Goal: Task Accomplishment & Management: Complete application form

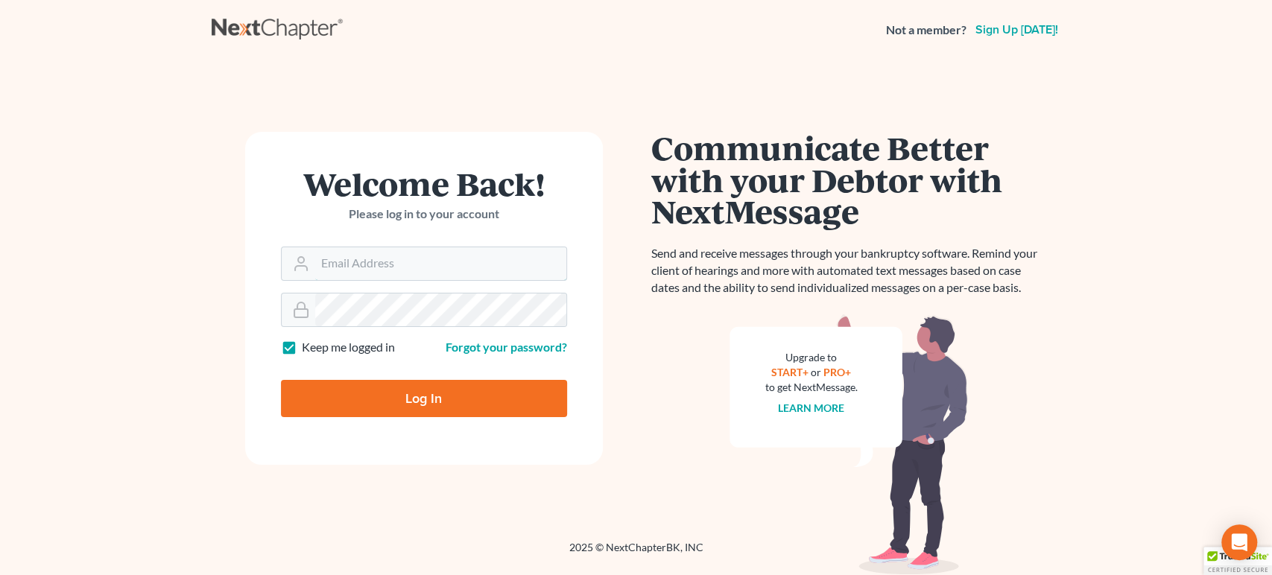
type input "[EMAIL_ADDRESS][DOMAIN_NAME]"
click at [435, 402] on input "Log In" at bounding box center [424, 398] width 286 height 37
type input "Thinking..."
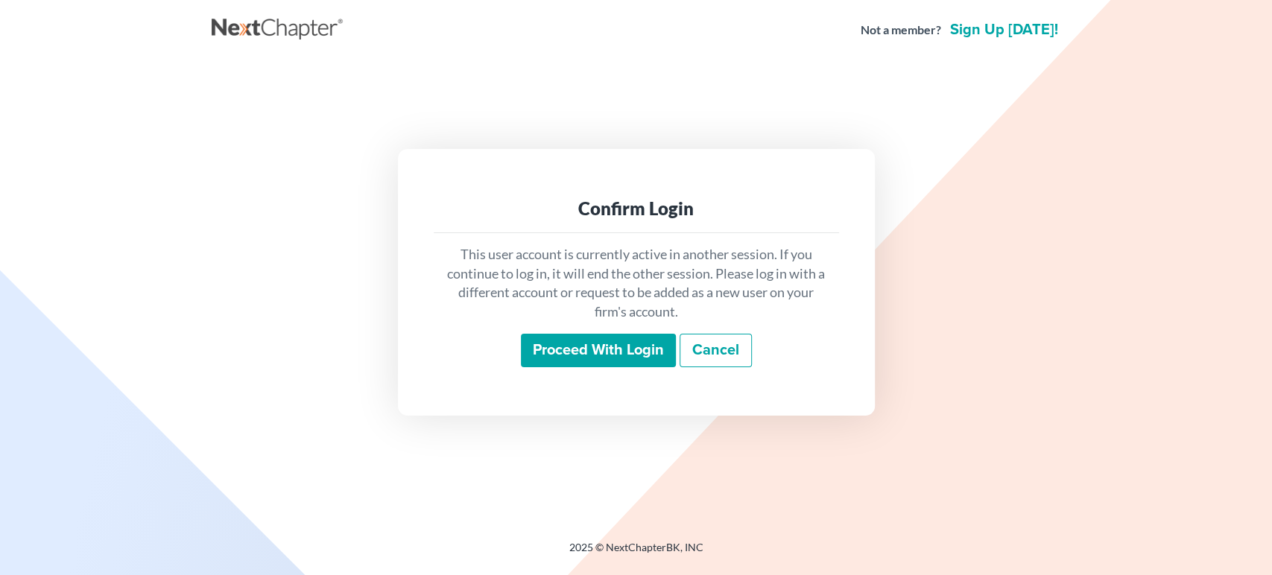
click at [608, 344] on input "Proceed with login" at bounding box center [598, 351] width 155 height 34
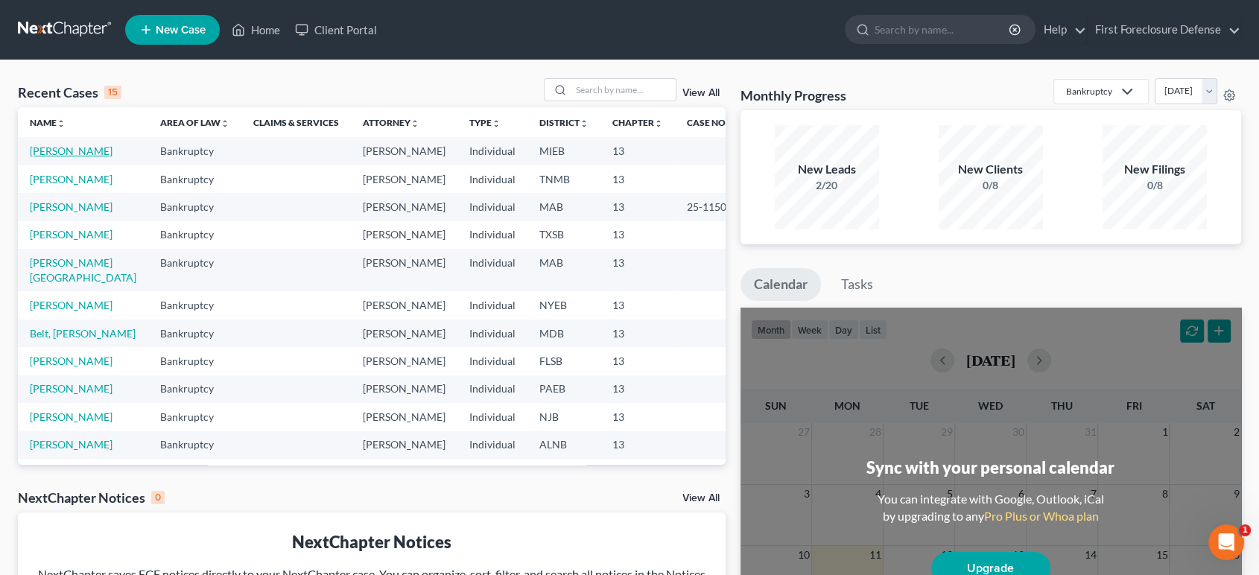
click at [63, 156] on link "[PERSON_NAME]" at bounding box center [71, 151] width 83 height 13
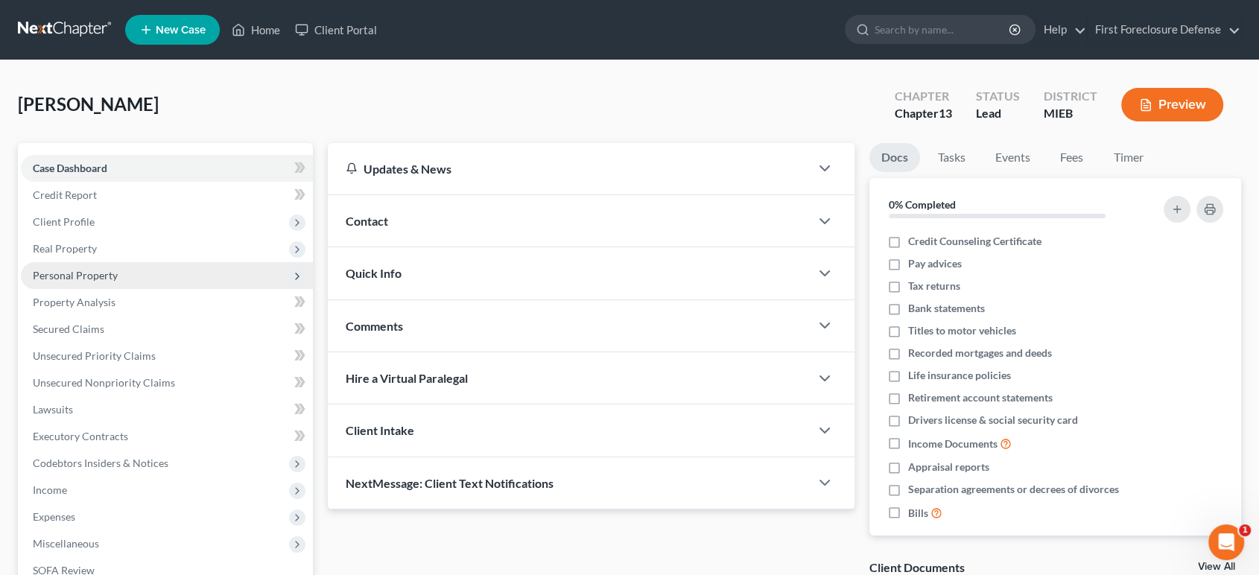
click at [117, 270] on span "Personal Property" at bounding box center [167, 275] width 292 height 27
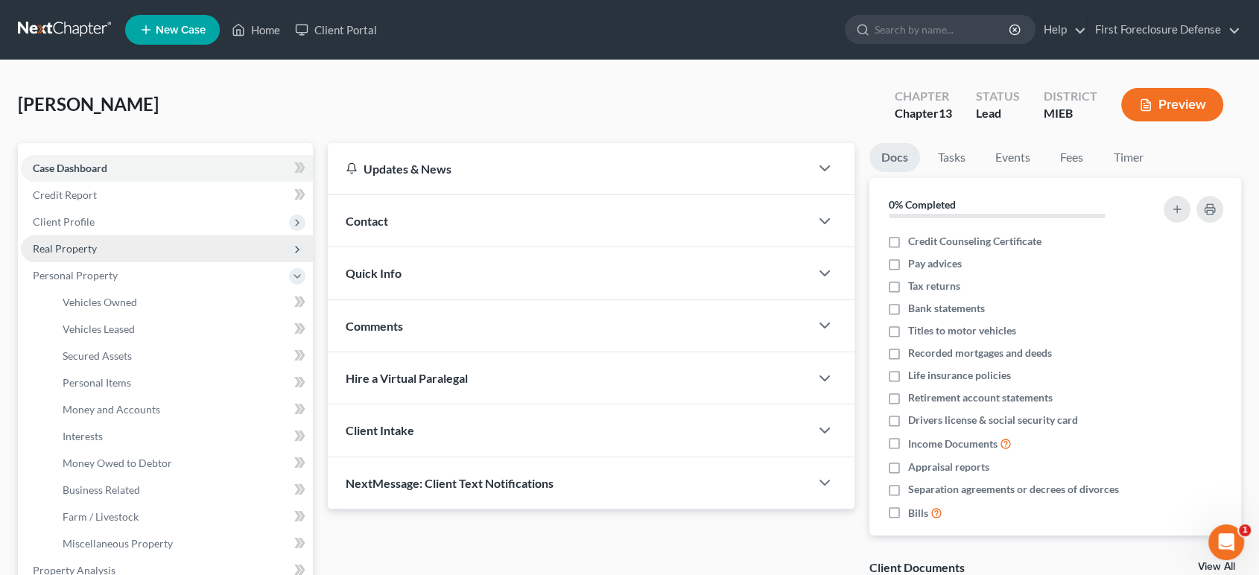
click at [145, 247] on span "Real Property" at bounding box center [167, 248] width 292 height 27
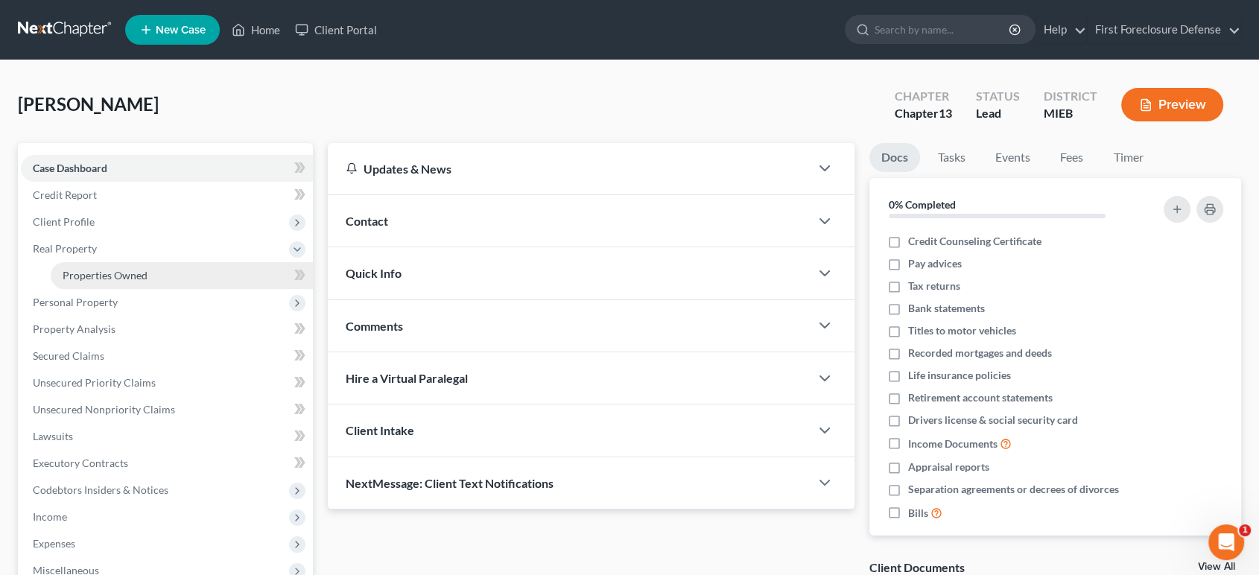
click at [145, 276] on span "Properties Owned" at bounding box center [105, 275] width 85 height 13
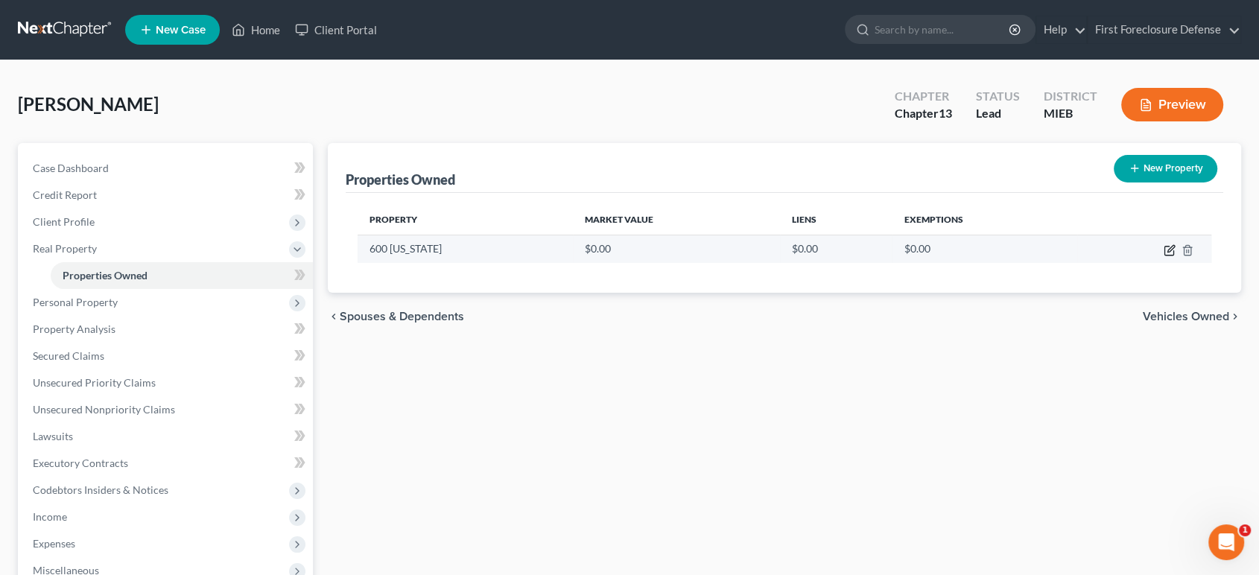
click at [1164, 250] on icon "button" at bounding box center [1168, 251] width 9 height 9
select select "23"
select select "81"
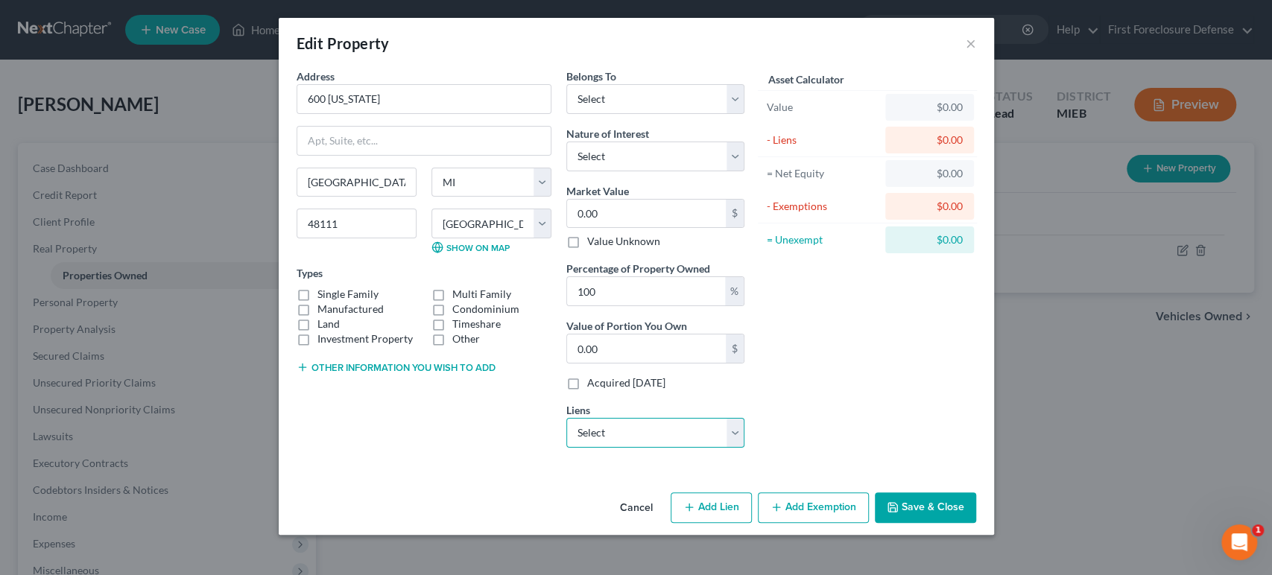
click at [733, 431] on select "Select 21st Mortgage Corp - $111,874.00" at bounding box center [655, 433] width 178 height 30
select select "44"
select select "0"
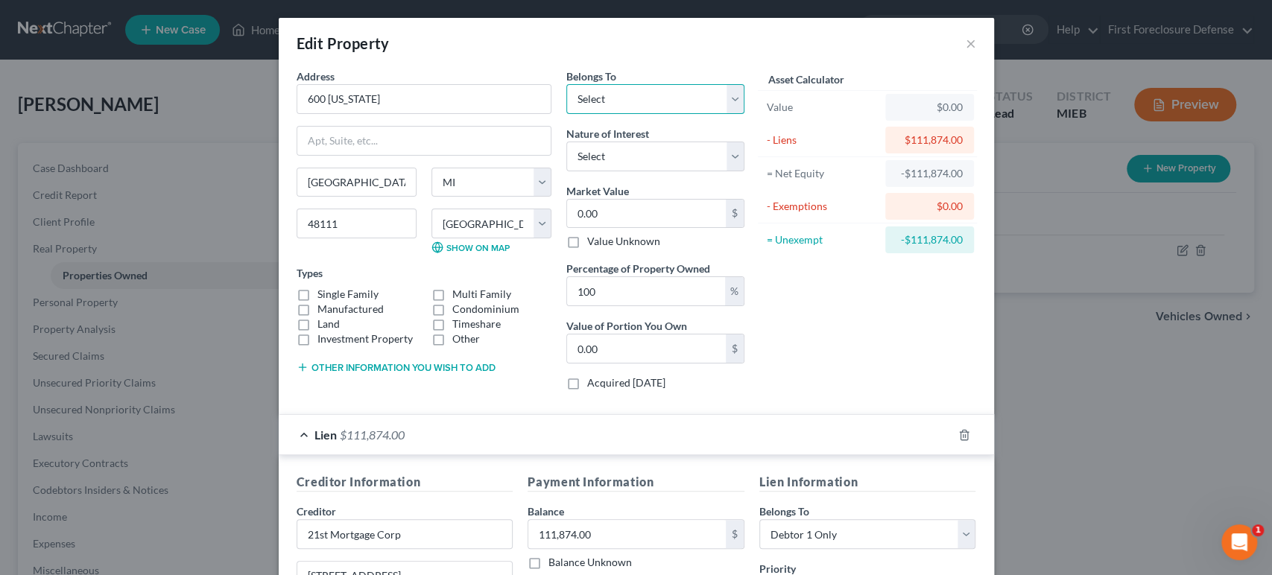
click at [647, 110] on select "Select Debtor 1 Only Debtor 2 Only Debtor 1 And Debtor 2 Only At Least One Of T…" at bounding box center [655, 99] width 178 height 30
click at [566, 84] on select "Select Debtor 1 Only Debtor 2 Only Debtor 1 And Debtor 2 Only At Least One Of T…" at bounding box center [655, 99] width 178 height 30
click at [647, 99] on select "Select Debtor 1 Only Debtor 2 Only Debtor 1 And Debtor 2 Only At Least One Of T…" at bounding box center [655, 99] width 178 height 30
select select "3"
click at [566, 84] on select "Select Debtor 1 Only Debtor 2 Only Debtor 1 And Debtor 2 Only At Least One Of T…" at bounding box center [655, 99] width 178 height 30
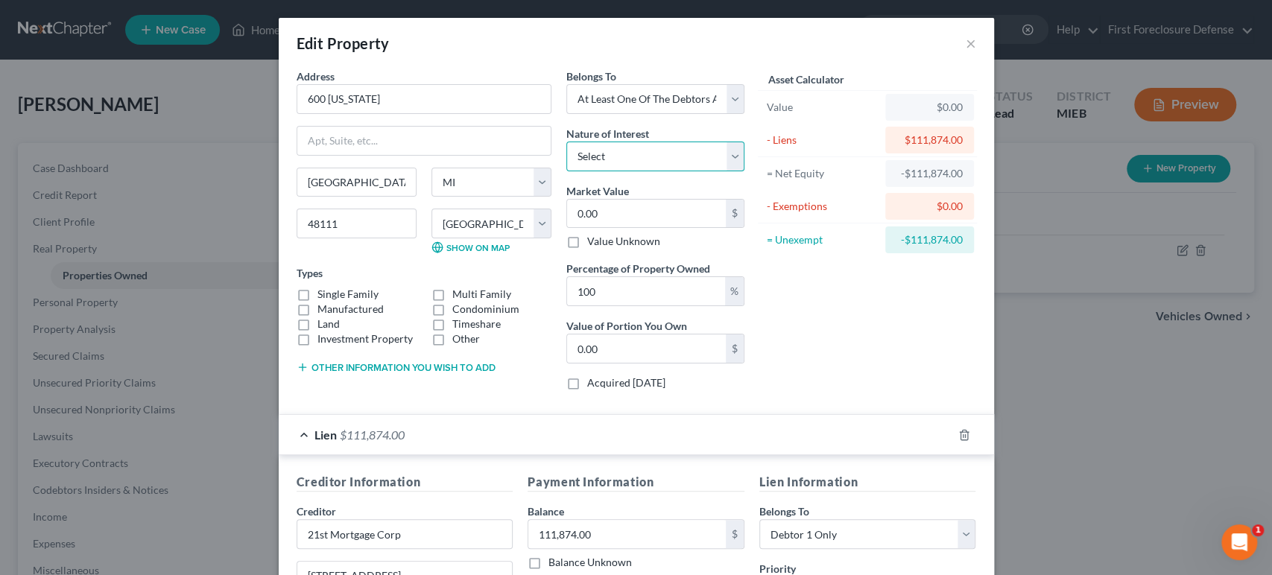
click at [658, 148] on select "Select Fee Simple Joint Tenant Life Estate Equitable Interest Future Interest T…" at bounding box center [655, 157] width 178 height 30
select select "0"
click at [566, 142] on select "Select Fee Simple Joint Tenant Life Estate Equitable Interest Future Interest T…" at bounding box center [655, 157] width 178 height 30
click at [587, 242] on label "Value Unknown" at bounding box center [623, 241] width 73 height 15
click at [593, 242] on input "Value Unknown" at bounding box center [598, 239] width 10 height 10
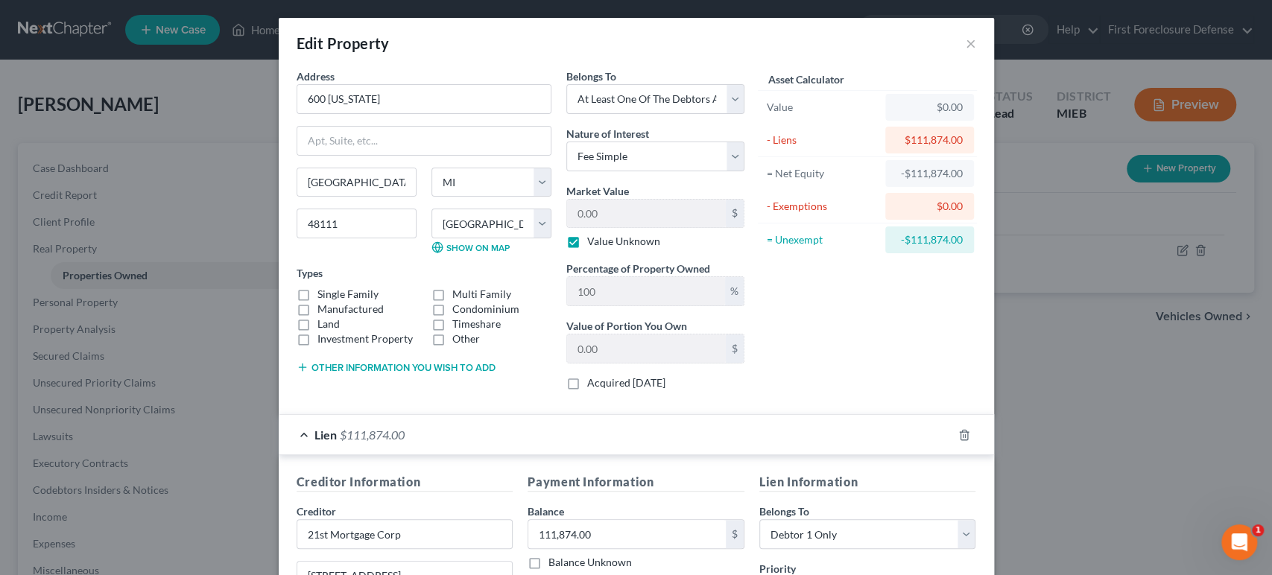
click at [587, 242] on label "Value Unknown" at bounding box center [623, 241] width 73 height 15
click at [593, 242] on input "Value Unknown" at bounding box center [598, 239] width 10 height 10
checkbox input "false"
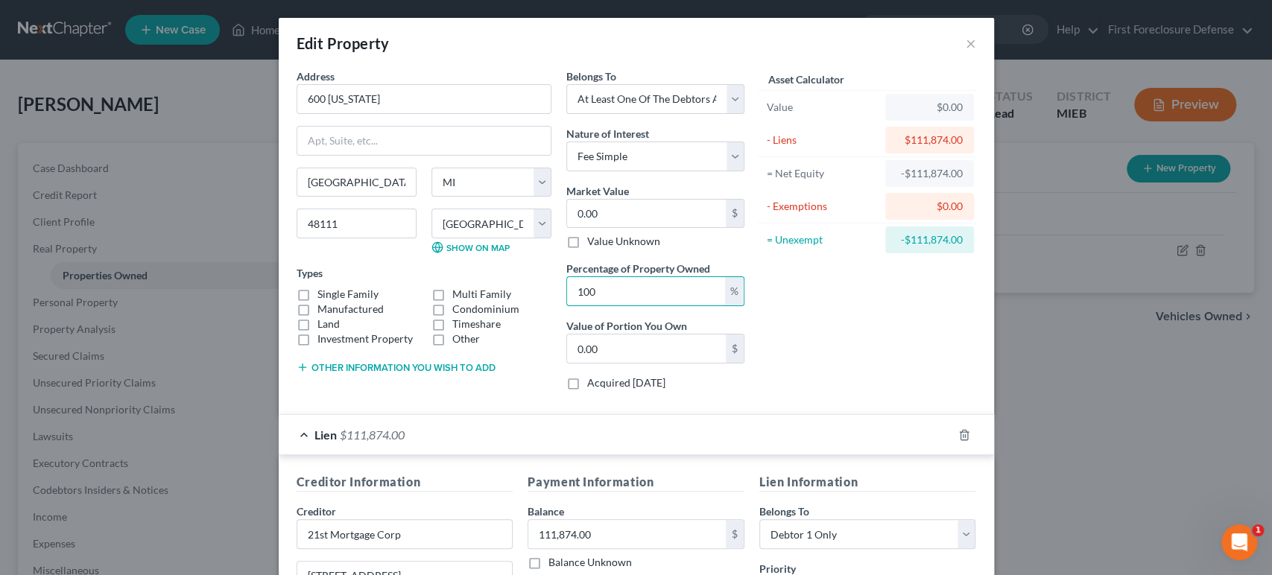
drag, startPoint x: 607, startPoint y: 285, endPoint x: 528, endPoint y: 285, distance: 79.0
click at [528, 285] on div "Address * 600 [US_STATE] [GEOGRAPHIC_DATA] [US_STATE][GEOGRAPHIC_DATA] [GEOGRAP…" at bounding box center [520, 236] width 463 height 334
type input "5"
type input "0"
type input "50"
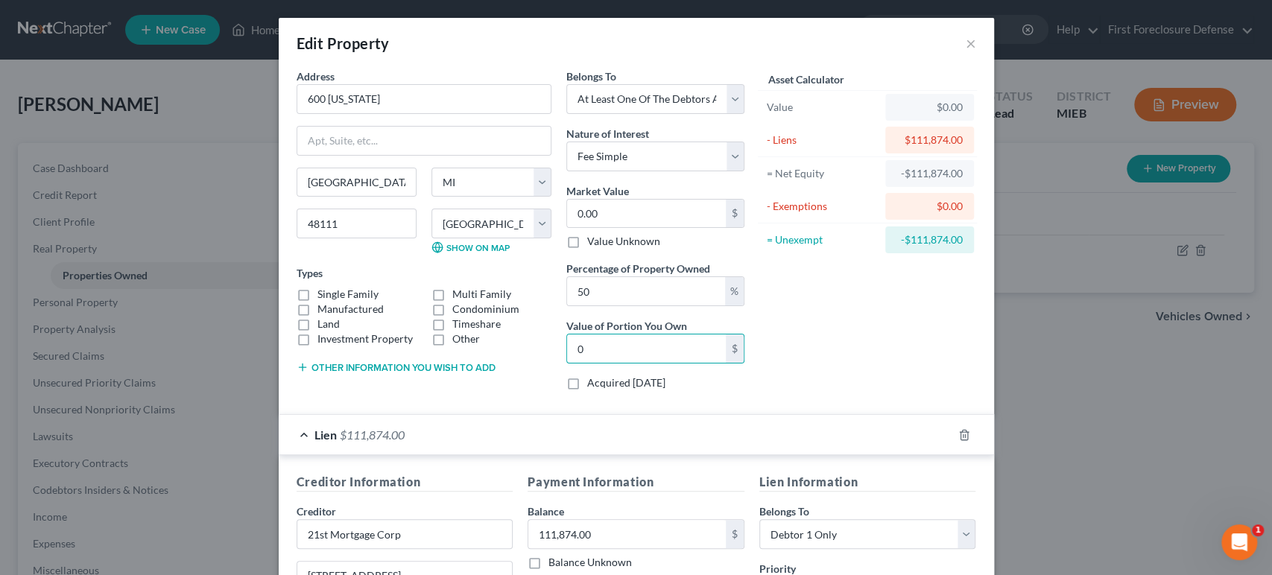
click at [872, 388] on div "Asset Calculator Value $0.00 - Liens $111,874.00 = Net Equity -$111,874.00 - Ex…" at bounding box center [868, 236] width 232 height 334
click at [587, 244] on label "Value Unknown" at bounding box center [623, 241] width 73 height 15
click at [593, 244] on input "Value Unknown" at bounding box center [598, 239] width 10 height 10
checkbox input "true"
type input "100"
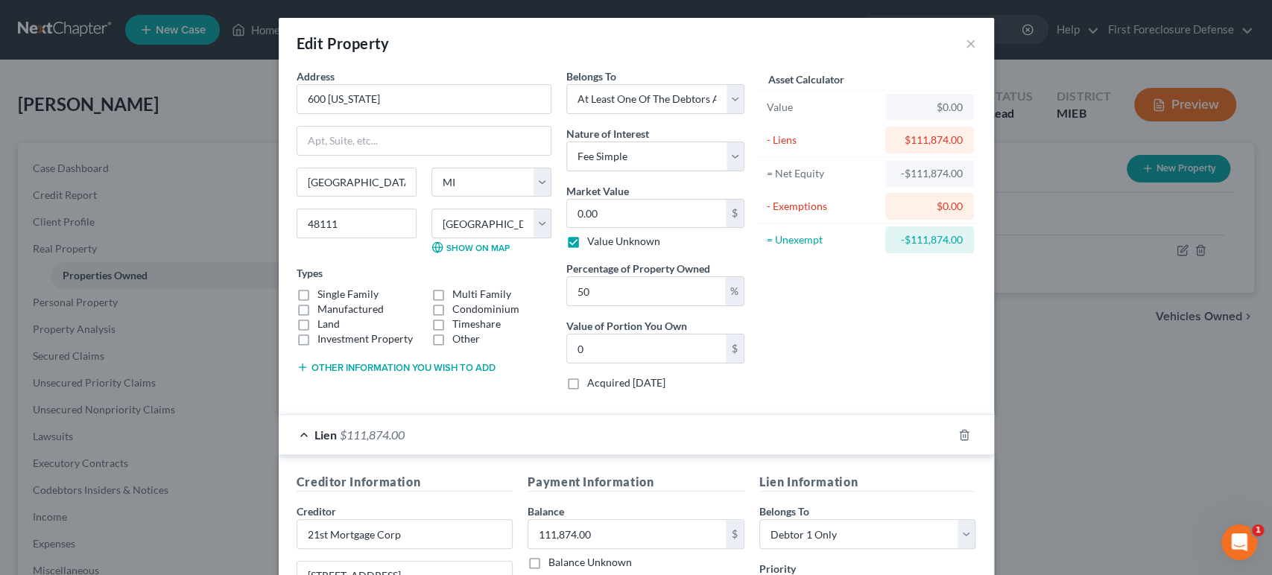
type input "0.00"
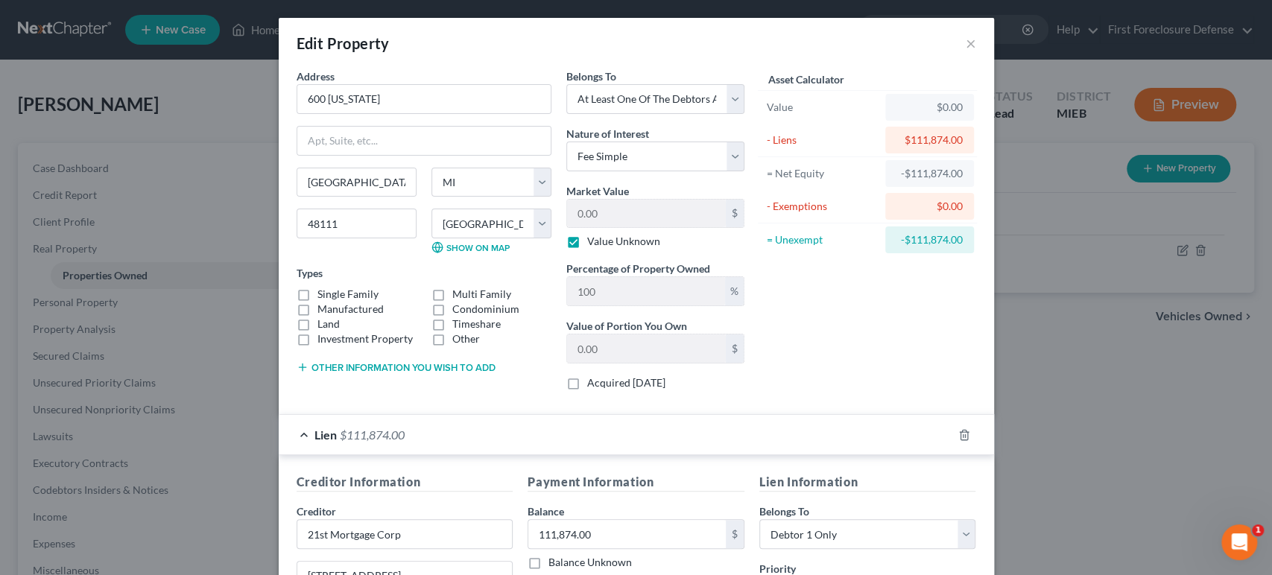
click at [587, 241] on label "Value Unknown" at bounding box center [623, 241] width 73 height 15
click at [593, 241] on input "Value Unknown" at bounding box center [598, 239] width 10 height 10
checkbox input "false"
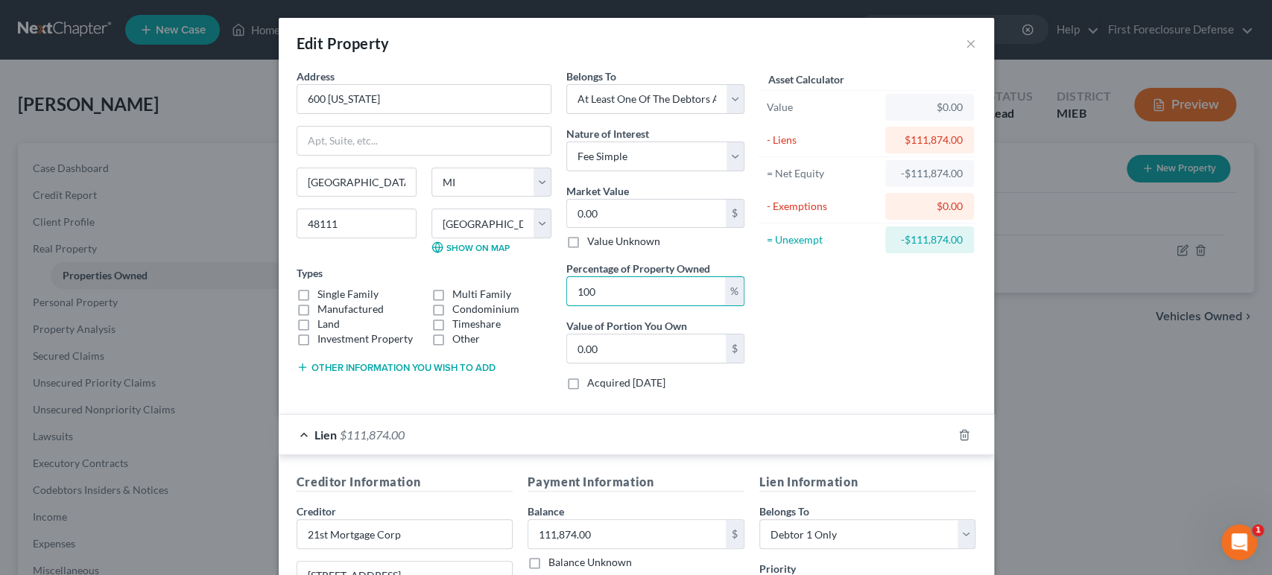
drag, startPoint x: 616, startPoint y: 292, endPoint x: 523, endPoint y: 294, distance: 93.1
click at [523, 291] on div "Address * 600 [US_STATE] [GEOGRAPHIC_DATA] [US_STATE][GEOGRAPHIC_DATA] [GEOGRAP…" at bounding box center [520, 236] width 463 height 334
type input "5"
type input "0"
type input "50"
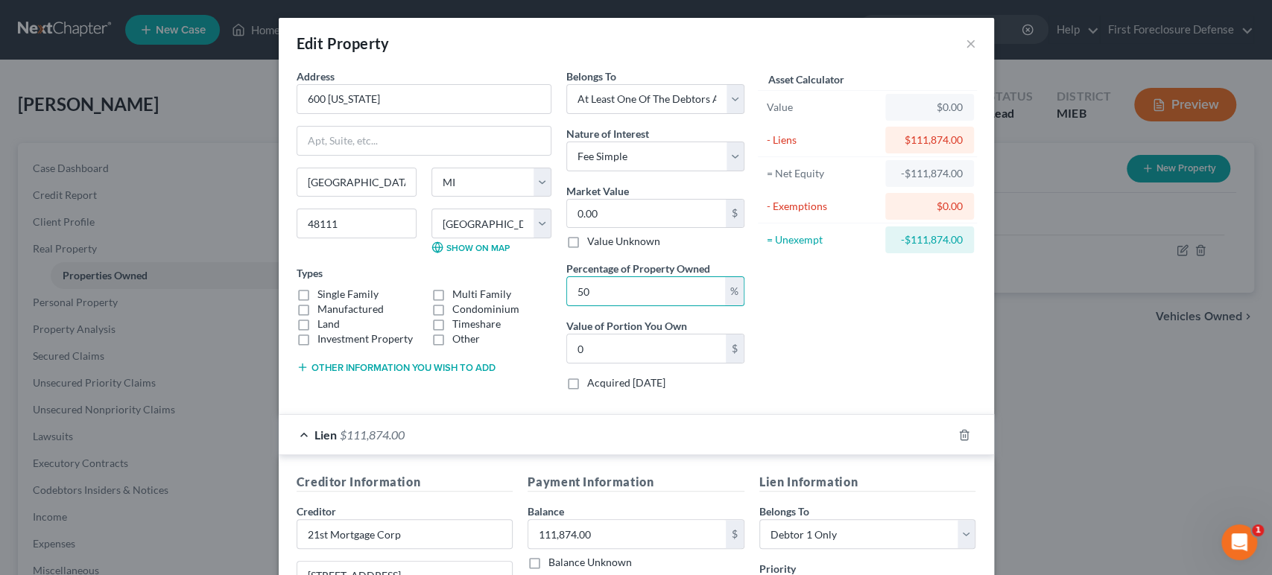
click at [877, 384] on div "Asset Calculator Value $0.00 - Liens $111,874.00 = Net Equity -$111,874.00 - Ex…" at bounding box center [868, 236] width 232 height 334
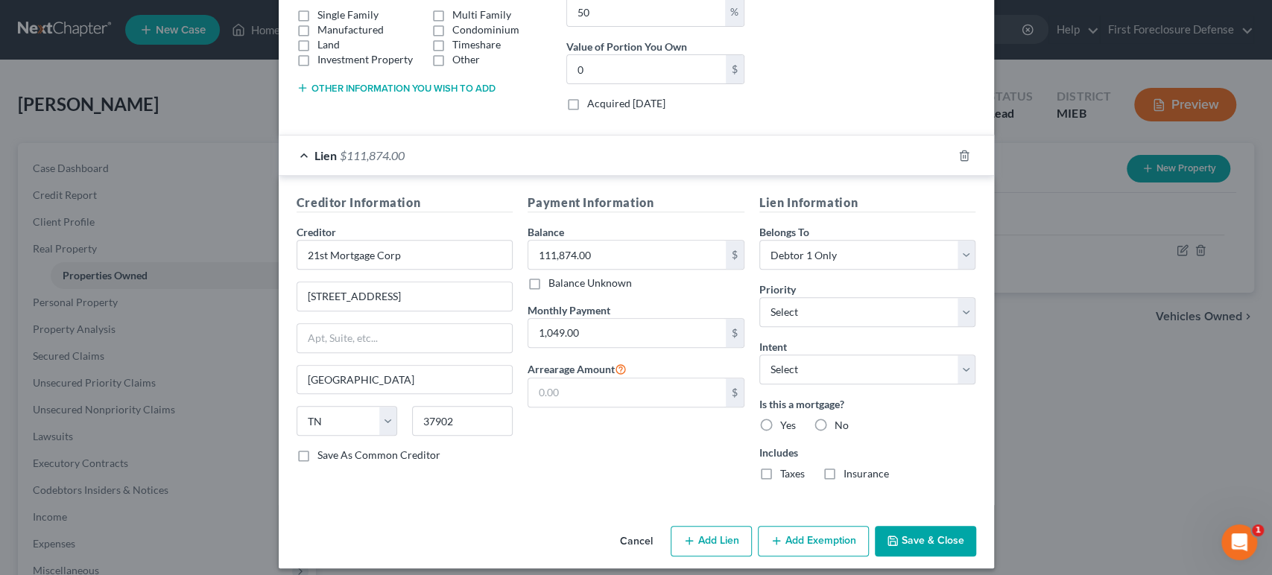
scroll to position [288, 0]
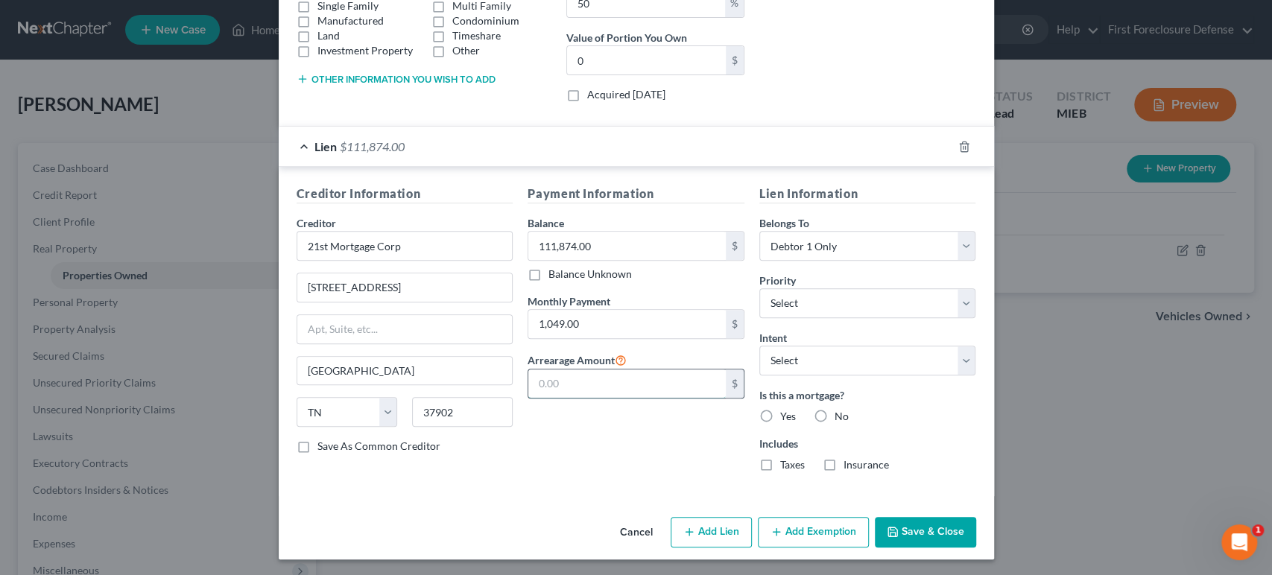
click at [648, 377] on input "text" at bounding box center [626, 383] width 197 height 28
type input "6,222.00"
click at [959, 247] on select "Select Debtor 1 Only Debtor 2 Only Debtor 1 And Debtor 2 Only At Least One Of T…" at bounding box center [867, 246] width 217 height 30
select select "3"
click at [759, 231] on select "Select Debtor 1 Only Debtor 2 Only Debtor 1 And Debtor 2 Only At Least One Of T…" at bounding box center [867, 246] width 217 height 30
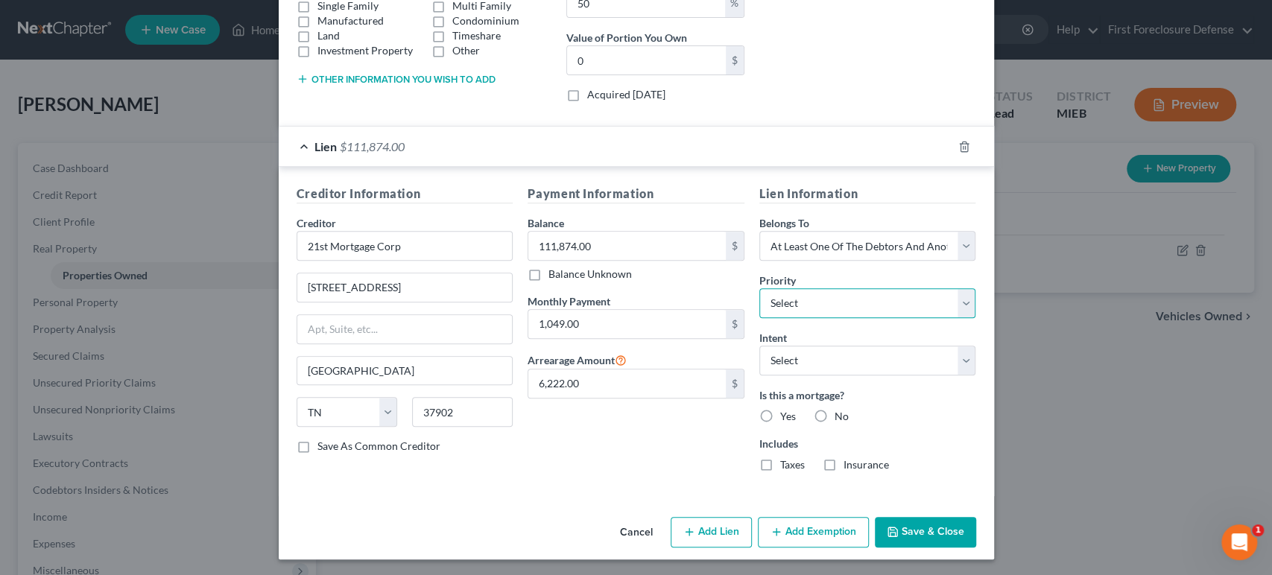
click at [962, 293] on select "Select 1st 2nd 3rd 4th 5th 6th 7th 8th 9th 10th 11th 12th 13th 14th 15th 16th 1…" at bounding box center [867, 303] width 217 height 30
select select "0"
click at [759, 288] on select "Select 1st 2nd 3rd 4th 5th 6th 7th 8th 9th 10th 11th 12th 13th 14th 15th 16th 1…" at bounding box center [867, 303] width 217 height 30
click at [958, 352] on select "Select Surrender Redeem Reaffirm Avoid Other" at bounding box center [867, 361] width 217 height 30
select select "4"
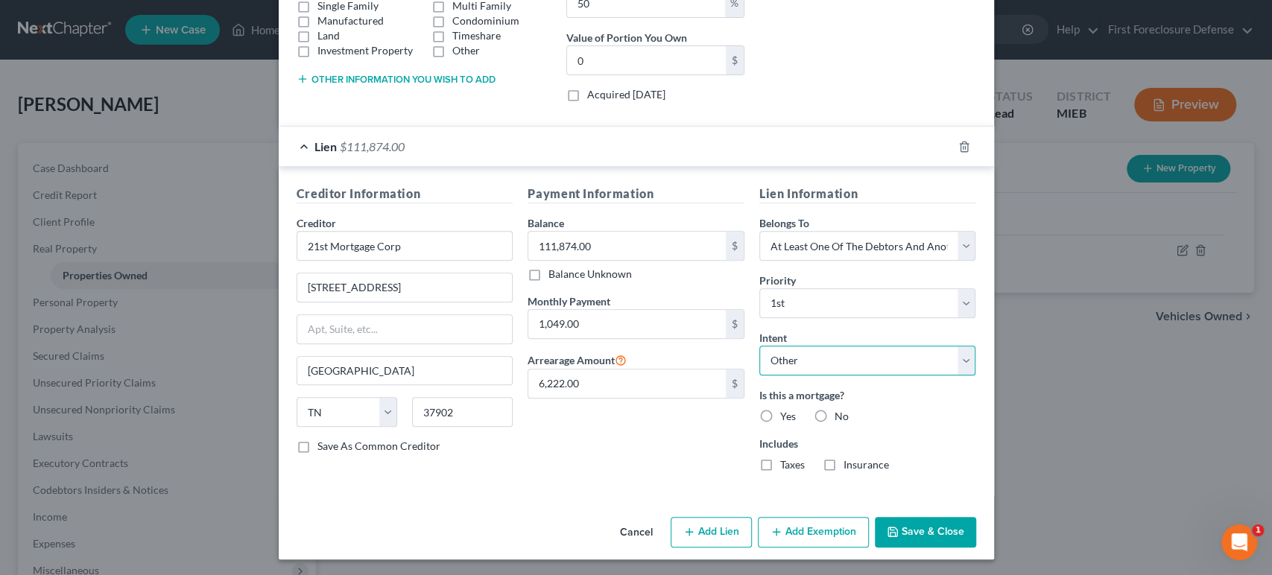
click at [759, 346] on select "Select Surrender Redeem Reaffirm Avoid Other" at bounding box center [867, 361] width 217 height 30
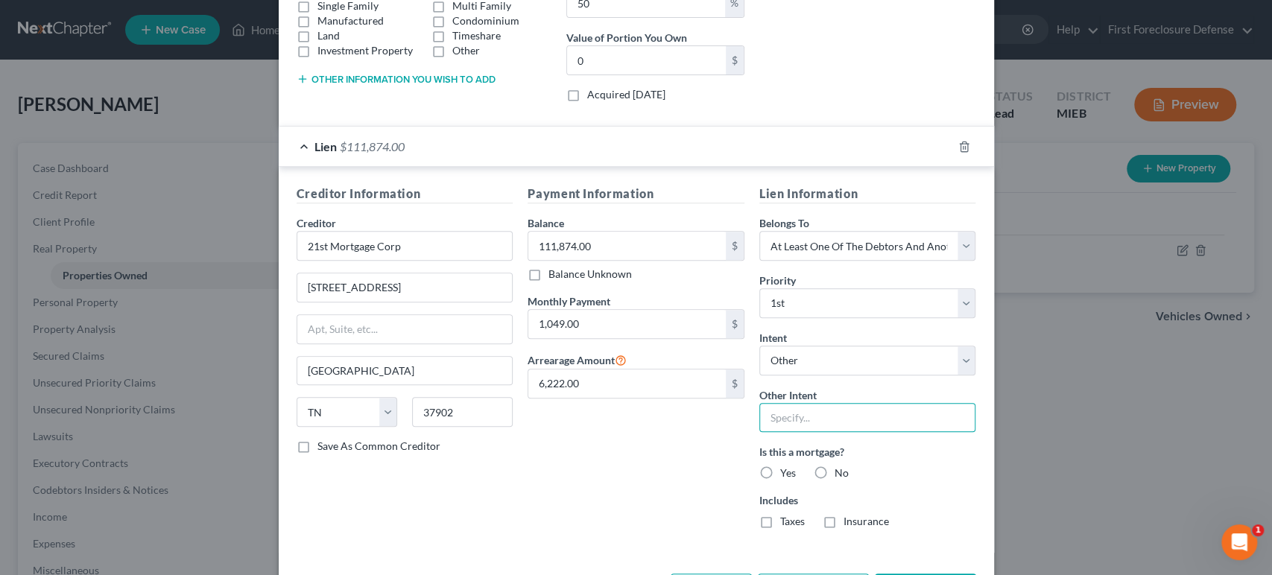
click at [822, 409] on input "text" at bounding box center [867, 418] width 217 height 30
type input "Pay arrears inside the plan"
click at [780, 472] on label "Yes" at bounding box center [788, 473] width 16 height 15
click at [786, 472] on input "Yes" at bounding box center [791, 471] width 10 height 10
radio input "true"
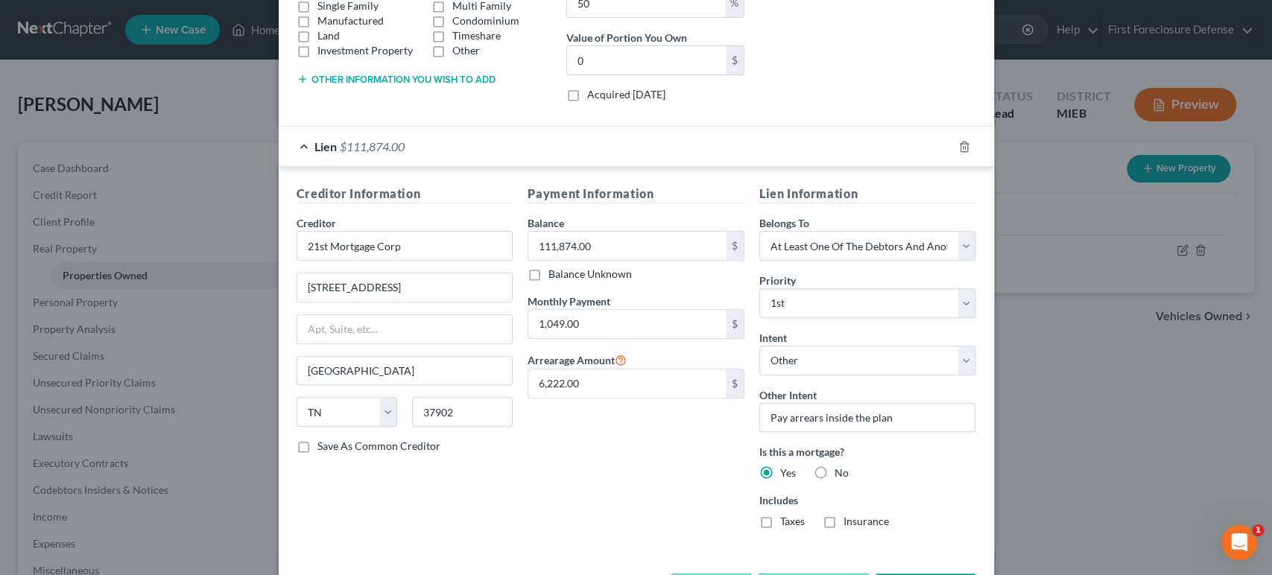
drag, startPoint x: 763, startPoint y: 520, endPoint x: 797, endPoint y: 524, distance: 34.6
click at [780, 521] on label "Taxes" at bounding box center [792, 521] width 25 height 15
click at [786, 521] on input "Taxes" at bounding box center [791, 519] width 10 height 10
checkbox input "true"
click at [843, 522] on label "Insurance" at bounding box center [865, 521] width 45 height 15
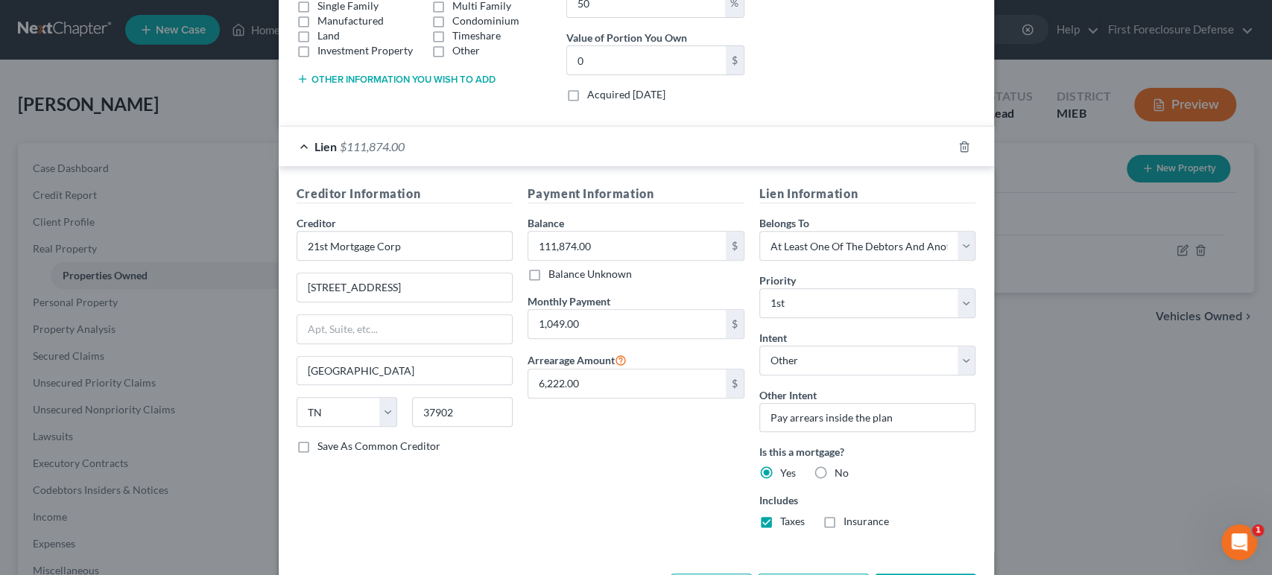
click at [849, 522] on input "Insurance" at bounding box center [854, 519] width 10 height 10
checkbox input "true"
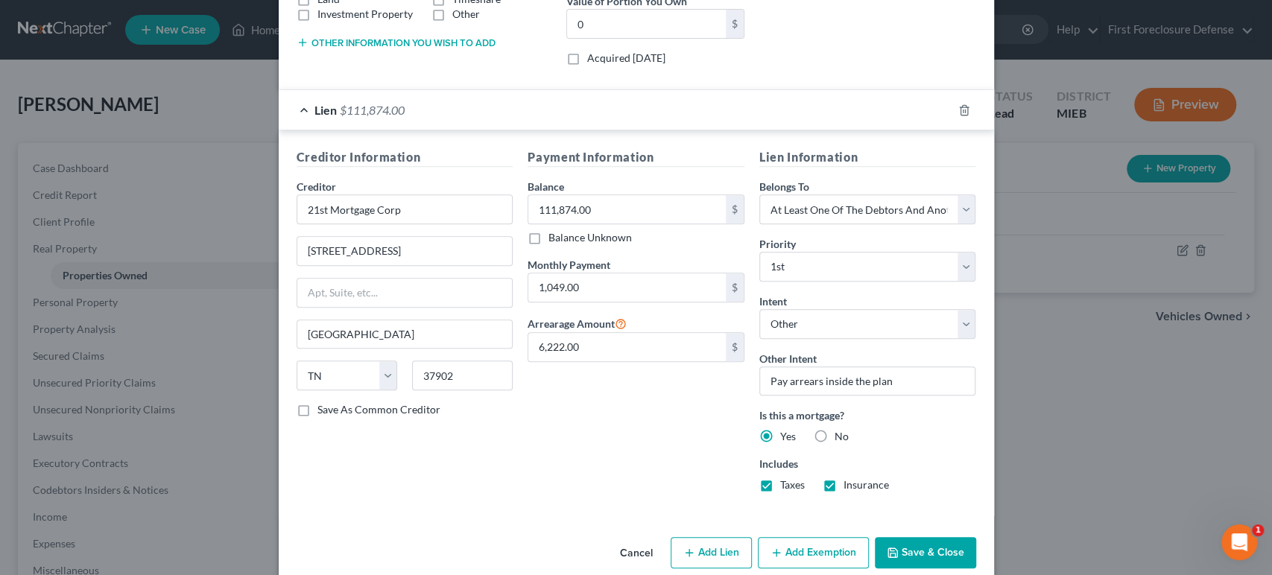
scroll to position [346, 0]
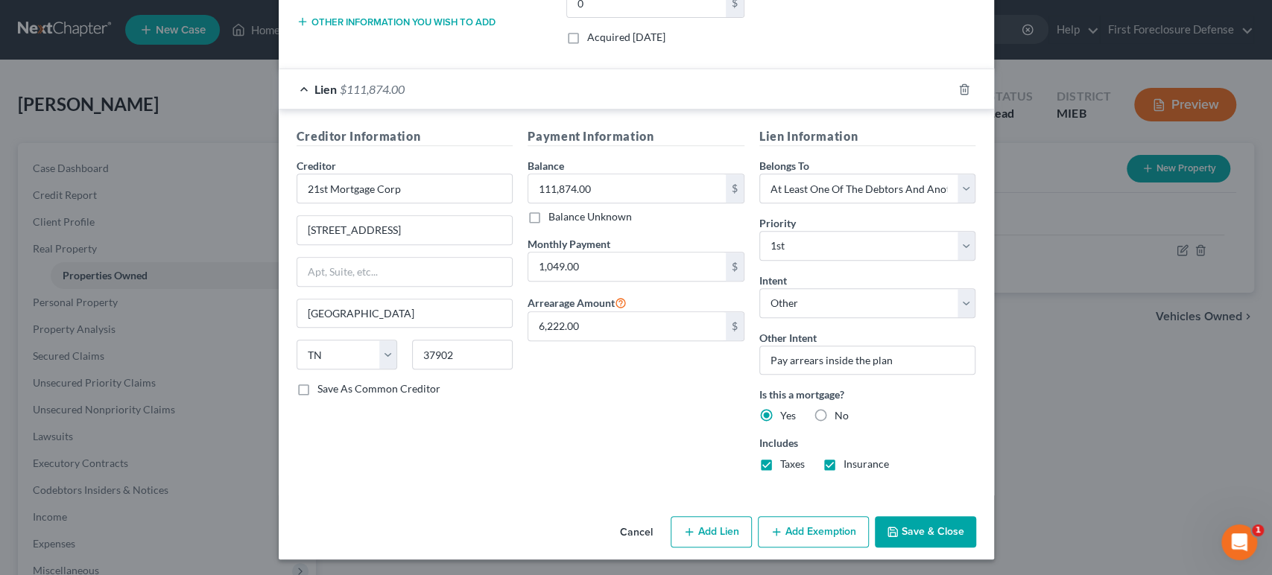
click at [803, 533] on button "Add Exemption" at bounding box center [813, 531] width 111 height 31
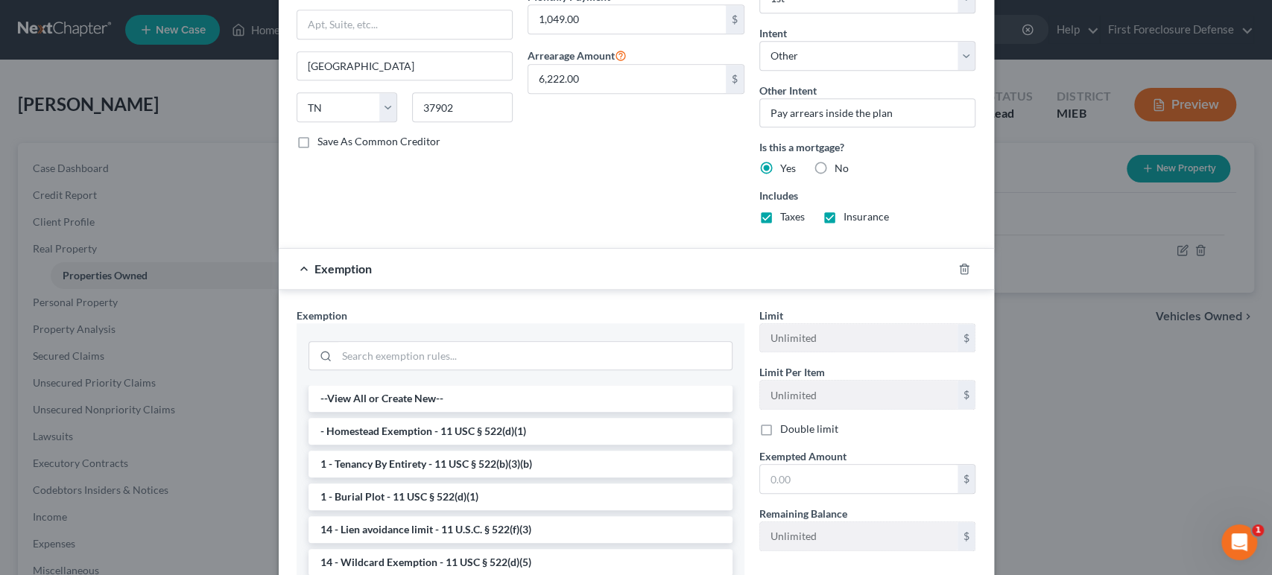
scroll to position [594, 0]
click at [530, 434] on li "- Homestead Exemption - 11 USC § 522(d)(1)" at bounding box center [520, 430] width 424 height 27
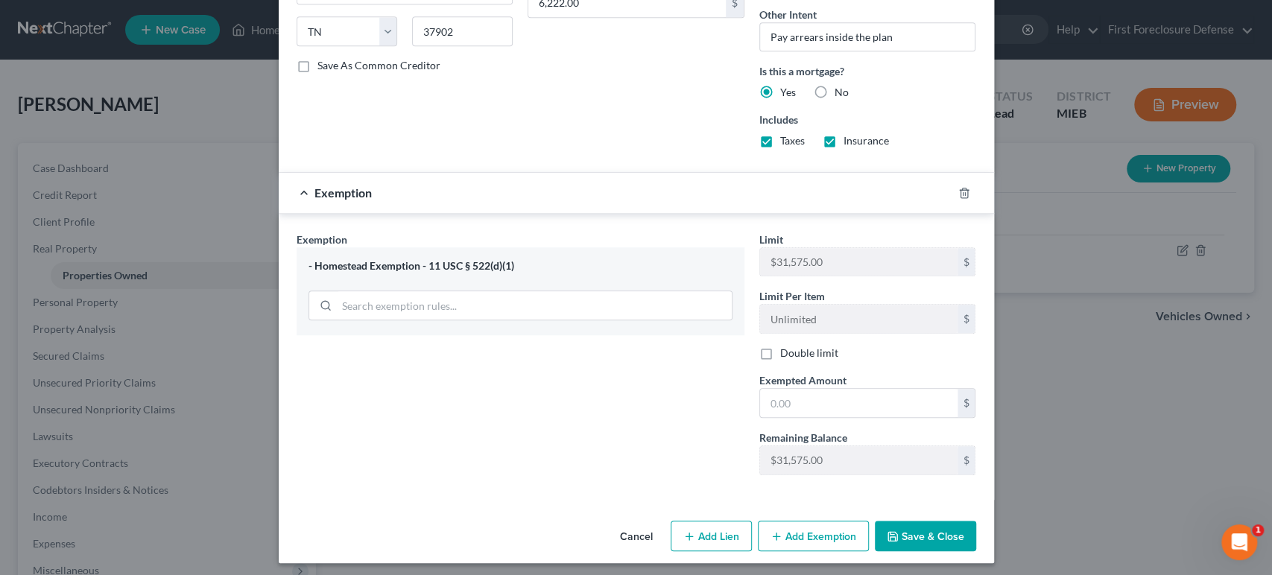
scroll to position [672, 0]
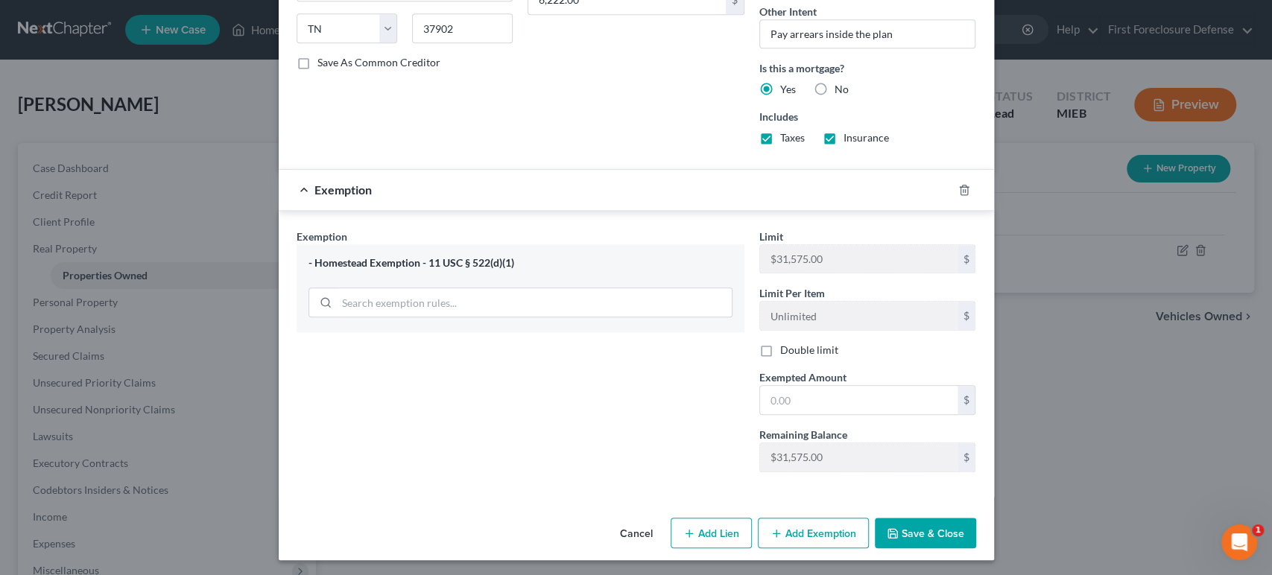
click at [912, 533] on button "Save & Close" at bounding box center [925, 533] width 101 height 31
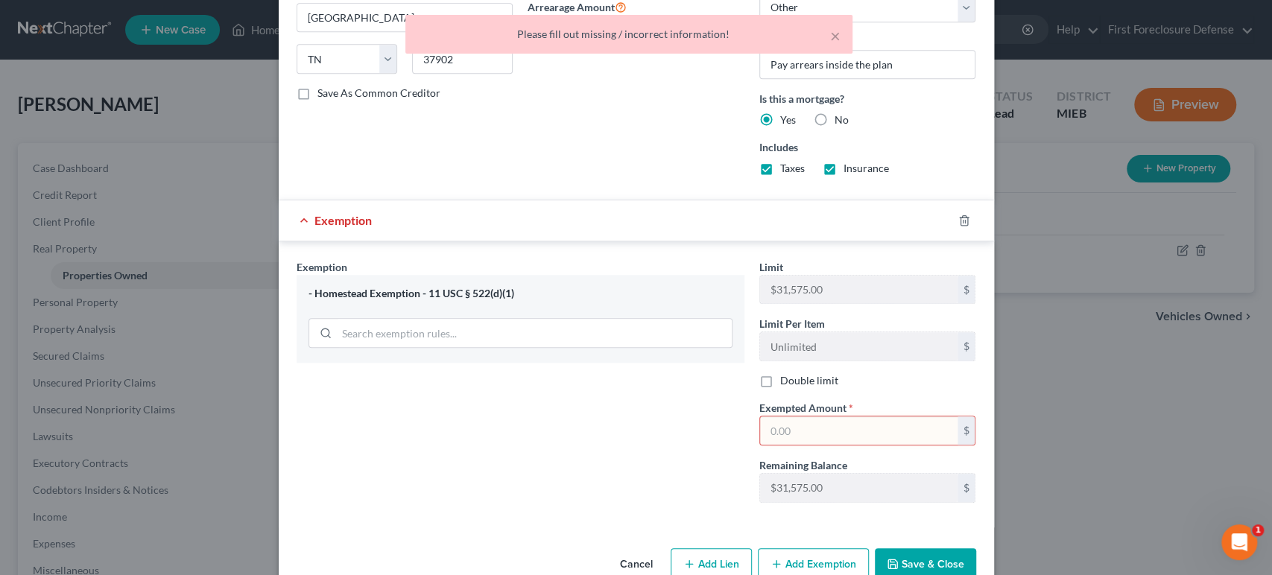
scroll to position [589, 0]
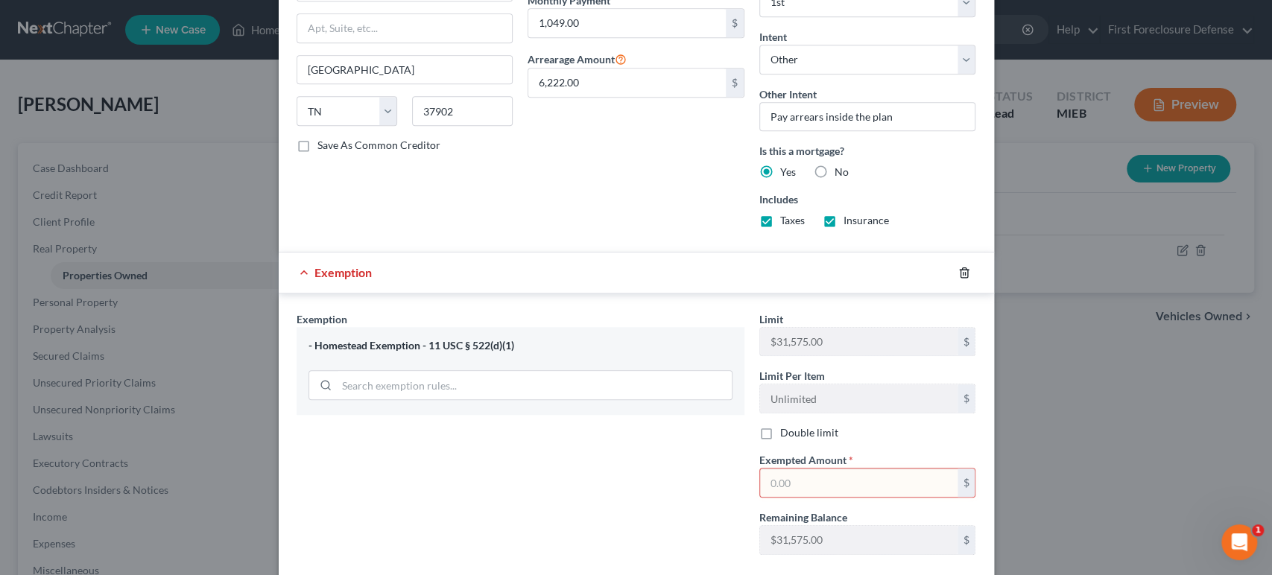
click at [960, 269] on icon "button" at bounding box center [963, 272] width 7 height 10
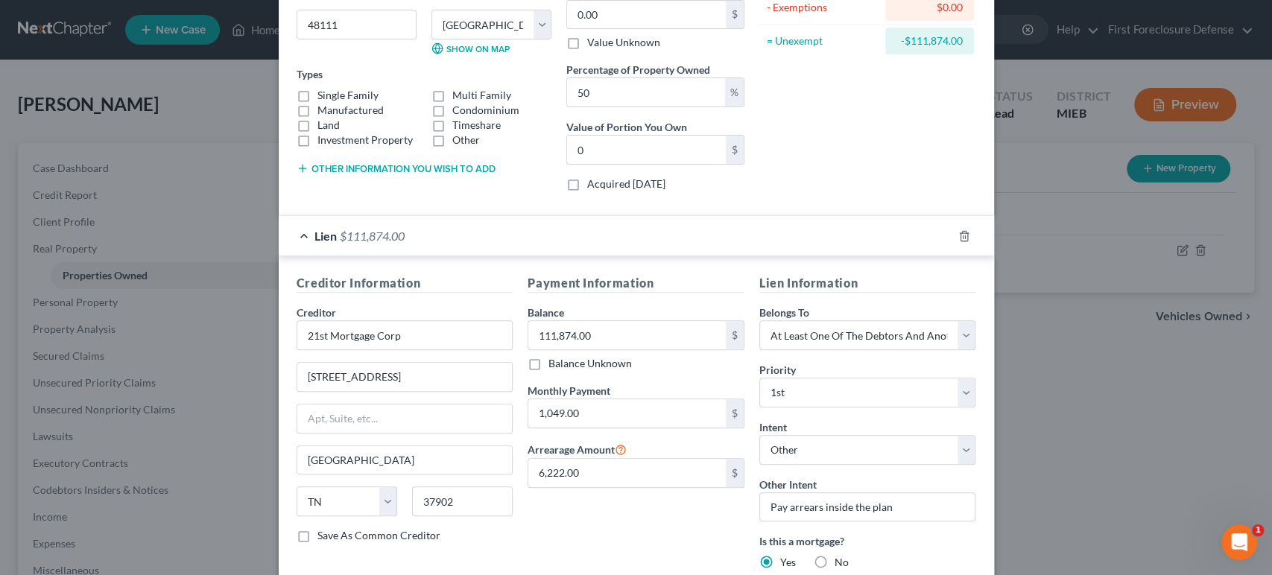
scroll to position [346, 0]
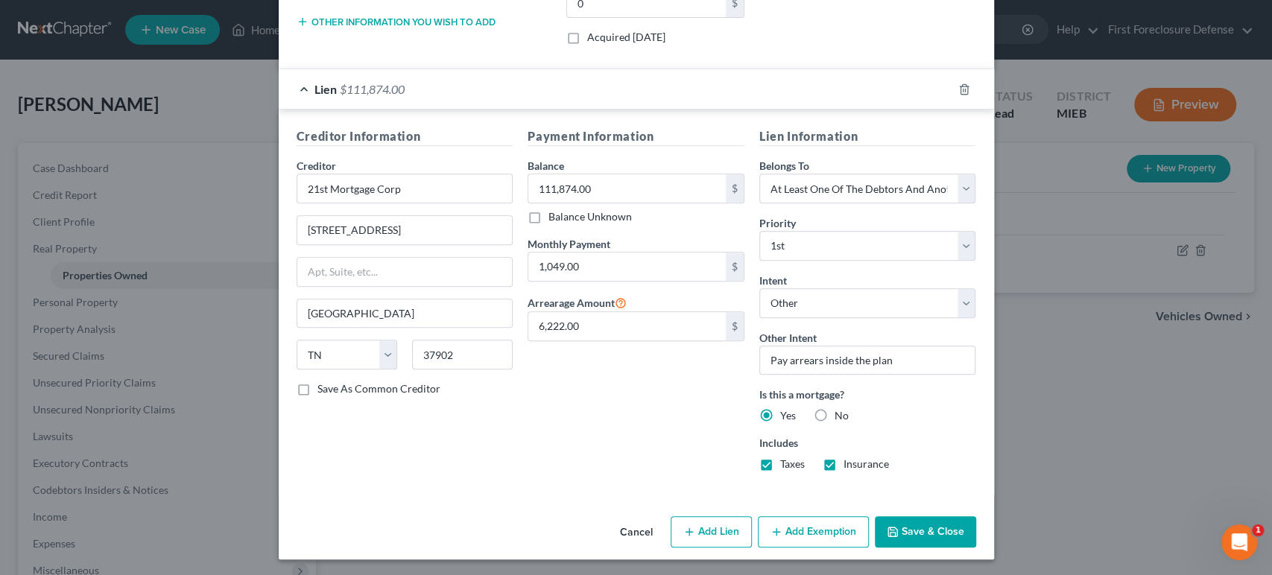
click at [811, 535] on button "Add Exemption" at bounding box center [813, 531] width 111 height 31
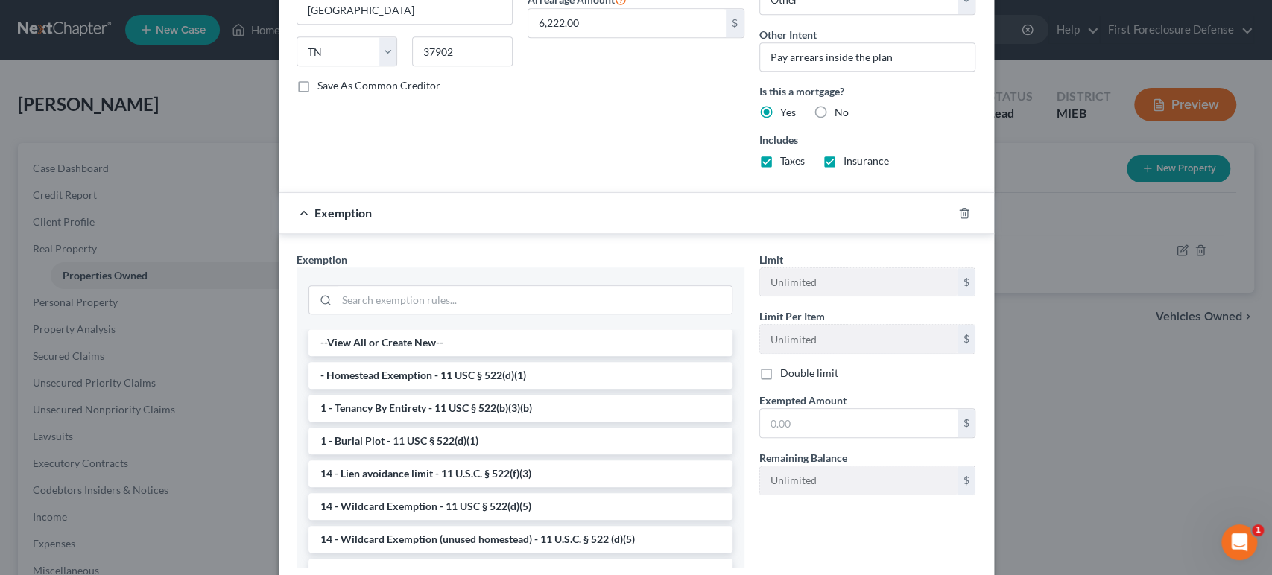
scroll to position [676, 0]
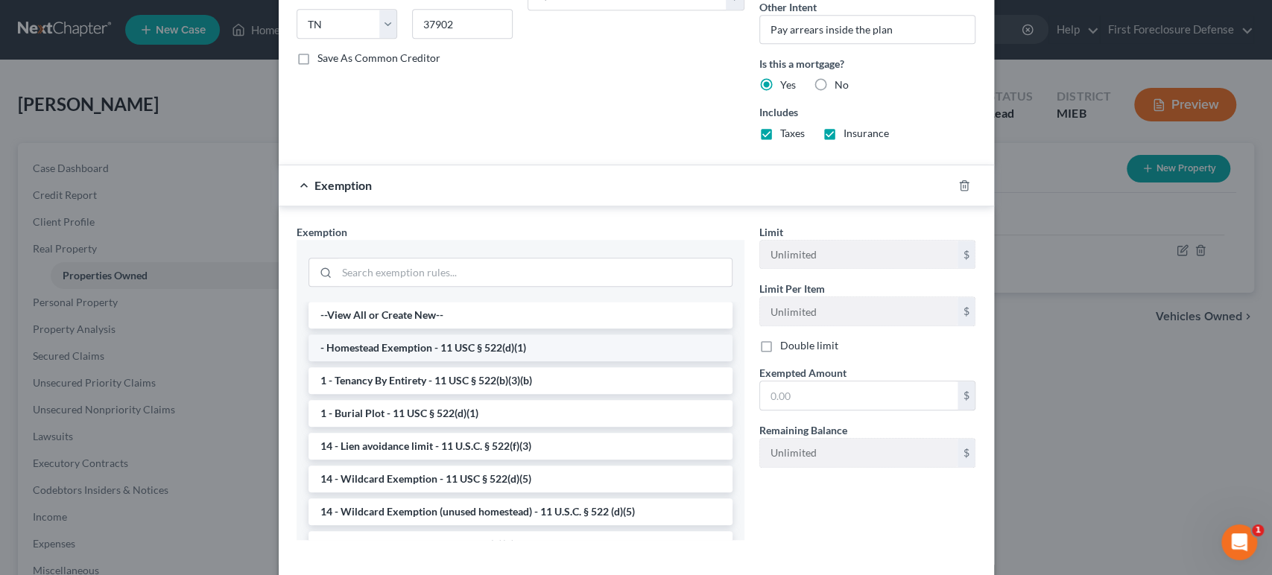
click at [519, 342] on li "- Homestead Exemption - 11 USC § 522(d)(1)" at bounding box center [520, 347] width 424 height 27
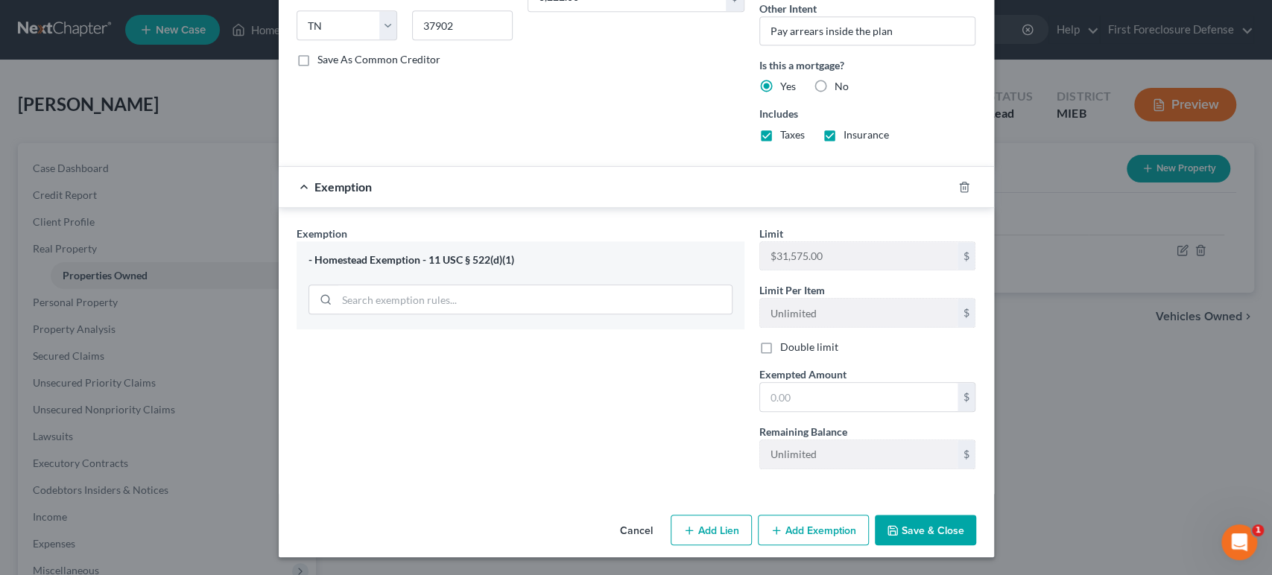
scroll to position [672, 0]
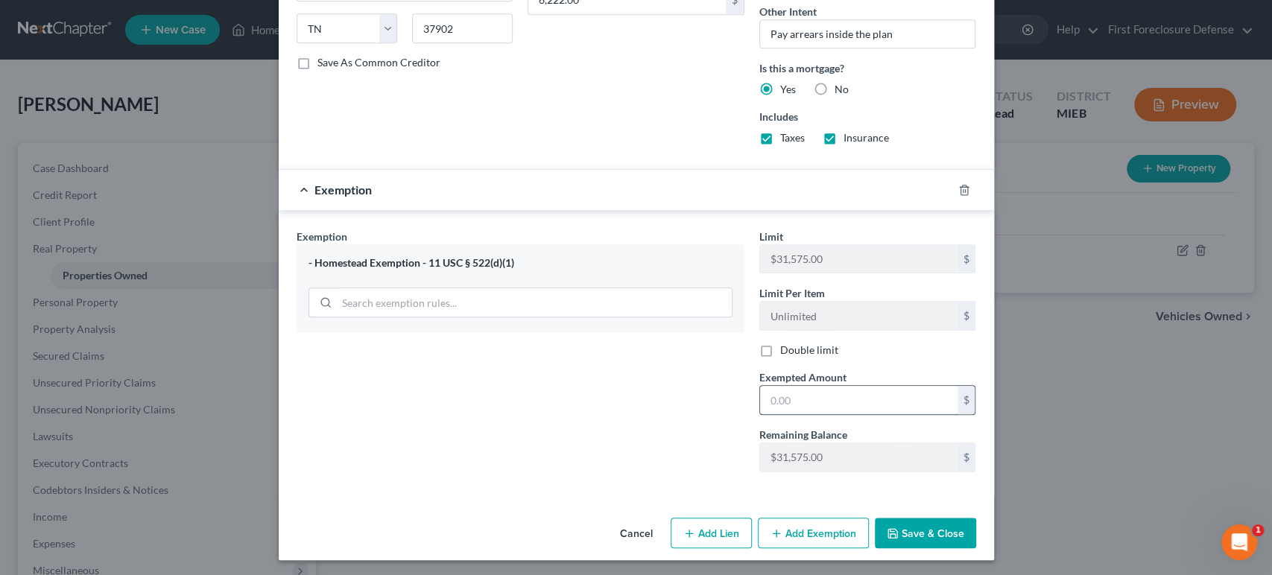
click at [819, 404] on input "text" at bounding box center [858, 400] width 197 height 28
type input "31,575.00"
click at [933, 523] on button "Save & Close" at bounding box center [925, 533] width 101 height 31
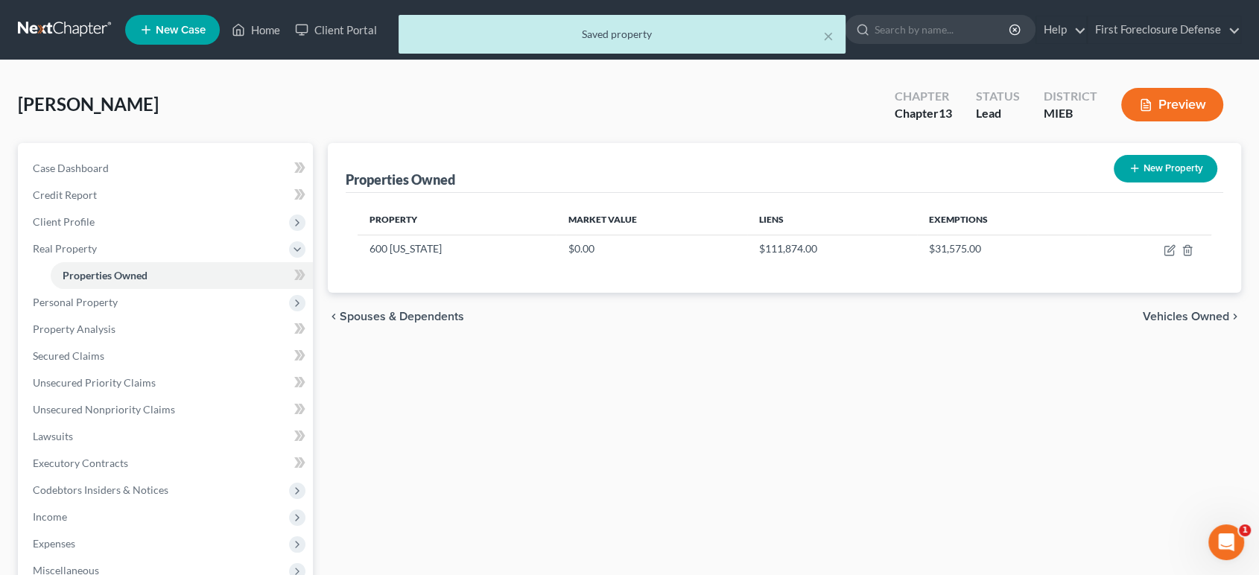
click at [1167, 316] on span "Vehicles Owned" at bounding box center [1186, 317] width 86 height 12
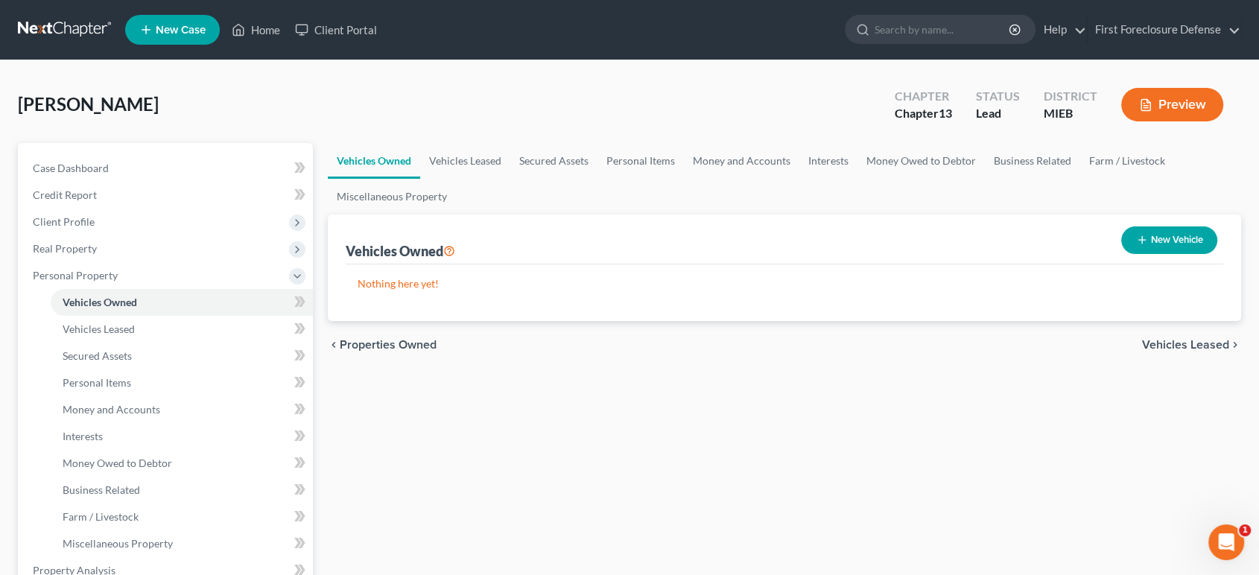
click at [1163, 345] on span "Vehicles Leased" at bounding box center [1185, 345] width 87 height 12
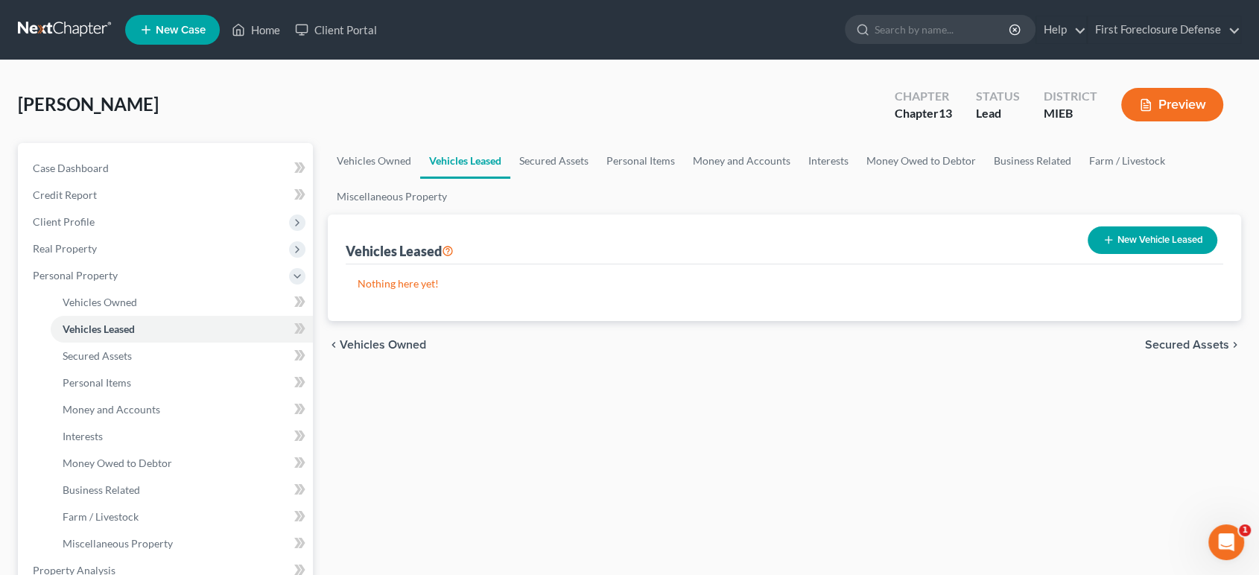
click at [1163, 345] on span "Secured Assets" at bounding box center [1187, 345] width 84 height 12
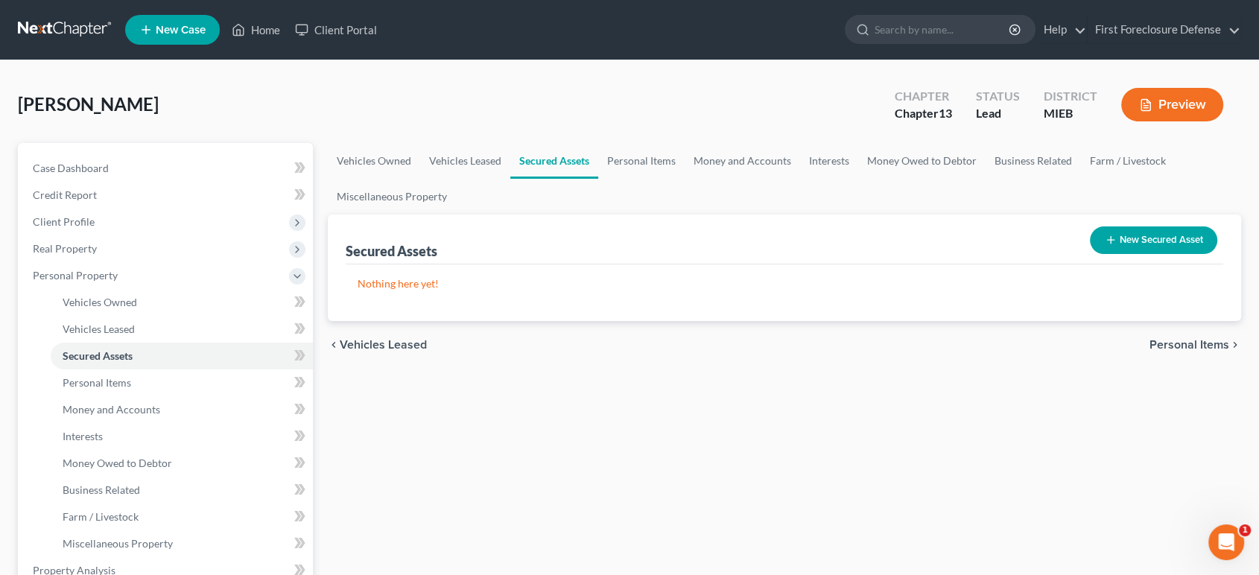
click at [1164, 348] on span "Personal Items" at bounding box center [1189, 345] width 80 height 12
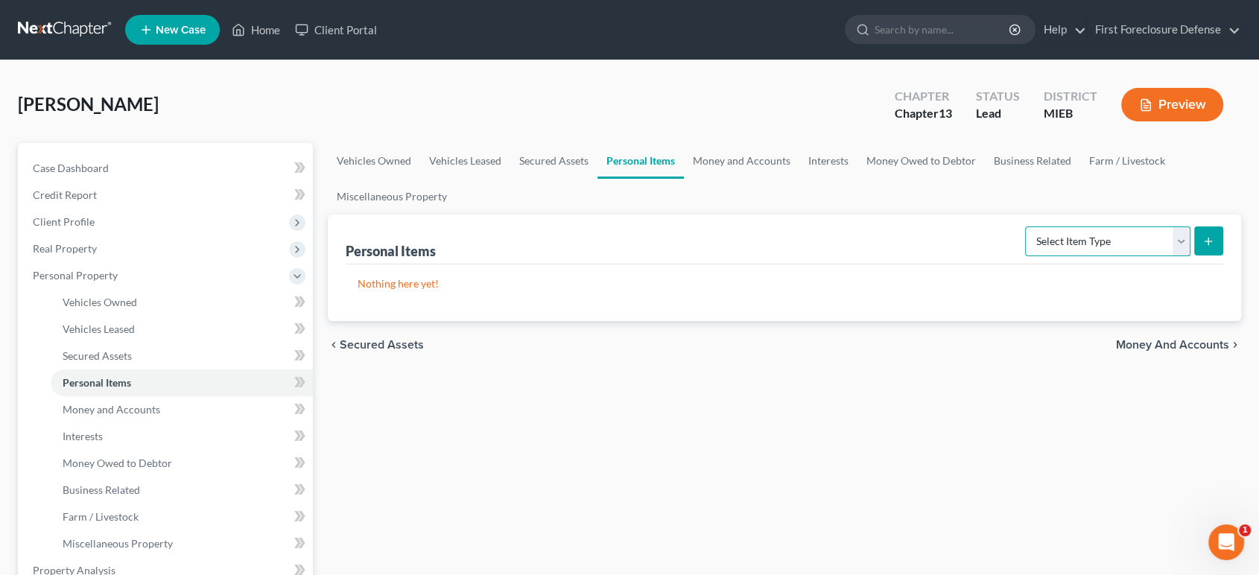
click at [1184, 243] on select "Select Item Type Clothing Collectibles Of Value Electronics Firearms Household …" at bounding box center [1107, 241] width 165 height 30
select select "clothing"
click at [1026, 226] on select "Select Item Type Clothing Collectibles Of Value Electronics Firearms Household …" at bounding box center [1107, 241] width 165 height 30
click at [1206, 245] on icon "submit" at bounding box center [1208, 241] width 12 height 12
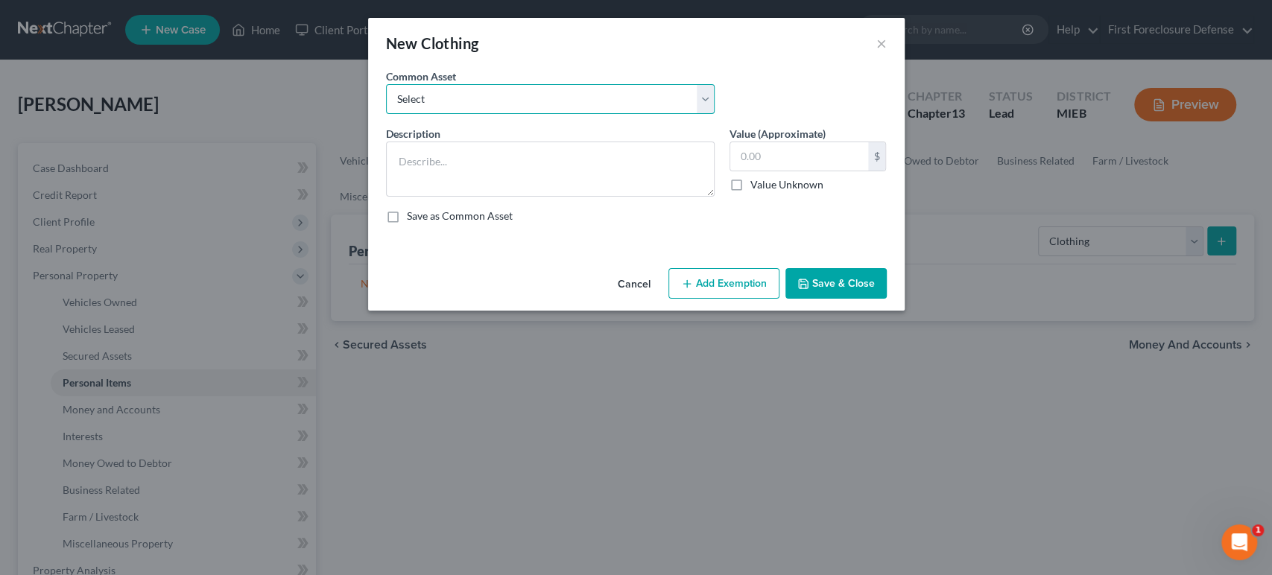
click at [663, 112] on select "Select Clothing" at bounding box center [550, 99] width 329 height 30
select select "0"
click at [386, 84] on select "Select Clothing" at bounding box center [550, 99] width 329 height 30
type textarea "Clothing"
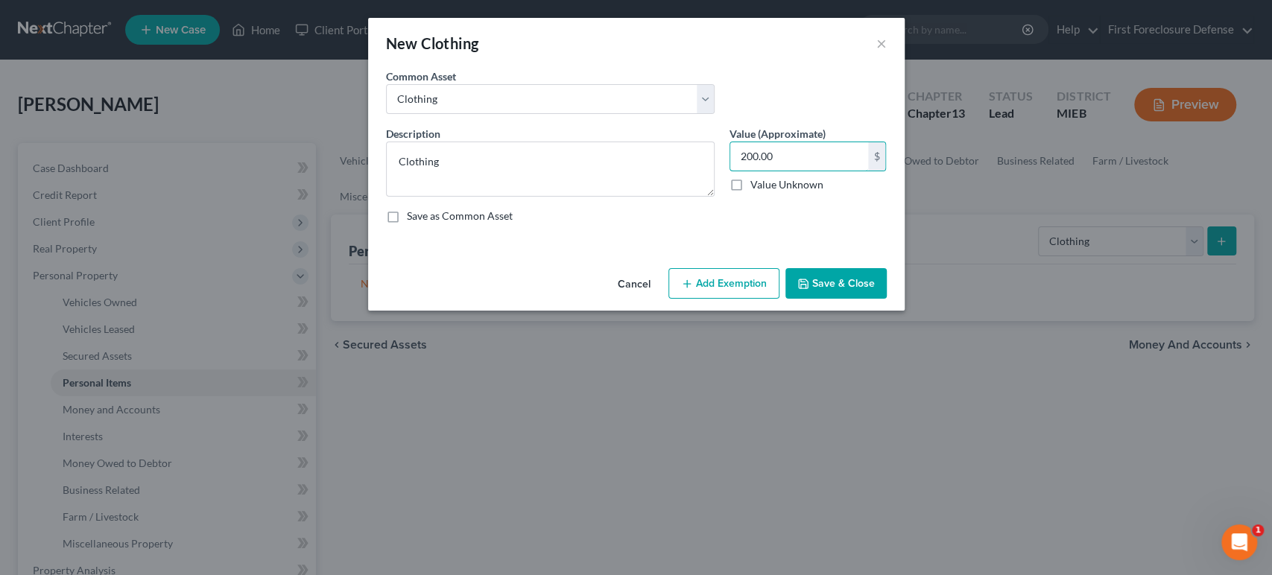
type input "200.00"
click at [744, 282] on button "Add Exemption" at bounding box center [723, 283] width 111 height 31
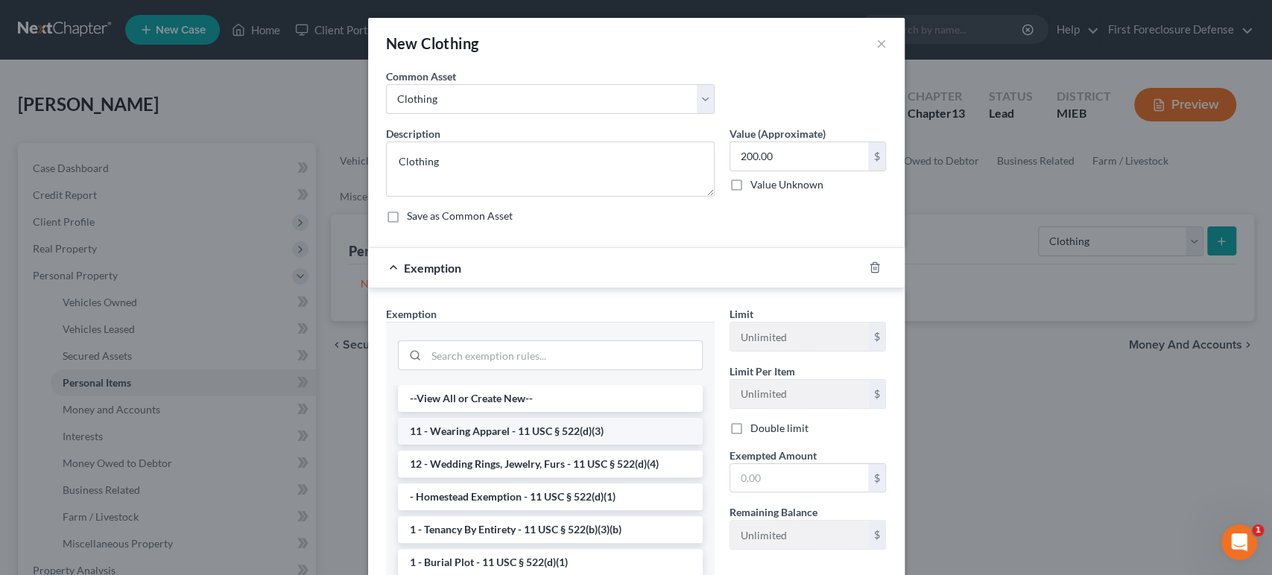
click at [600, 427] on li "11 - Wearing Apparel - 11 USC § 522(d)(3)" at bounding box center [550, 431] width 305 height 27
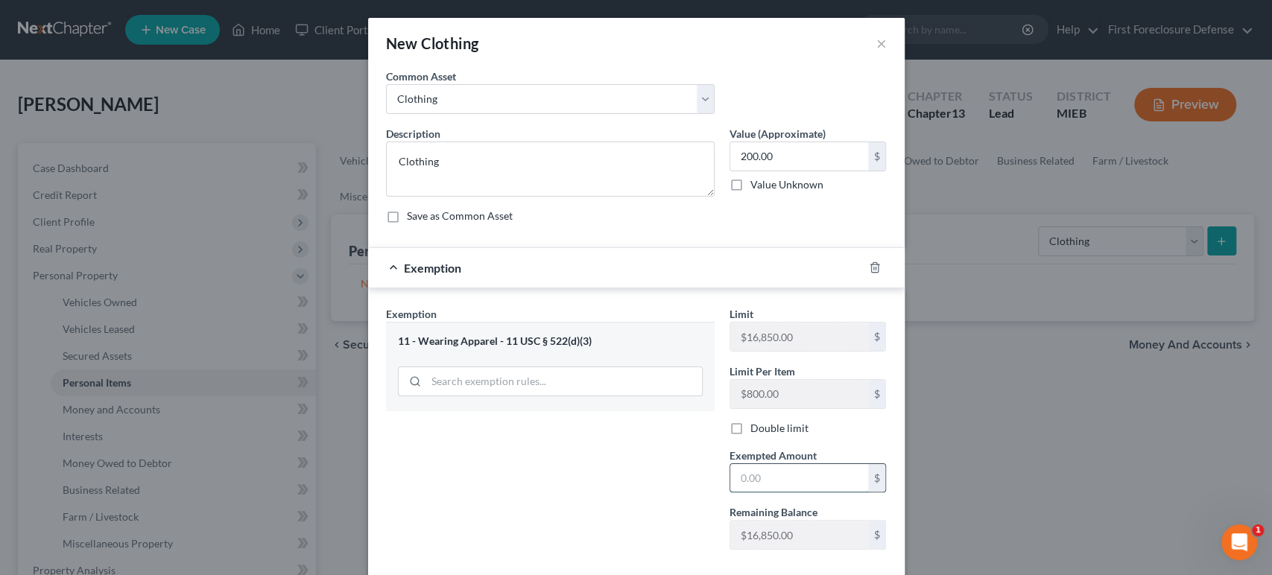
click at [734, 475] on input "text" at bounding box center [799, 478] width 138 height 28
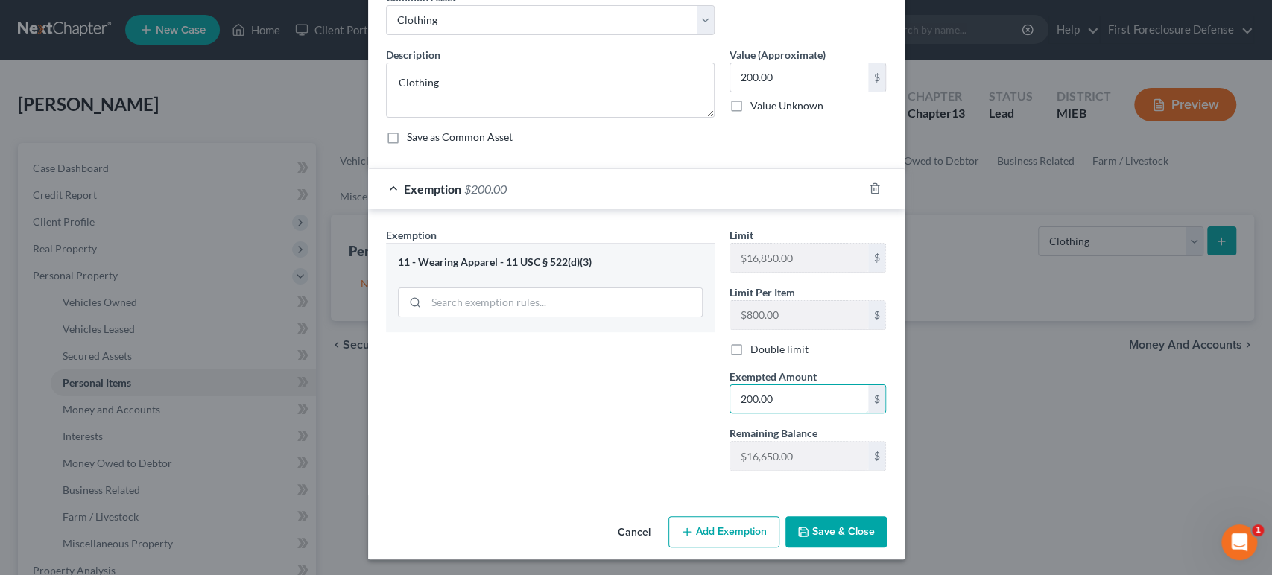
type input "200.00"
click at [830, 535] on button "Save & Close" at bounding box center [835, 531] width 101 height 31
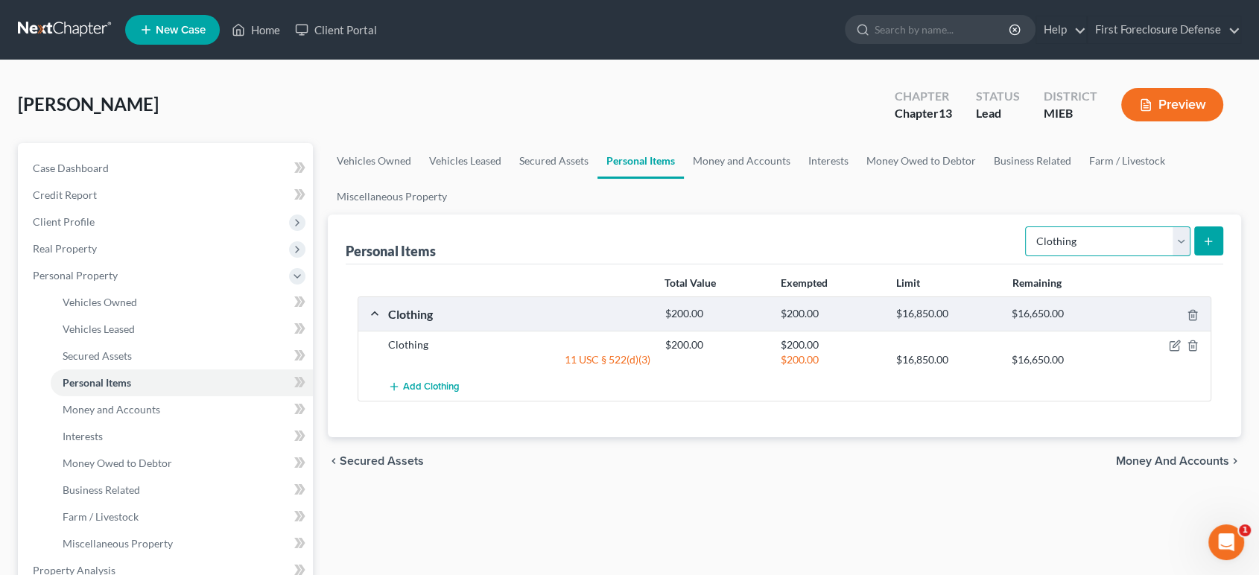
click at [1180, 233] on select "Select Item Type Clothing Collectibles Of Value Electronics Firearms Household …" at bounding box center [1107, 241] width 165 height 30
select select "household_goods"
click at [1026, 226] on select "Select Item Type Clothing Collectibles Of Value Electronics Firearms Household …" at bounding box center [1107, 241] width 165 height 30
click at [1209, 235] on icon "submit" at bounding box center [1208, 241] width 12 height 12
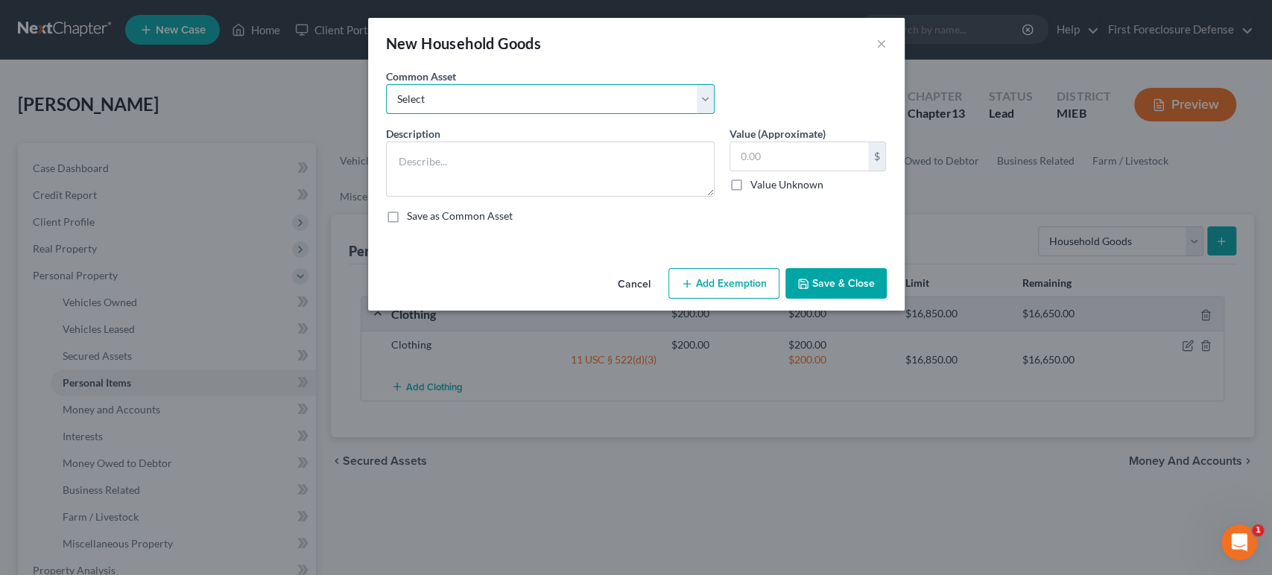
click at [562, 97] on select "Select Furniture, appliances Furniture, appliances Furniture, appliances" at bounding box center [550, 99] width 329 height 30
select select "0"
click at [386, 84] on select "Select Furniture, appliances Furniture, appliances Furniture, appliances" at bounding box center [550, 99] width 329 height 30
type textarea "Furniture, appliances"
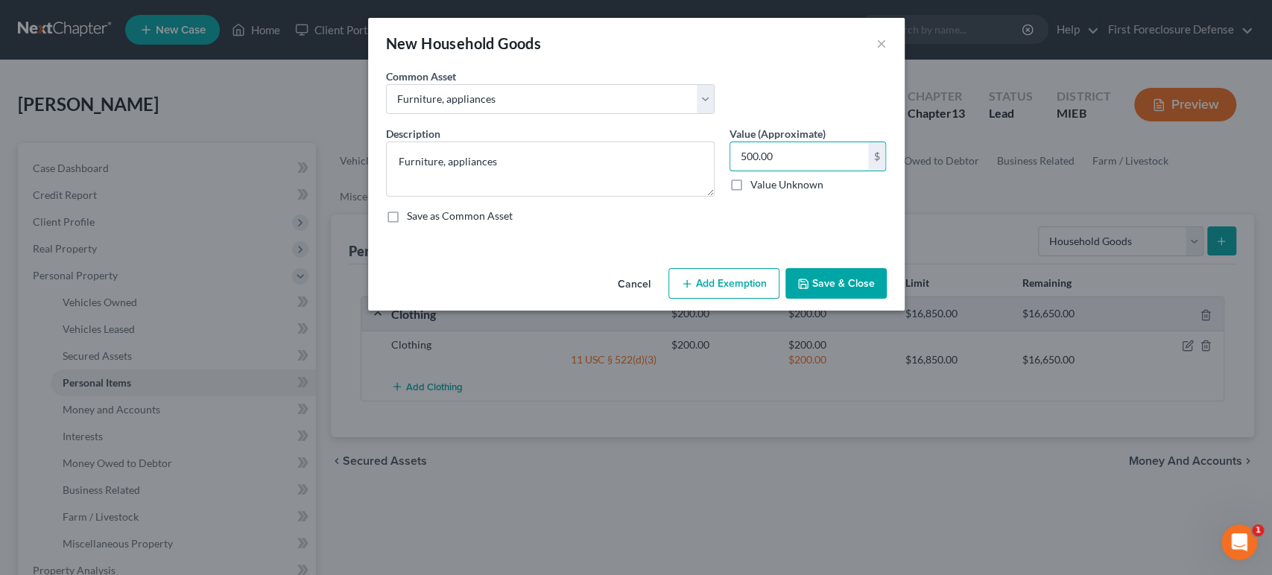
type input "500.00"
click at [736, 276] on button "Add Exemption" at bounding box center [723, 283] width 111 height 31
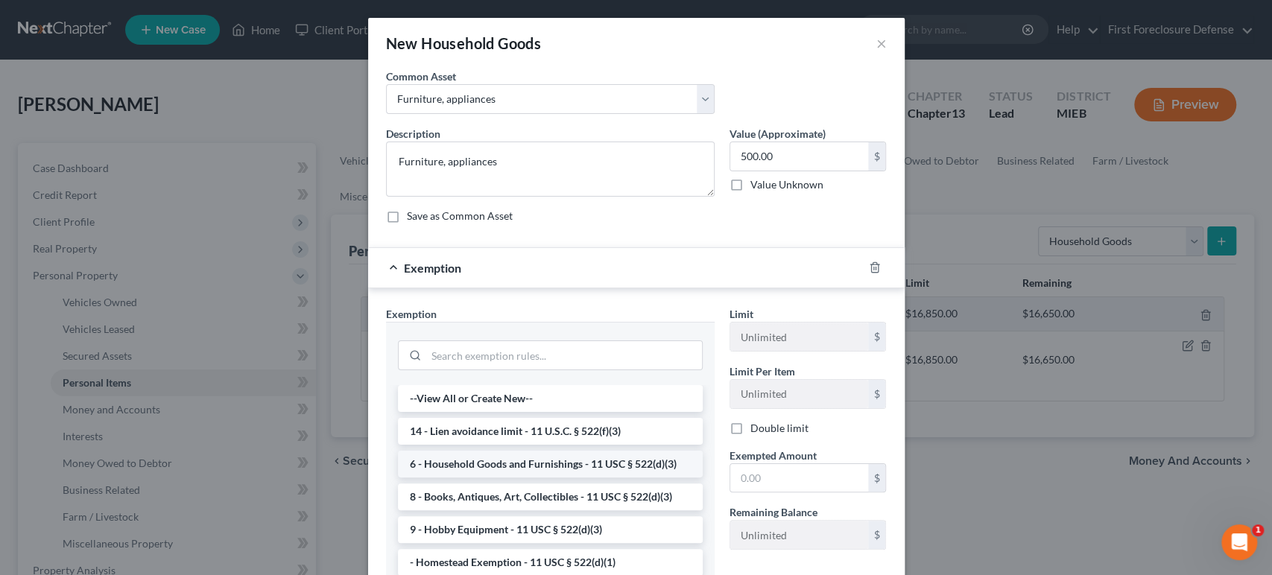
click at [582, 463] on li "6 - Household Goods and Furnishings - 11 USC § 522(d)(3)" at bounding box center [550, 464] width 305 height 27
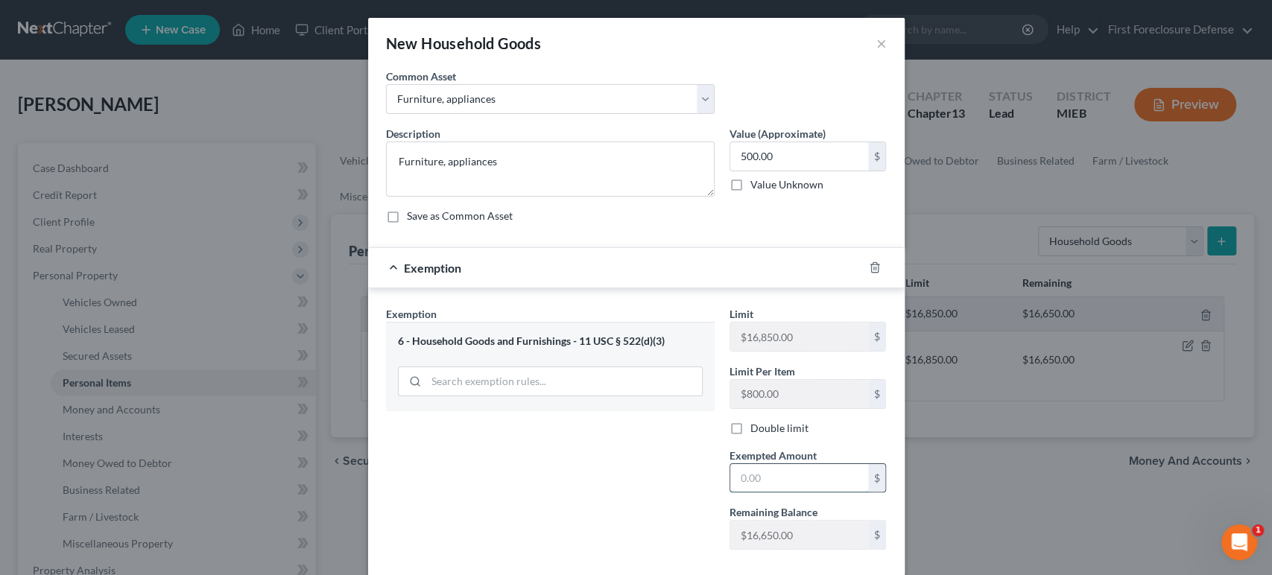
click at [778, 474] on input "text" at bounding box center [799, 478] width 138 height 28
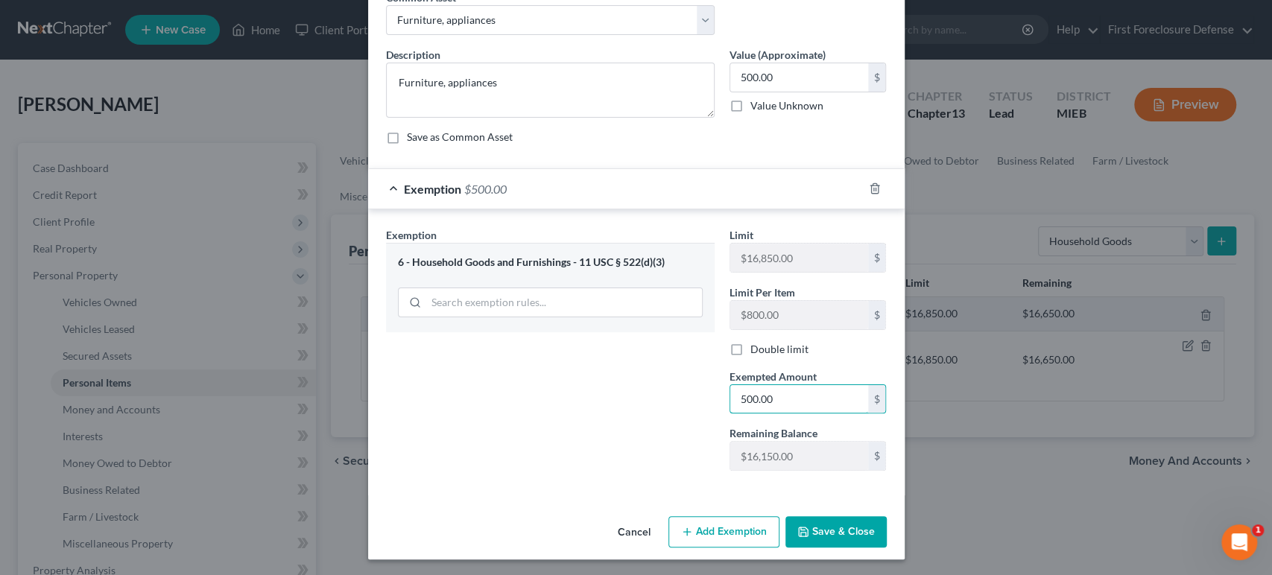
type input "500.00"
click at [814, 535] on button "Save & Close" at bounding box center [835, 531] width 101 height 31
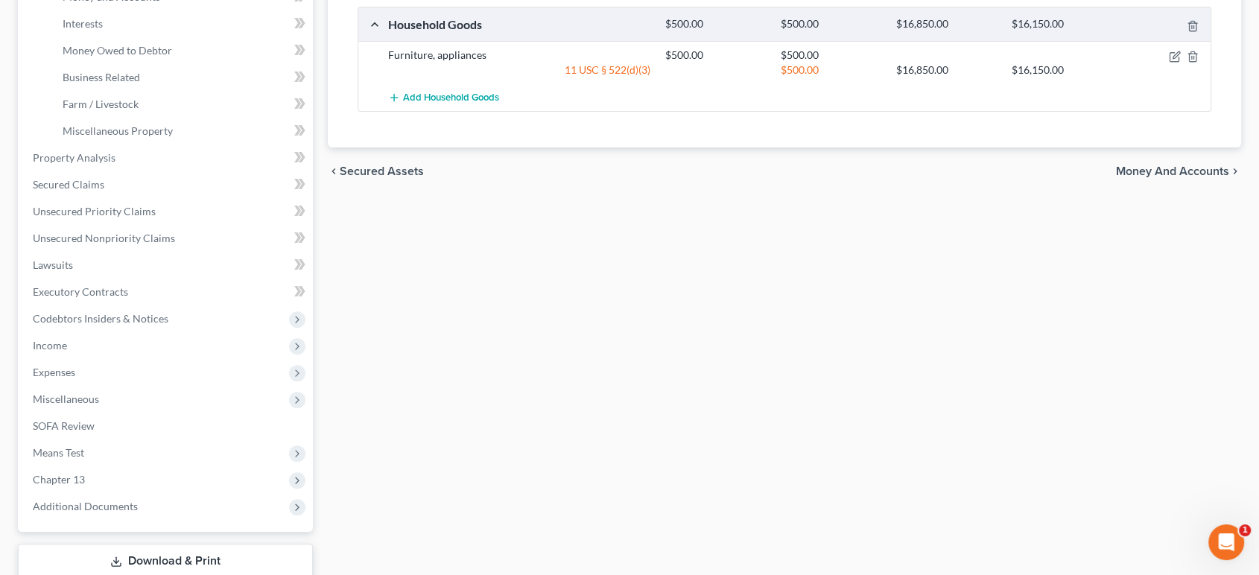
scroll to position [413, 0]
click at [1132, 171] on span "Money and Accounts" at bounding box center [1172, 171] width 113 height 12
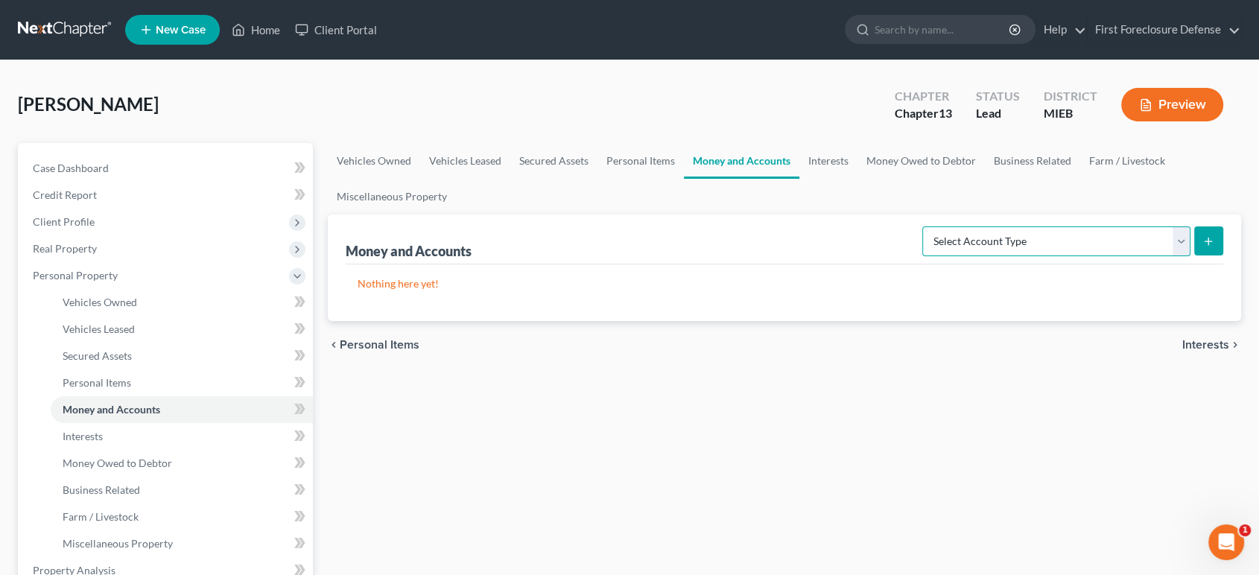
click at [1178, 243] on select "Select Account Type Brokerage Cash on Hand Certificates of Deposit Checking Acc…" at bounding box center [1056, 241] width 268 height 30
select select "checking"
click at [925, 226] on select "Select Account Type Brokerage Cash on Hand Certificates of Deposit Checking Acc…" at bounding box center [1056, 241] width 268 height 30
click at [1214, 247] on button "submit" at bounding box center [1208, 240] width 29 height 29
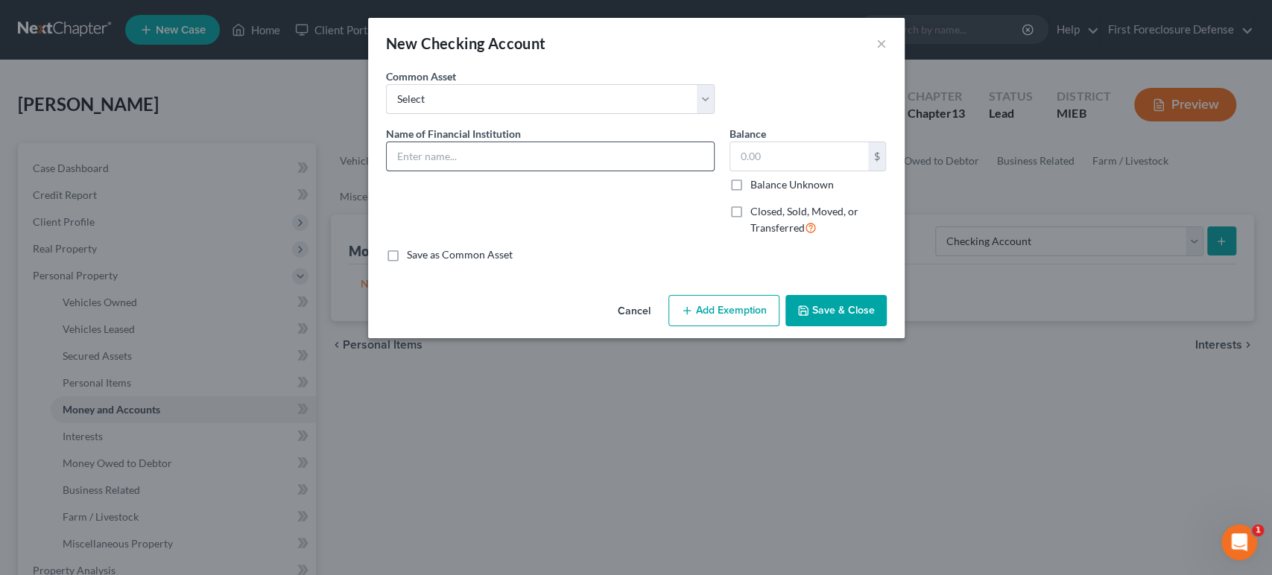
click at [545, 146] on input "text" at bounding box center [550, 156] width 327 height 28
type input "Cash App Acct# 1312608880223"
click at [825, 158] on input "text" at bounding box center [799, 156] width 138 height 28
type input "1.00"
click at [742, 321] on button "Add Exemption" at bounding box center [723, 310] width 111 height 31
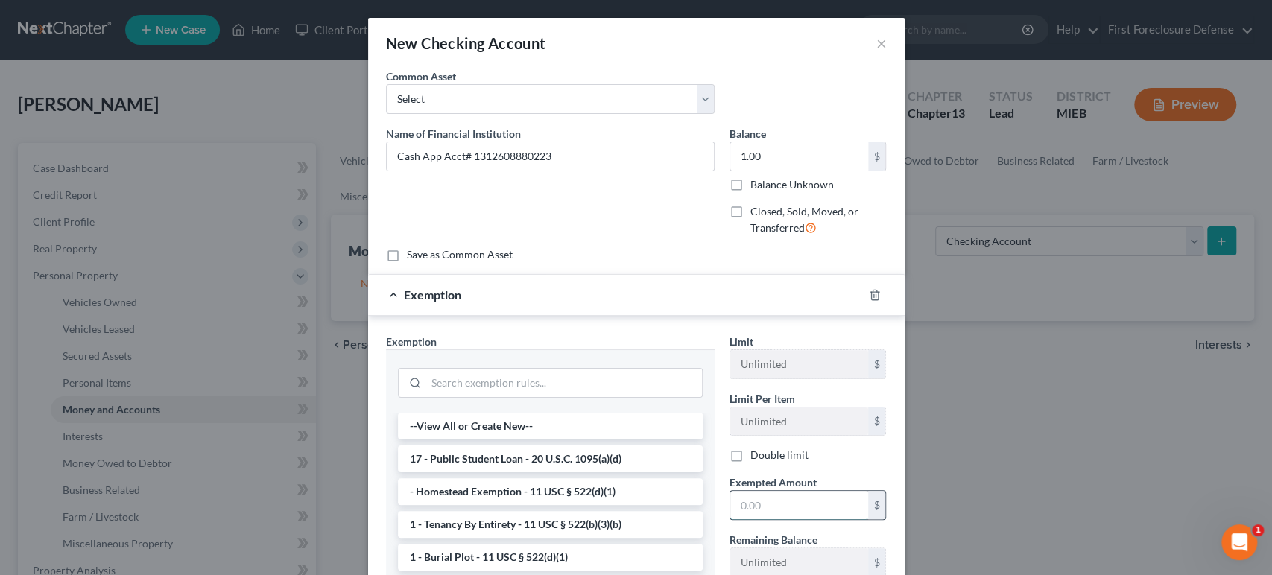
click at [761, 505] on input "text" at bounding box center [799, 505] width 138 height 28
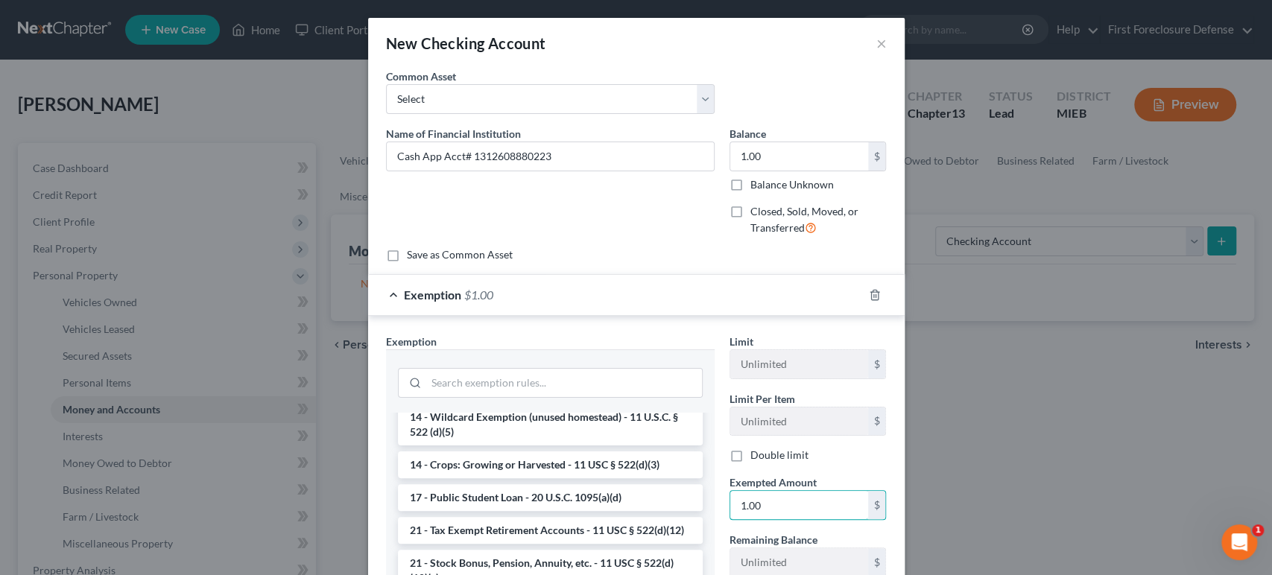
scroll to position [331, 0]
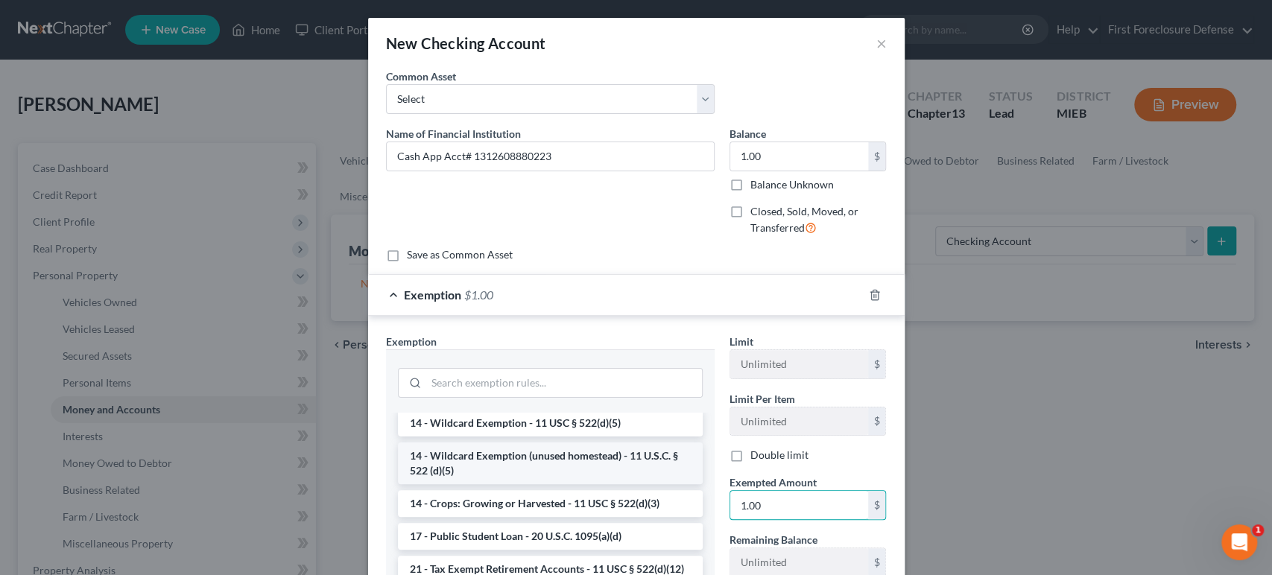
type input "1.00"
click at [583, 472] on li "14 - Wildcard Exemption (unused homestead) - 11 U.S.C. § 522 (d)(5)" at bounding box center [550, 463] width 305 height 42
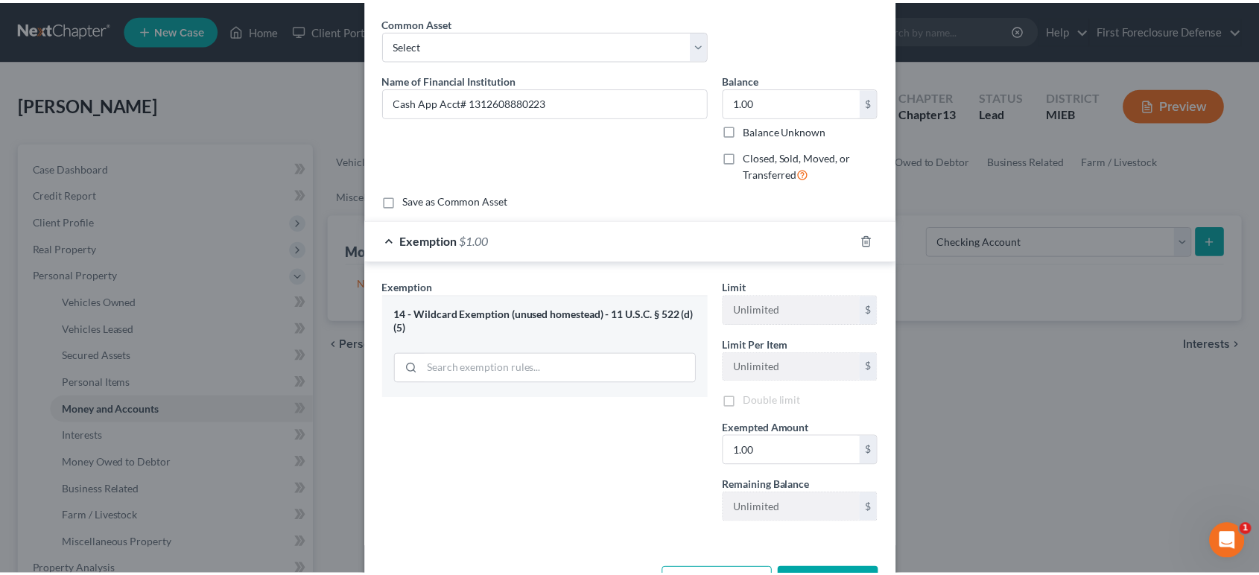
scroll to position [107, 0]
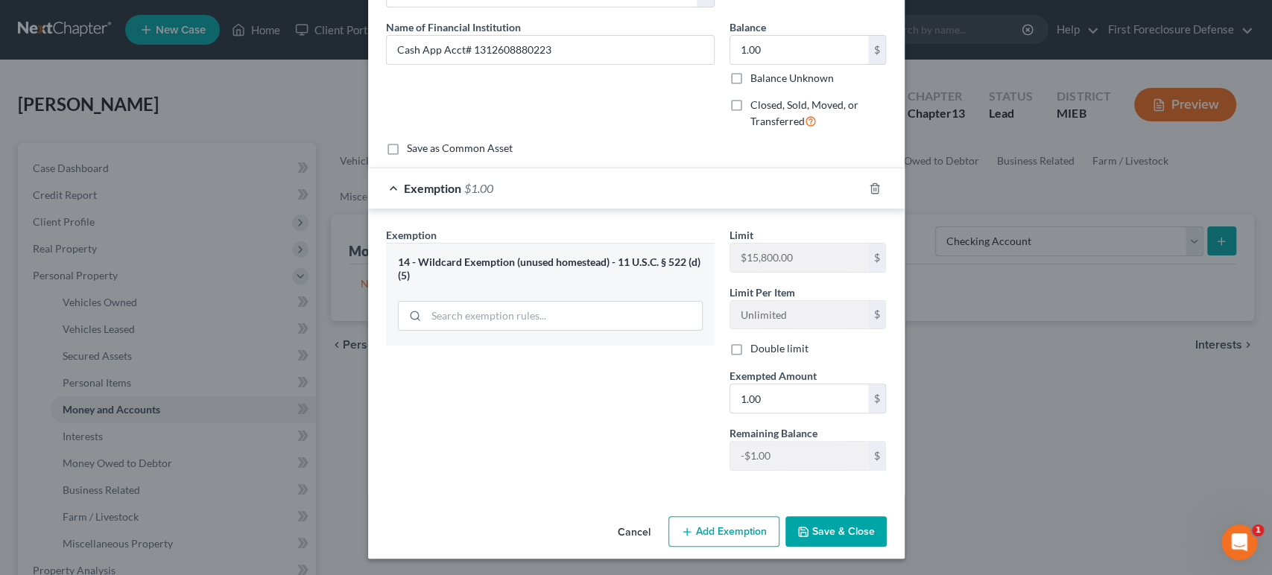
click at [822, 529] on button "Save & Close" at bounding box center [835, 531] width 101 height 31
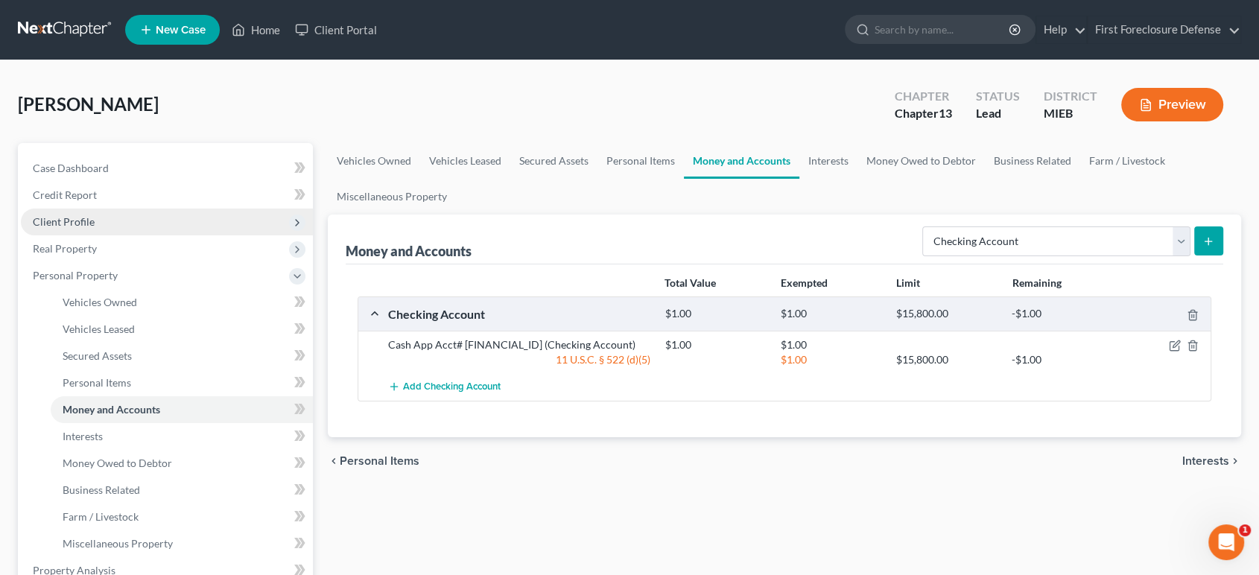
click at [74, 219] on span "Client Profile" at bounding box center [64, 221] width 62 height 13
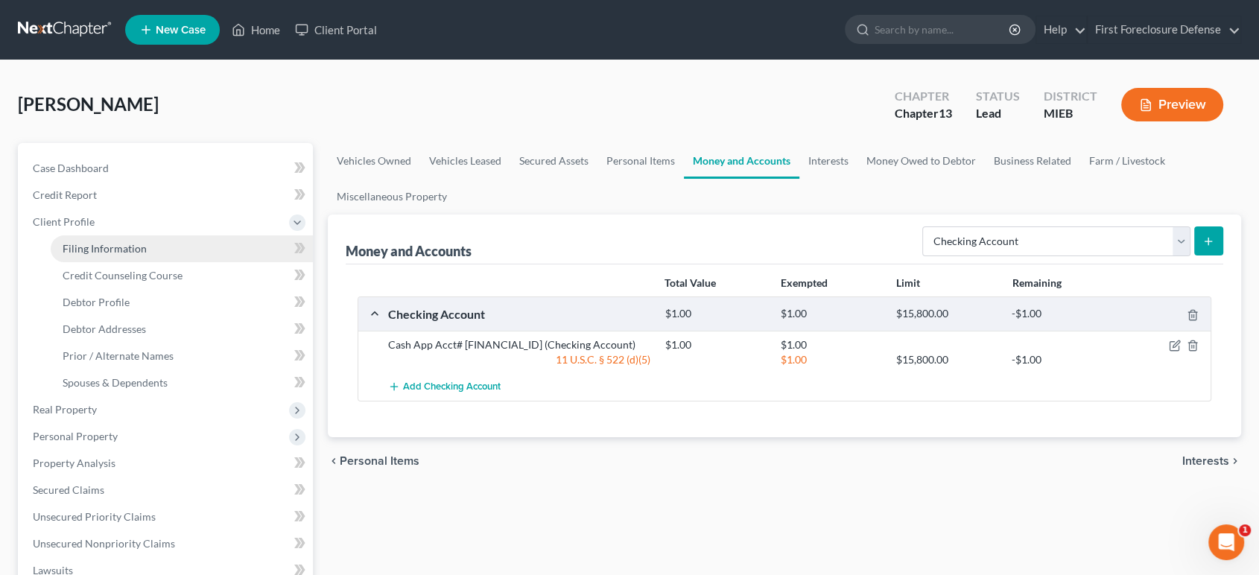
click at [112, 251] on span "Filing Information" at bounding box center [105, 248] width 84 height 13
select select "1"
select select "0"
select select "3"
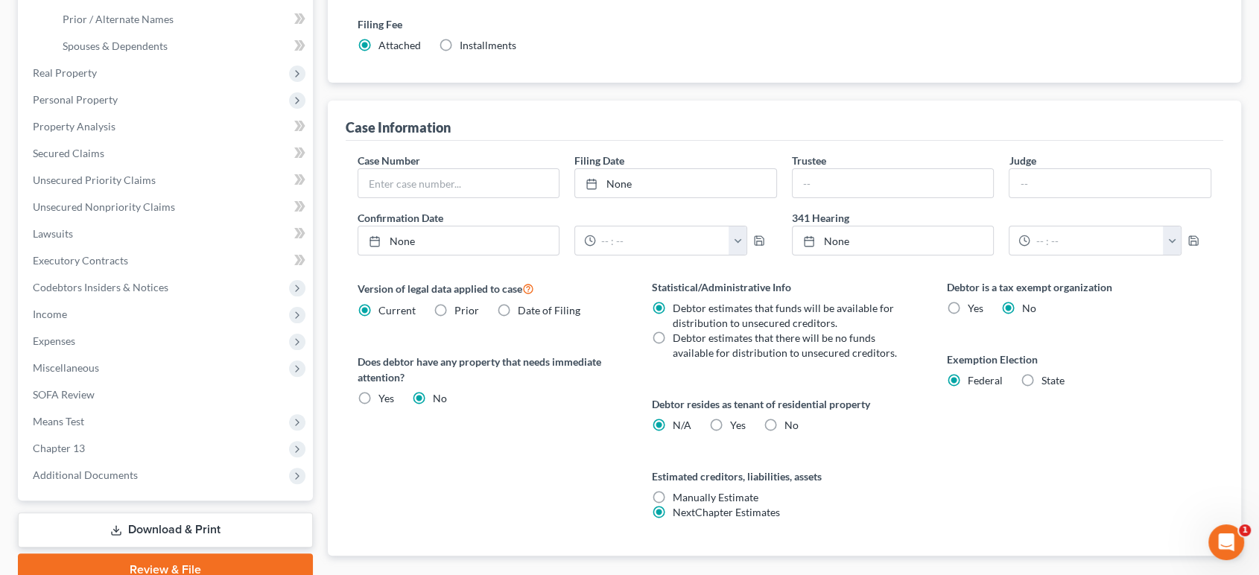
scroll to position [419, 0]
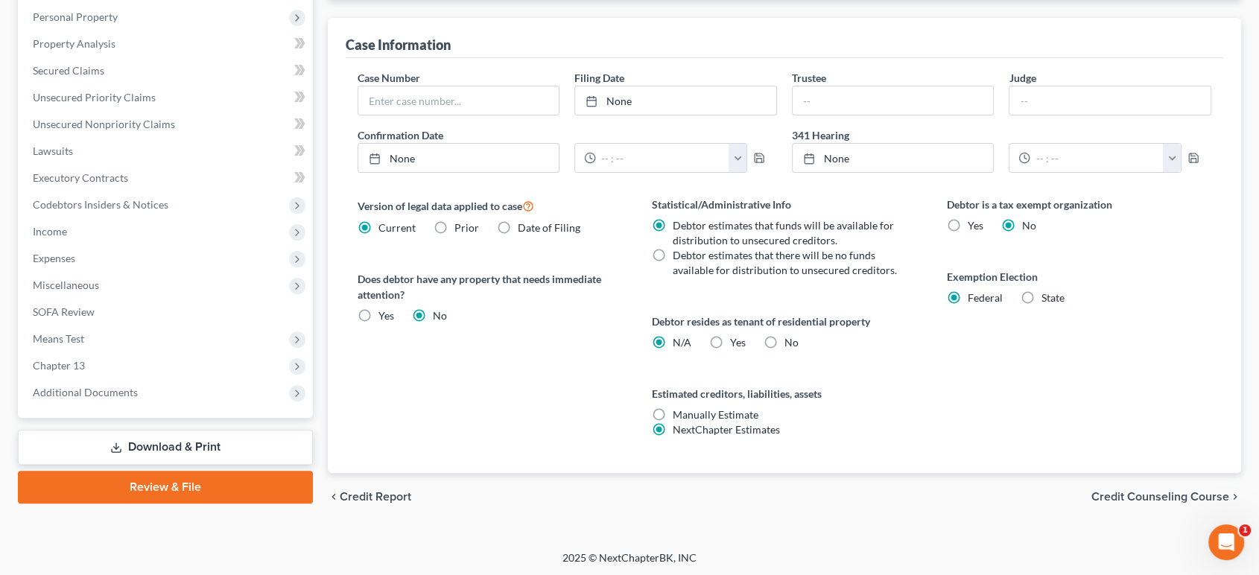
click at [1150, 498] on span "Credit Counseling Course" at bounding box center [1160, 497] width 138 height 12
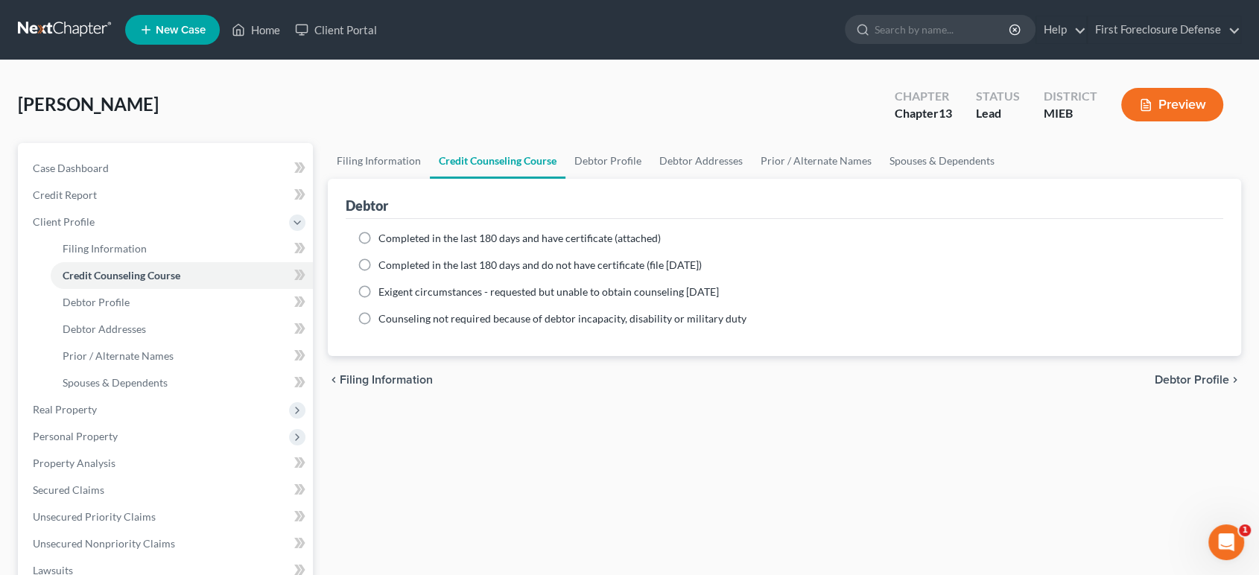
click at [378, 242] on label "Completed in the last 180 days and have certificate (attached)" at bounding box center [519, 238] width 282 height 15
click at [384, 241] on input "Completed in the last 180 days and have certificate (attached)" at bounding box center [389, 236] width 10 height 10
radio input "true"
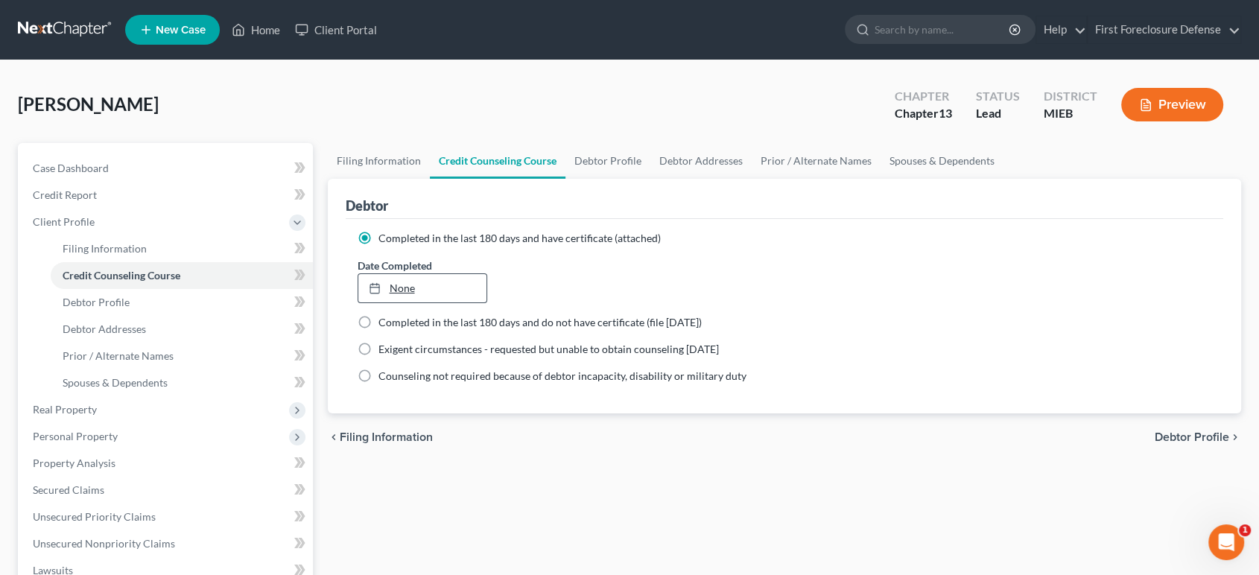
type input "[DATE]"
click at [387, 282] on div at bounding box center [379, 288] width 21 height 13
click at [1197, 440] on span "Debtor Profile" at bounding box center [1192, 437] width 74 height 12
select select "0"
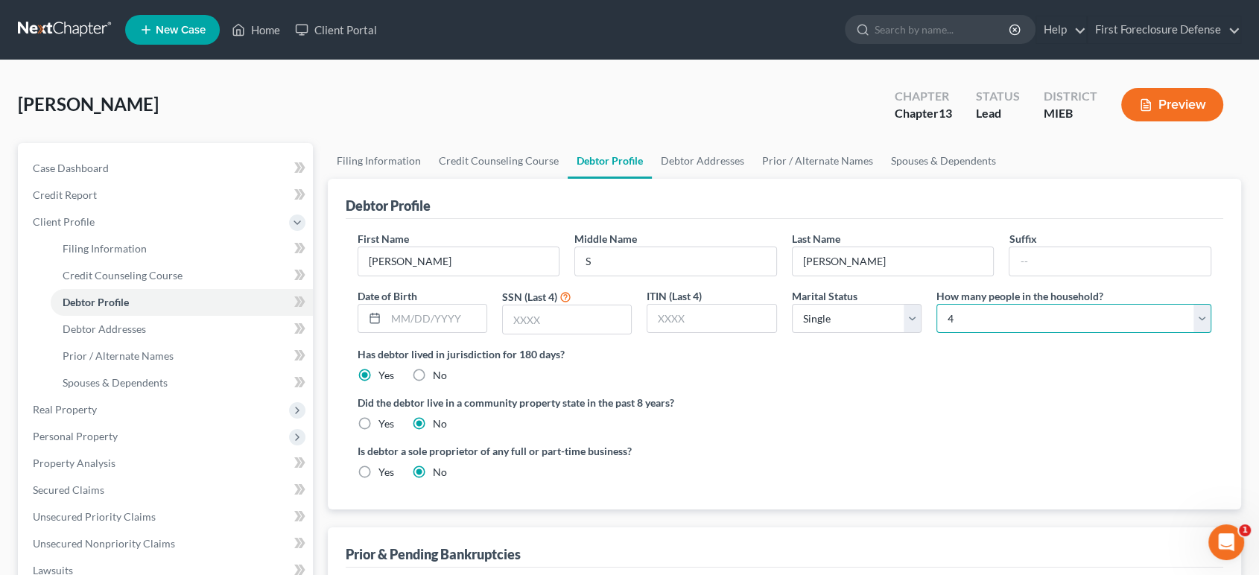
click at [1000, 326] on select "Select 1 2 3 4 5 6 7 8 9 10 11 12 13 14 15 16 17 18 19 20" at bounding box center [1073, 319] width 275 height 30
click at [988, 315] on select "Select 1 2 3 4 5 6 7 8 9 10 11 12 13 14 15 16 17 18 19 20" at bounding box center [1073, 319] width 275 height 30
drag, startPoint x: 962, startPoint y: 314, endPoint x: 947, endPoint y: 314, distance: 14.9
click at [948, 314] on select "Select 1 2 3 4 5 6 7 8 9 10 11 12 13 14 15 16 17 18 19 20" at bounding box center [1073, 319] width 275 height 30
select select "9"
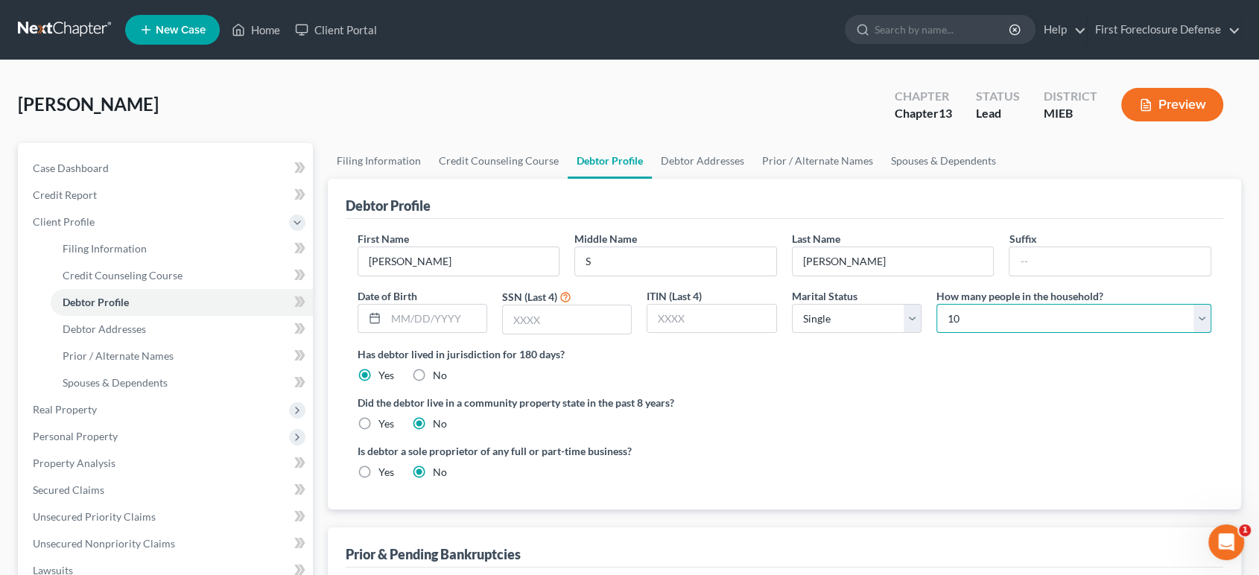
click at [936, 304] on select "Select 1 2 3 4 5 6 7 8 9 10 11 12 13 14 15 16 17 18 19 20" at bounding box center [1073, 319] width 275 height 30
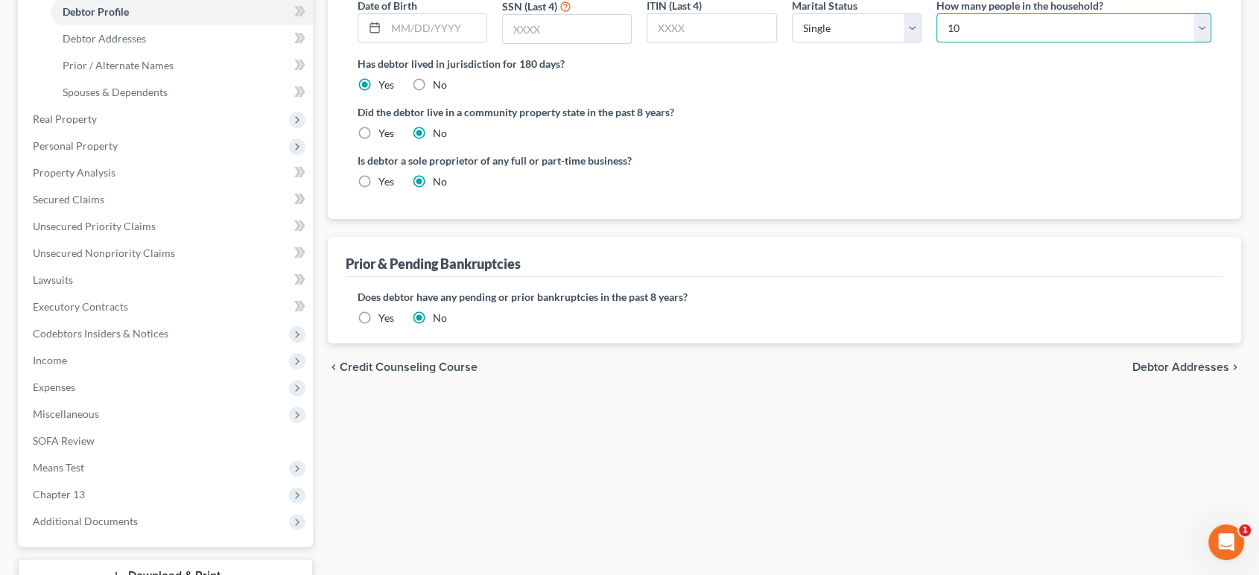
scroll to position [403, 0]
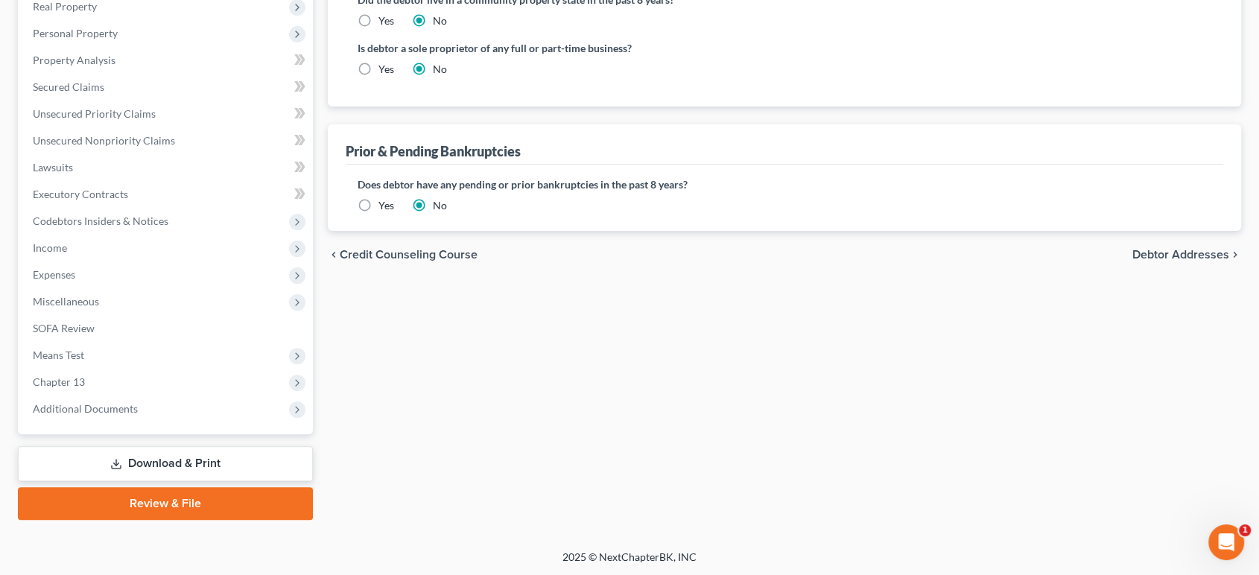
click at [1184, 251] on span "Debtor Addresses" at bounding box center [1180, 255] width 97 height 12
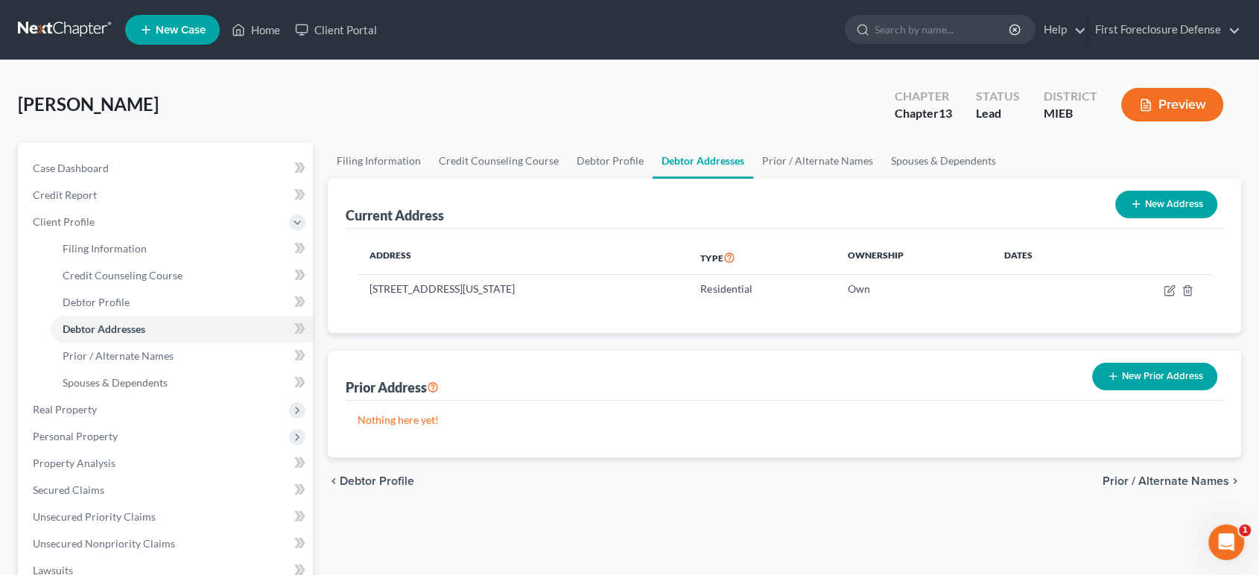
click at [1146, 480] on span "Prior / Alternate Names" at bounding box center [1165, 481] width 127 height 12
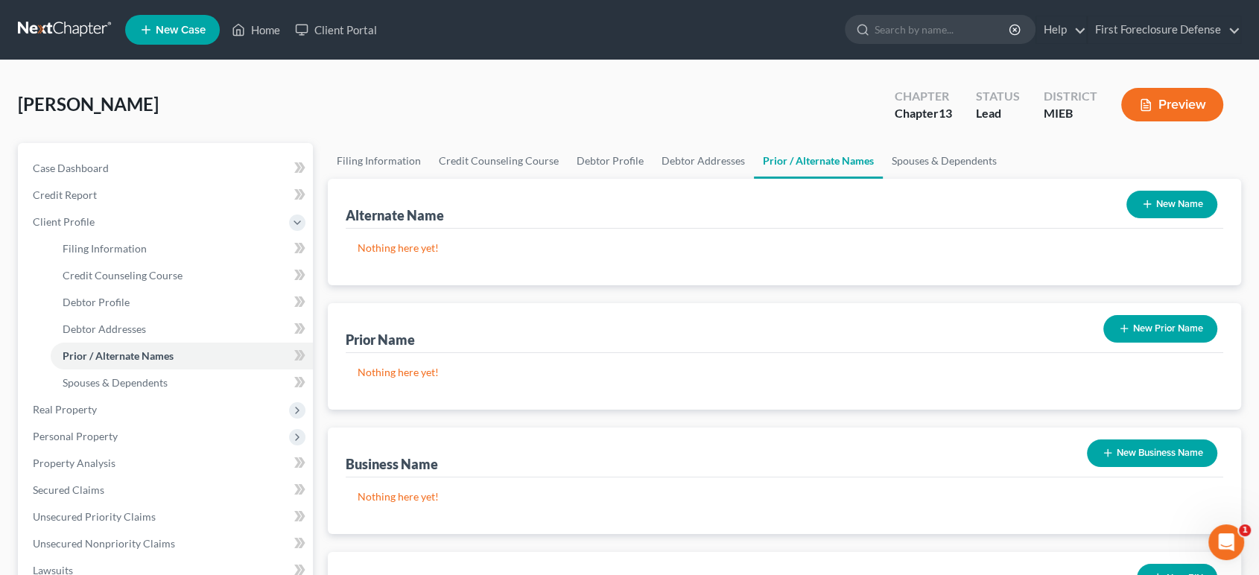
scroll to position [403, 0]
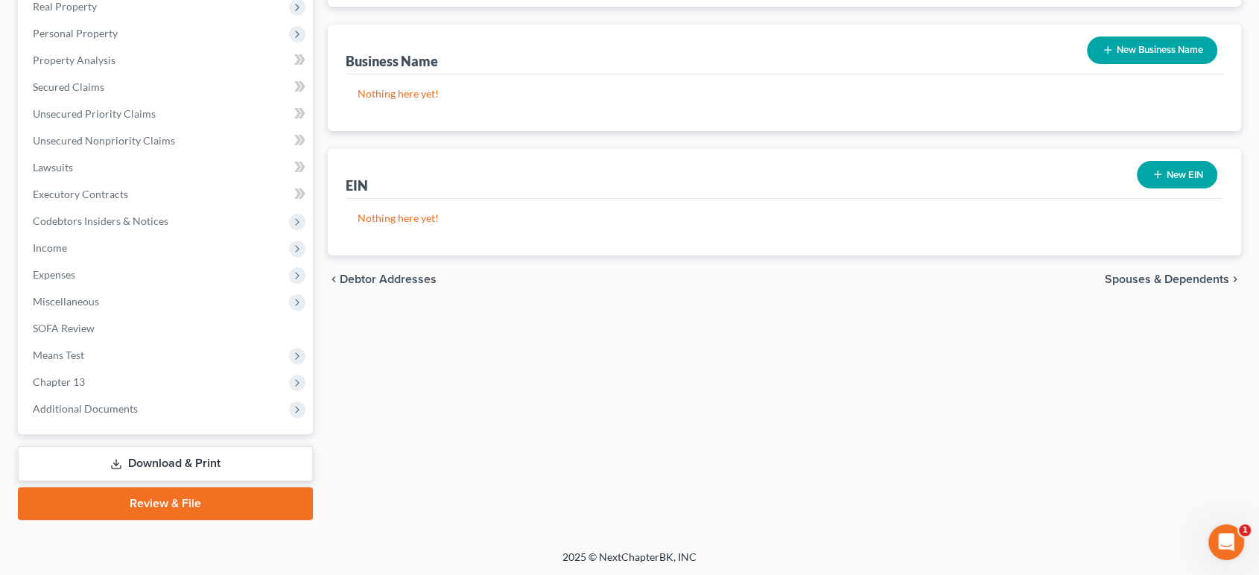
click at [1194, 280] on span "Spouses & Dependents" at bounding box center [1167, 279] width 124 height 12
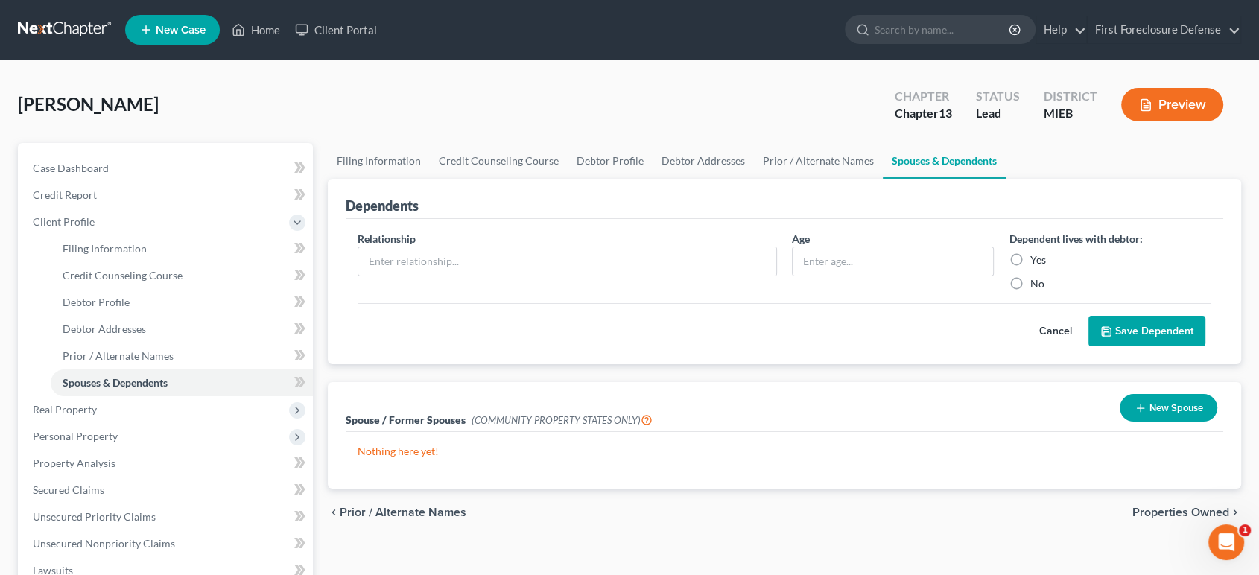
click at [1171, 517] on span "Properties Owned" at bounding box center [1180, 513] width 97 height 12
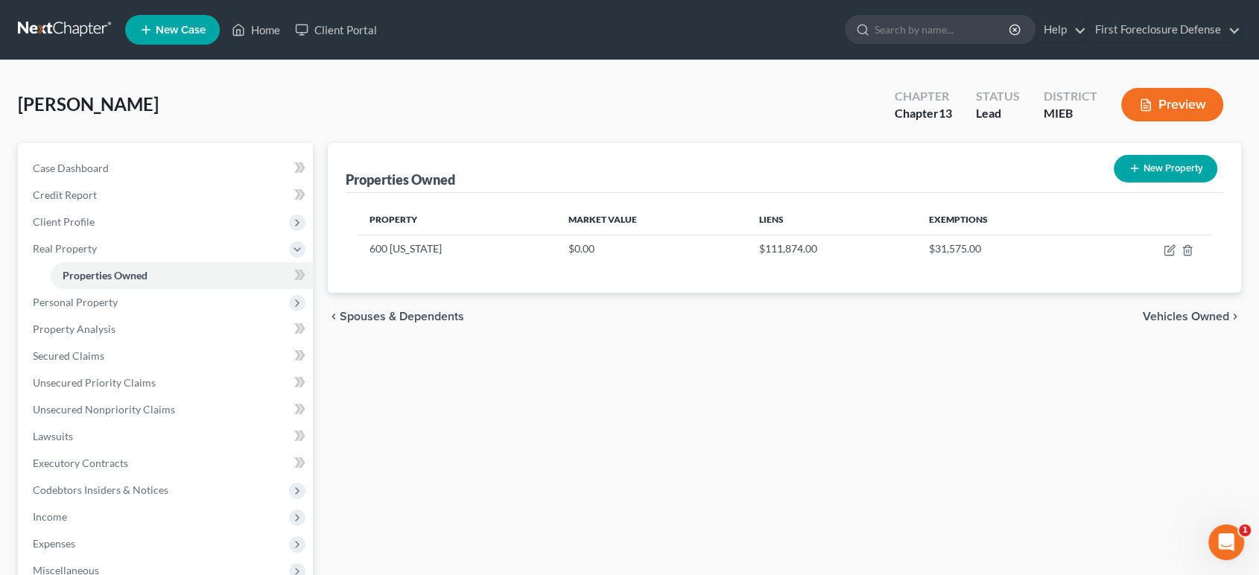
click at [1160, 319] on span "Vehicles Owned" at bounding box center [1186, 317] width 86 height 12
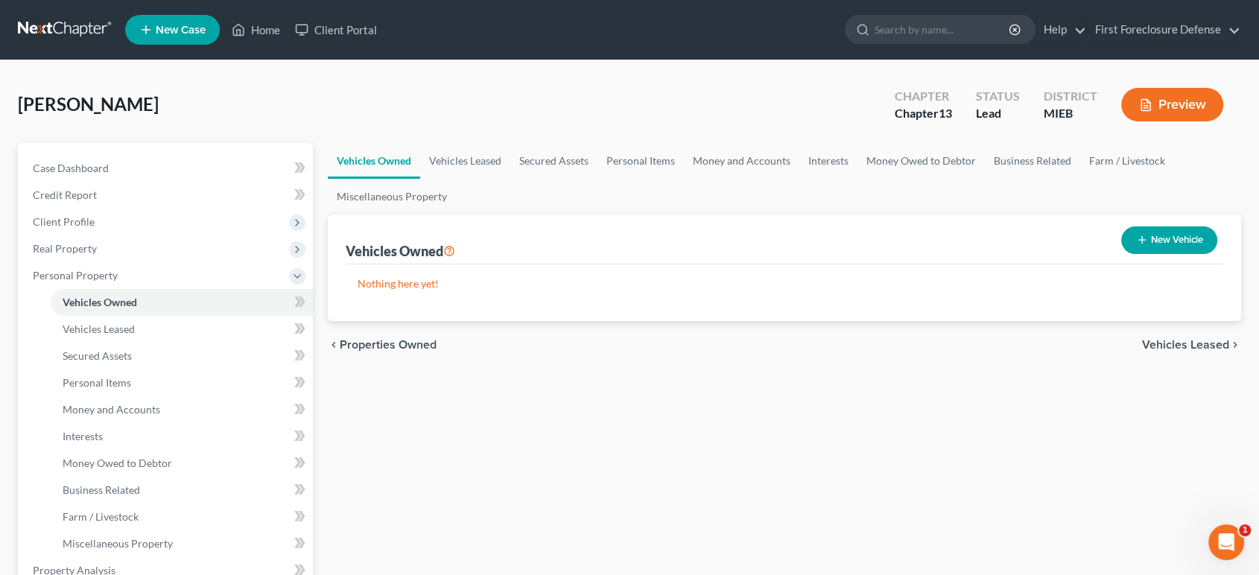
click at [1162, 346] on span "Vehicles Leased" at bounding box center [1185, 345] width 87 height 12
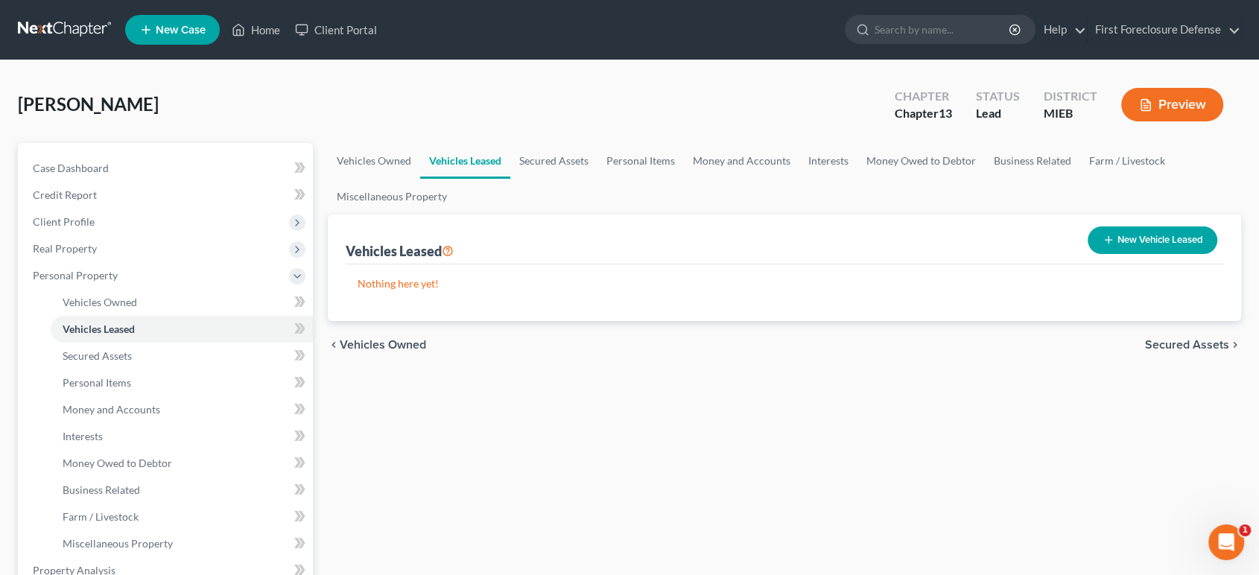
click at [1162, 346] on span "Secured Assets" at bounding box center [1187, 345] width 84 height 12
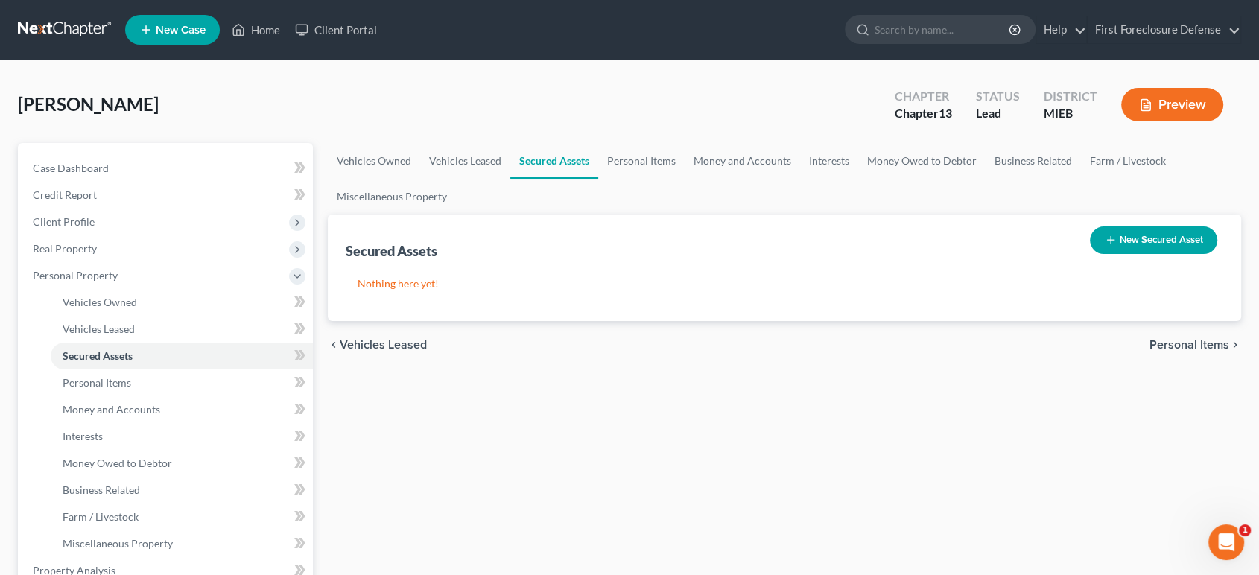
click at [1162, 346] on span "Personal Items" at bounding box center [1189, 345] width 80 height 12
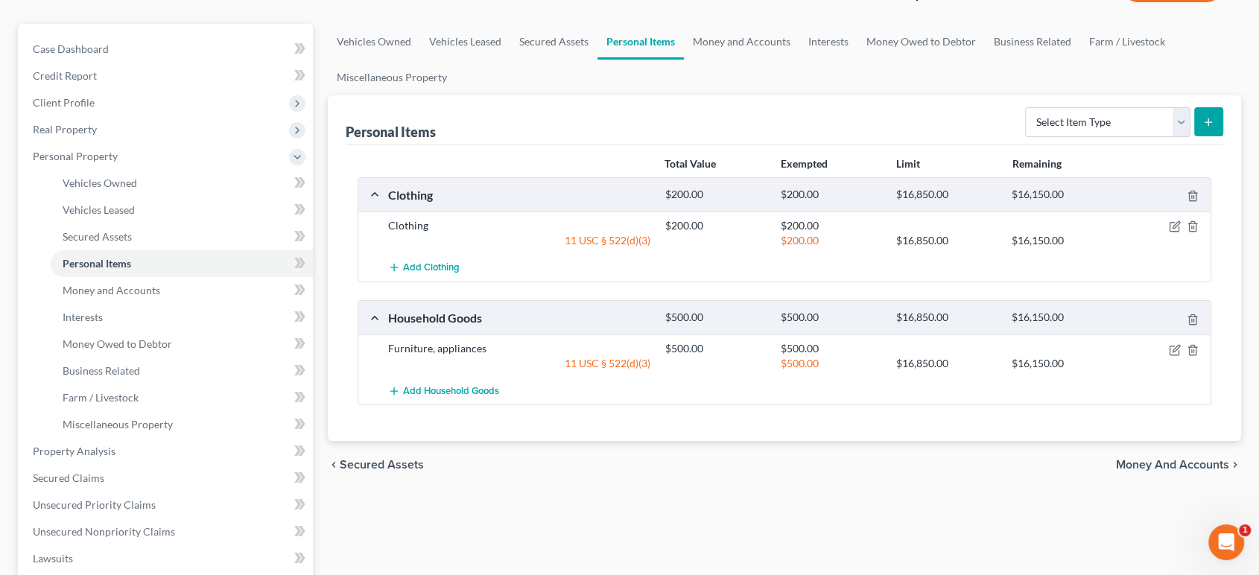
scroll to position [413, 0]
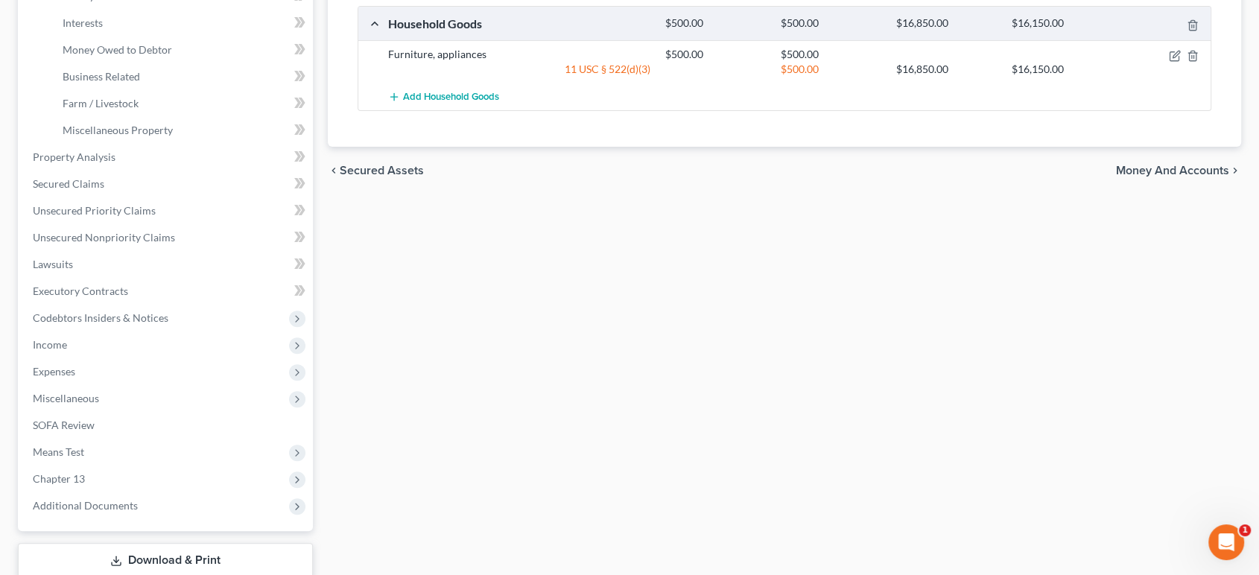
click at [1163, 168] on span "Money and Accounts" at bounding box center [1172, 171] width 113 height 12
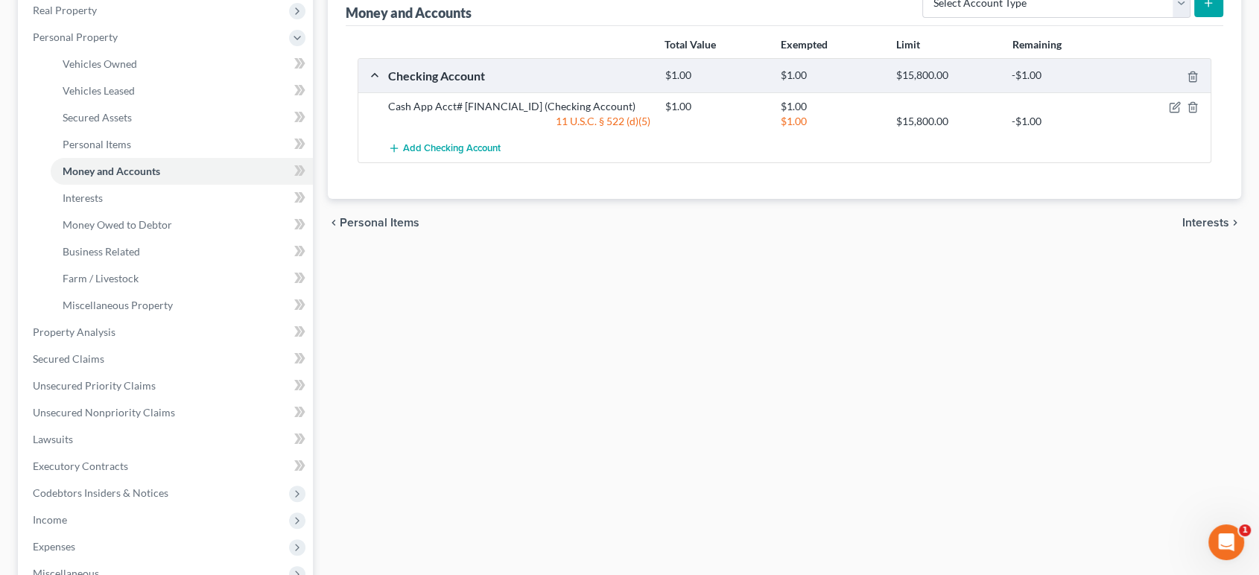
scroll to position [248, 0]
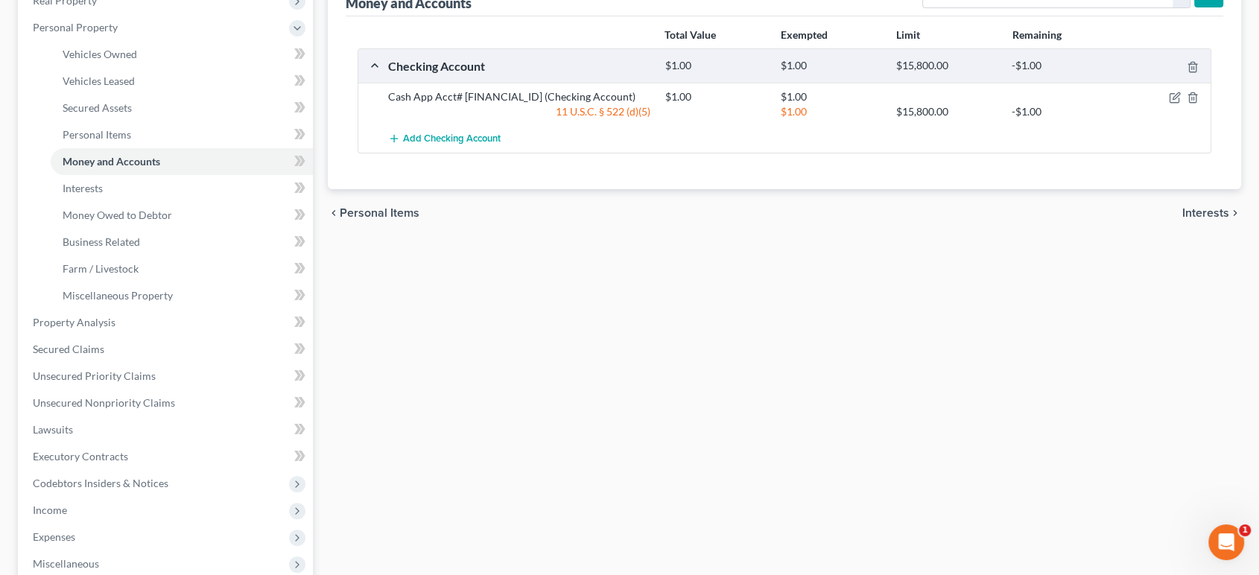
click at [1193, 217] on span "Interests" at bounding box center [1205, 213] width 47 height 12
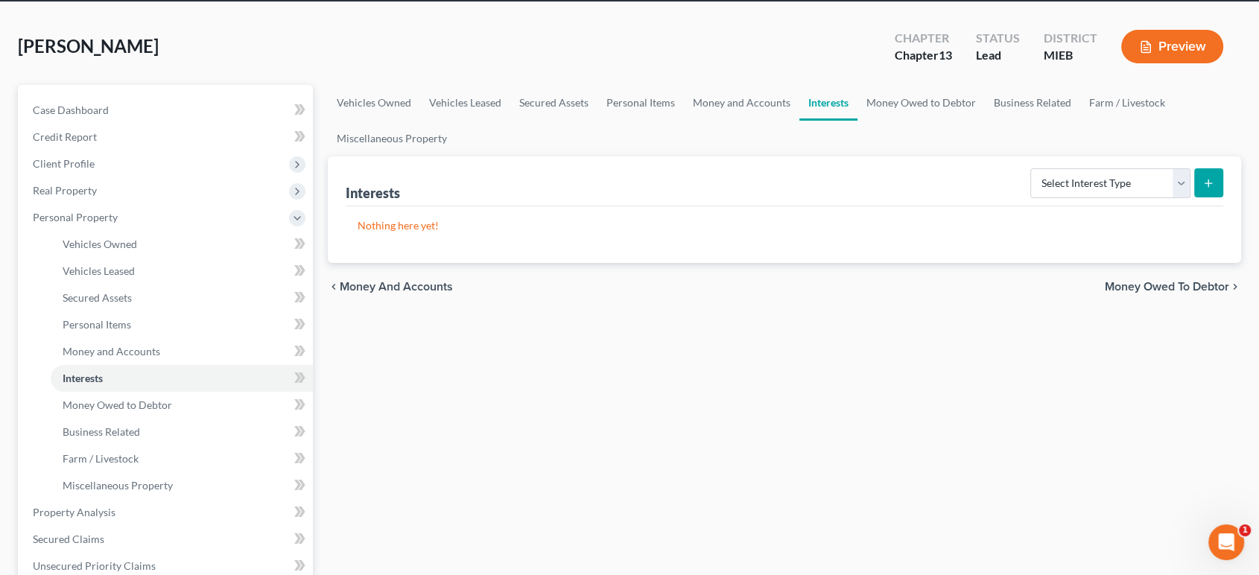
scroll to position [165, 0]
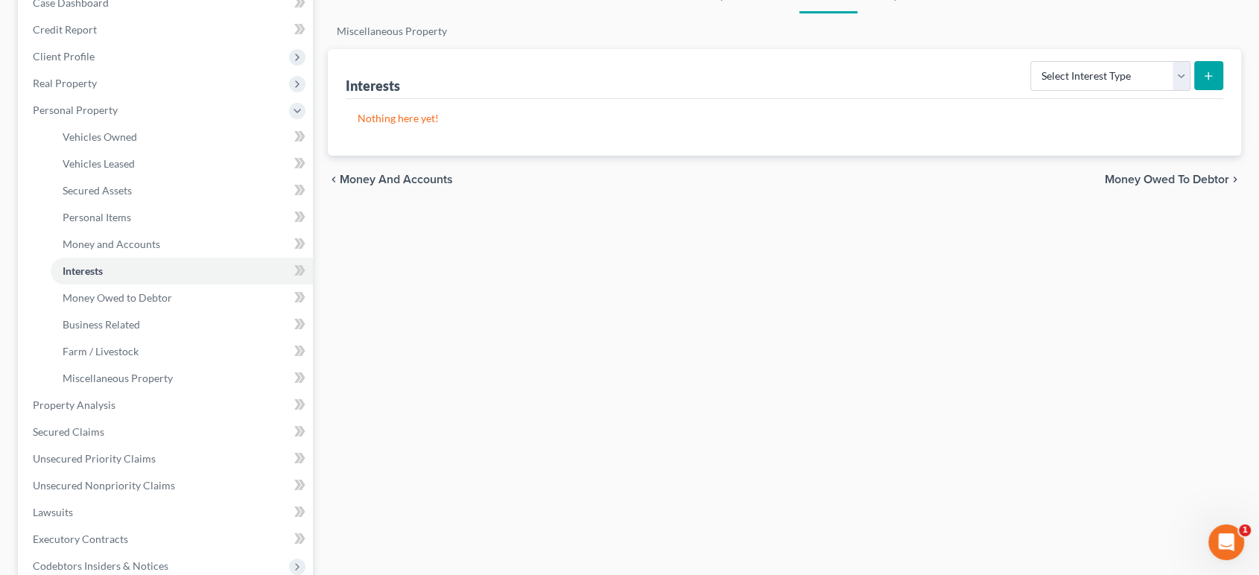
click at [1175, 181] on span "Money Owed to Debtor" at bounding box center [1167, 180] width 124 height 12
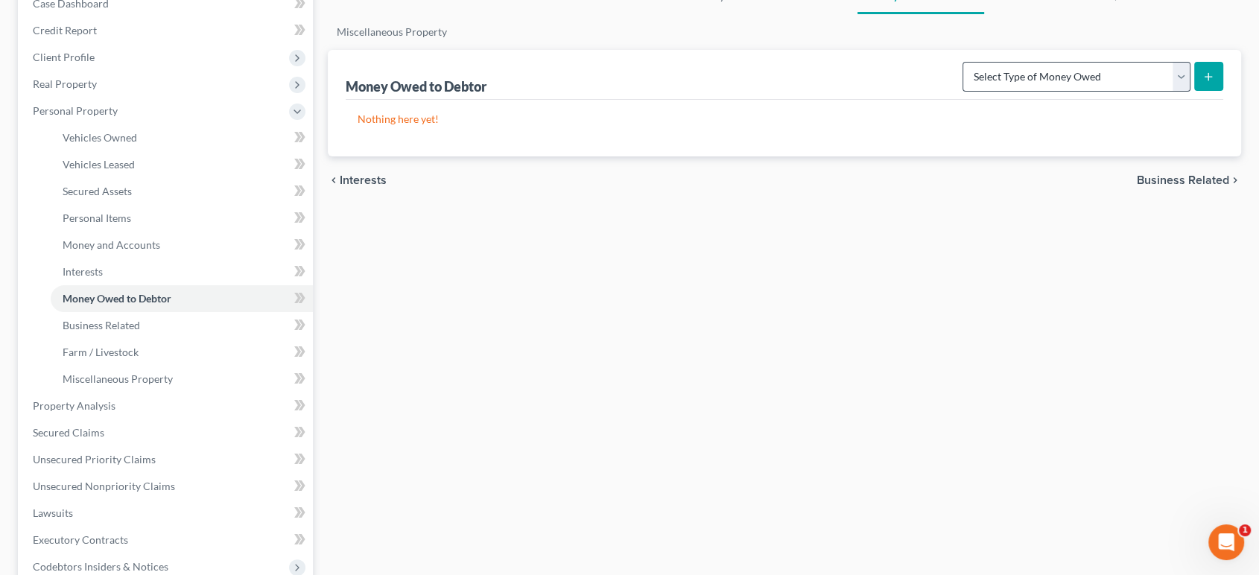
scroll to position [165, 0]
click at [1174, 174] on span "Business Related" at bounding box center [1183, 180] width 92 height 12
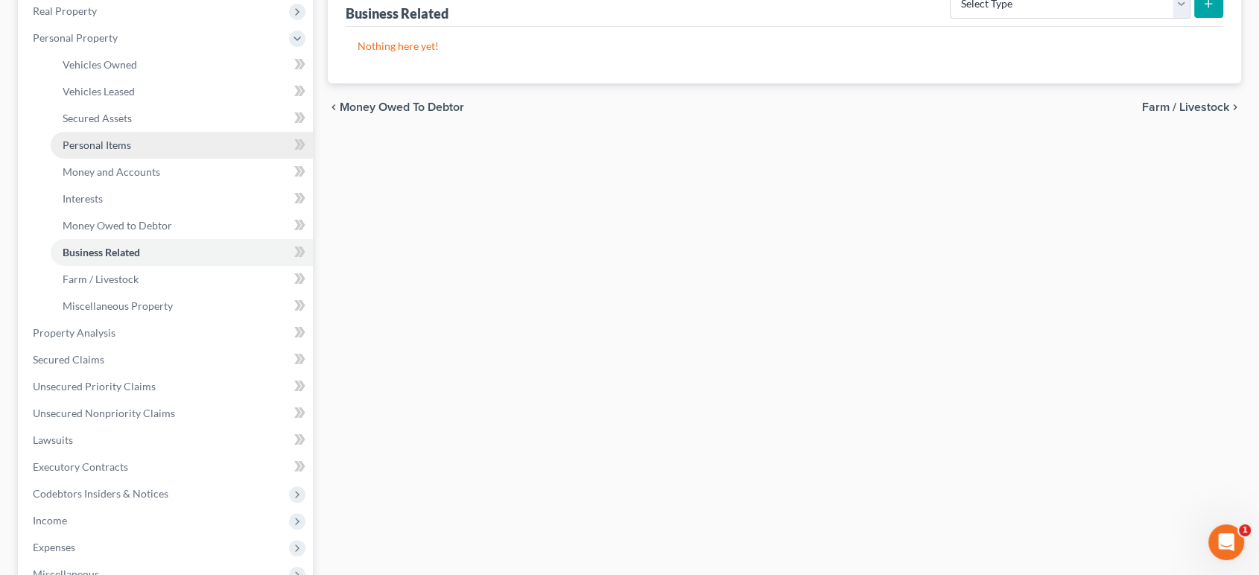
scroll to position [248, 0]
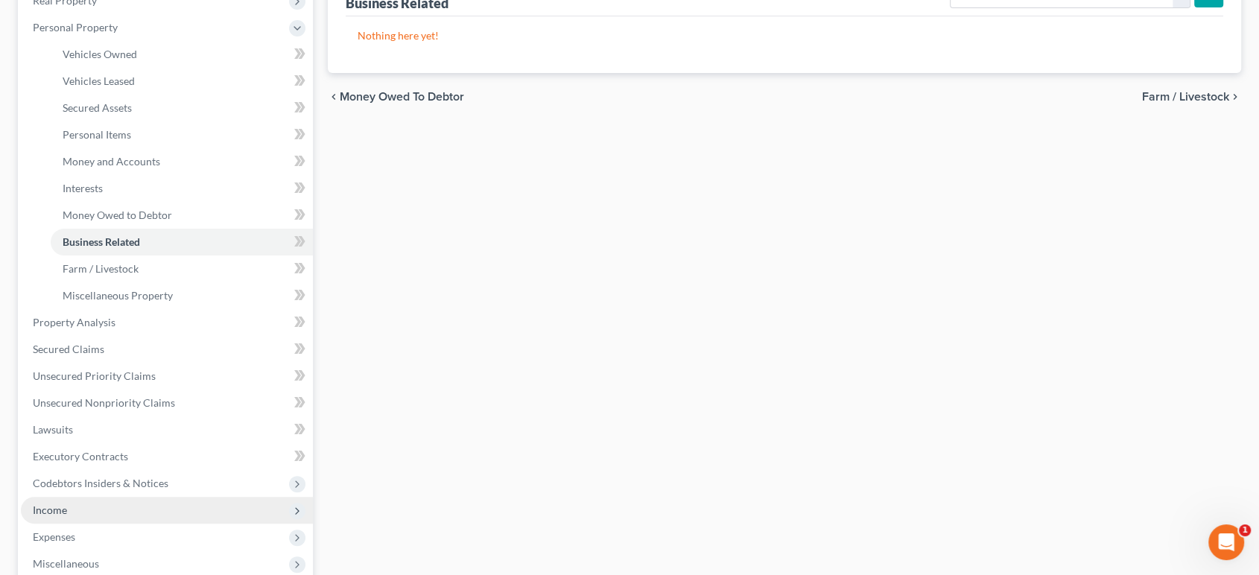
click at [63, 511] on span "Income" at bounding box center [50, 510] width 34 height 13
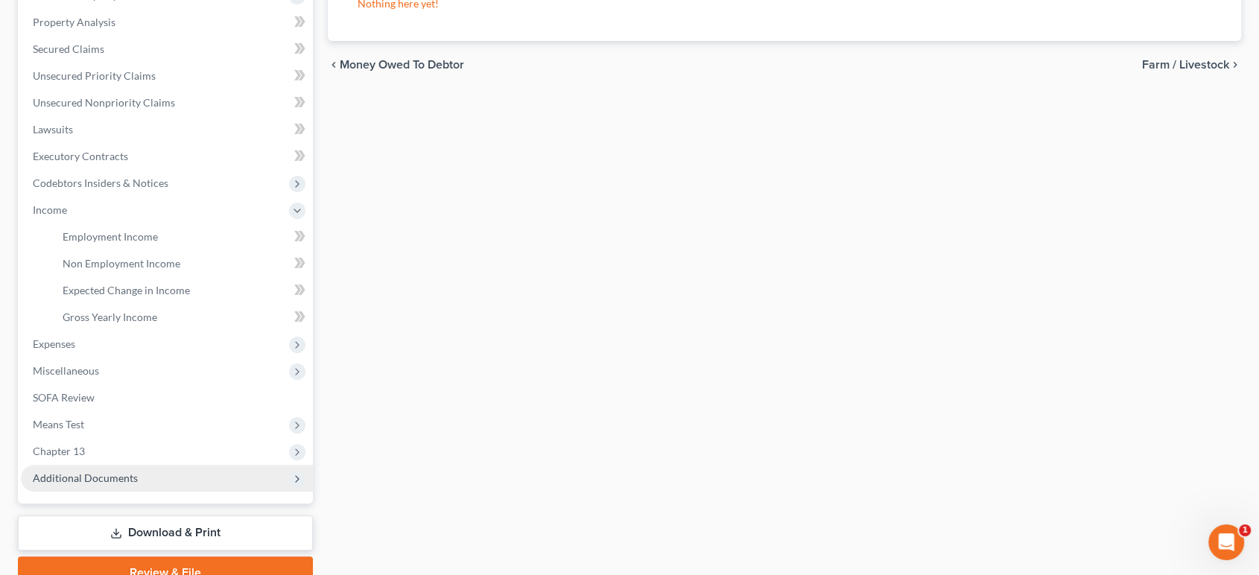
scroll to position [349, 0]
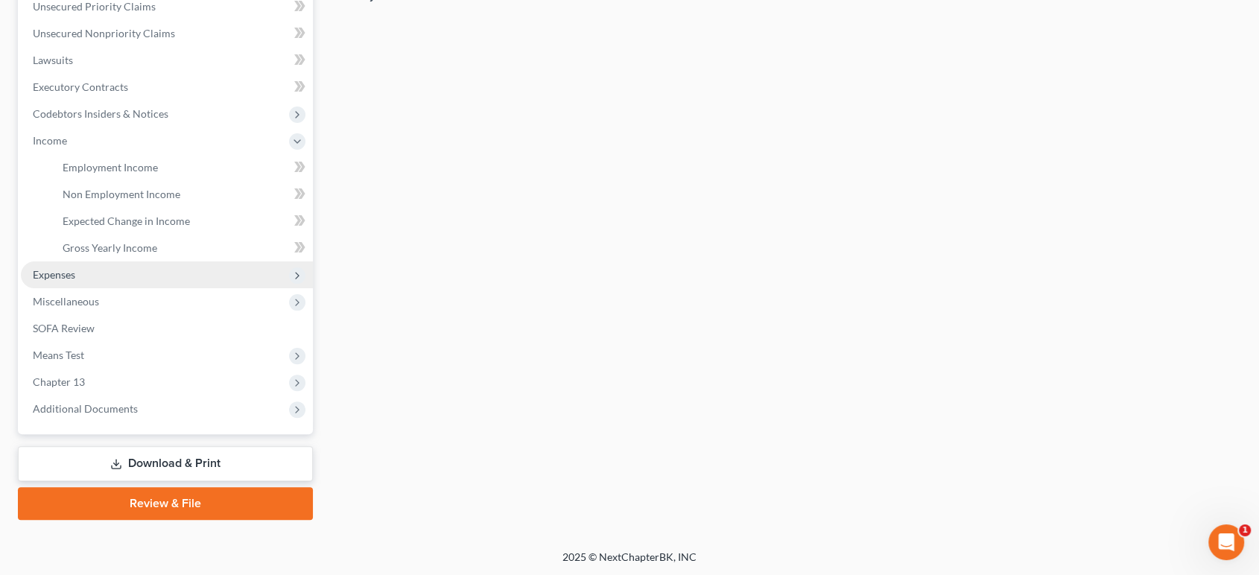
click at [64, 269] on span "Expenses" at bounding box center [54, 274] width 42 height 13
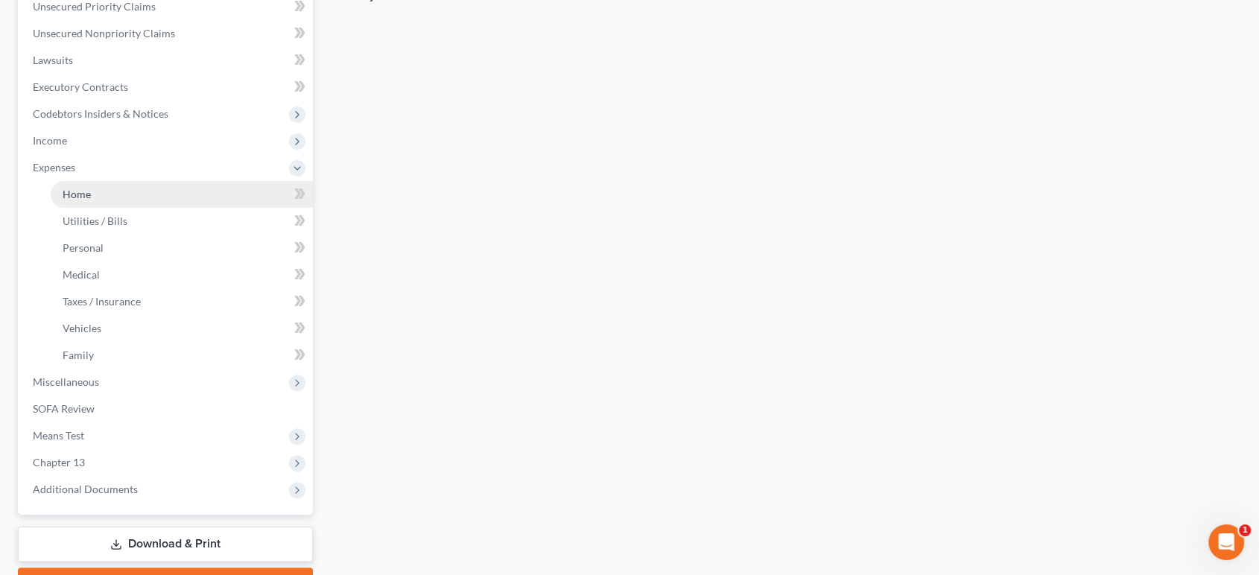
click at [73, 194] on span "Home" at bounding box center [77, 194] width 28 height 13
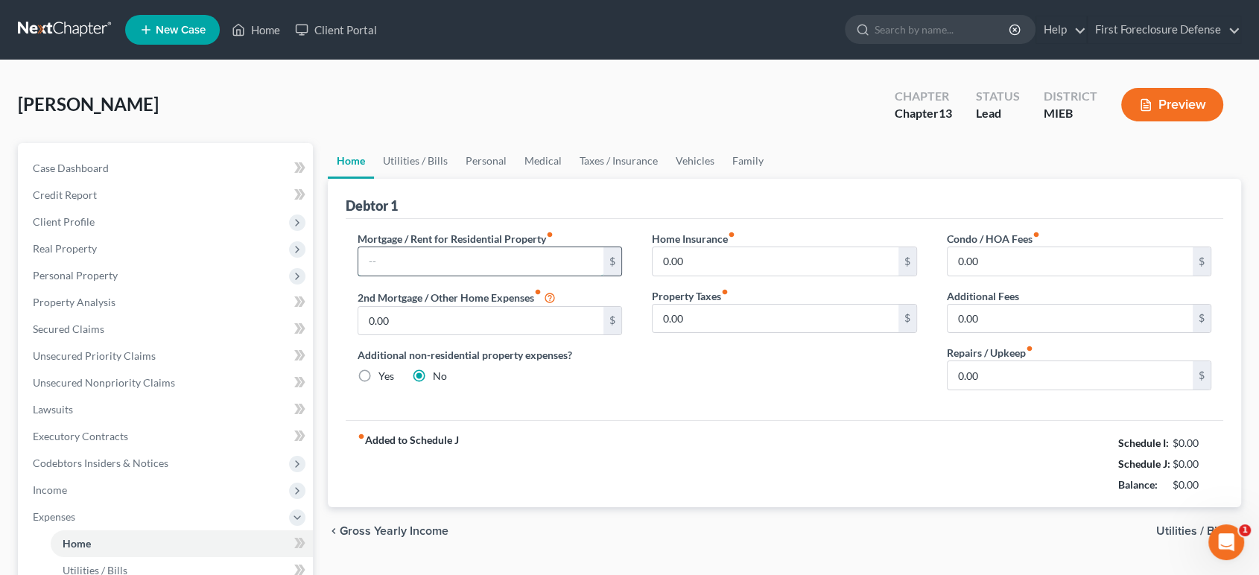
click at [495, 264] on input "text" at bounding box center [481, 261] width 246 height 28
type input "1,049"
click at [988, 257] on input "0.00" at bounding box center [1071, 261] width 246 height 28
type input "800"
click at [1167, 530] on span "Utilities / Bills" at bounding box center [1192, 531] width 73 height 12
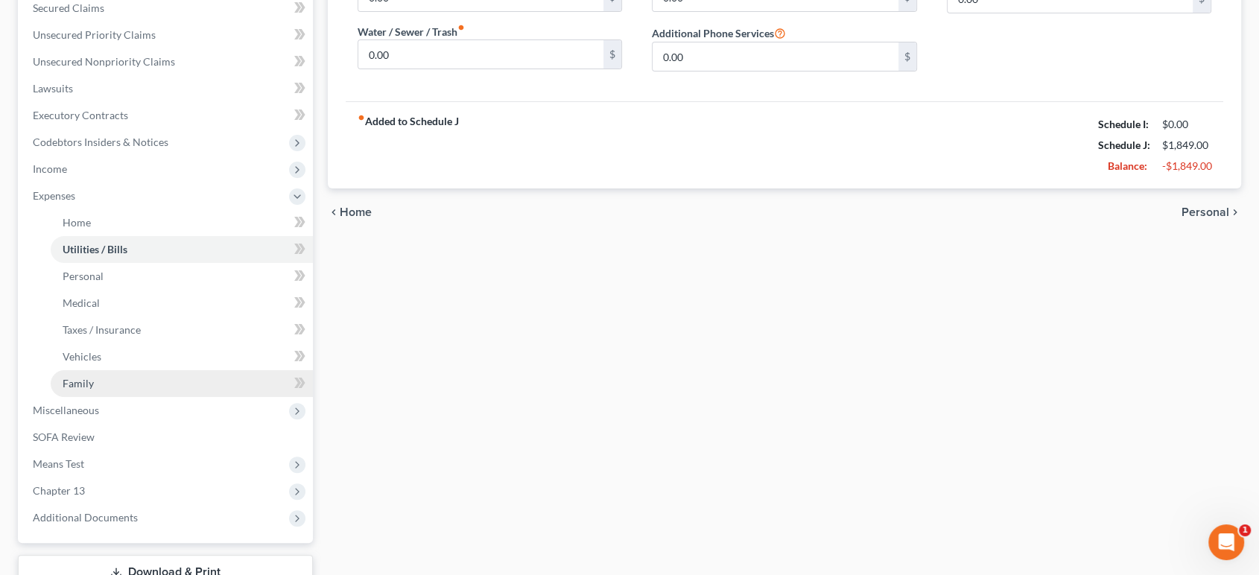
scroll to position [430, 0]
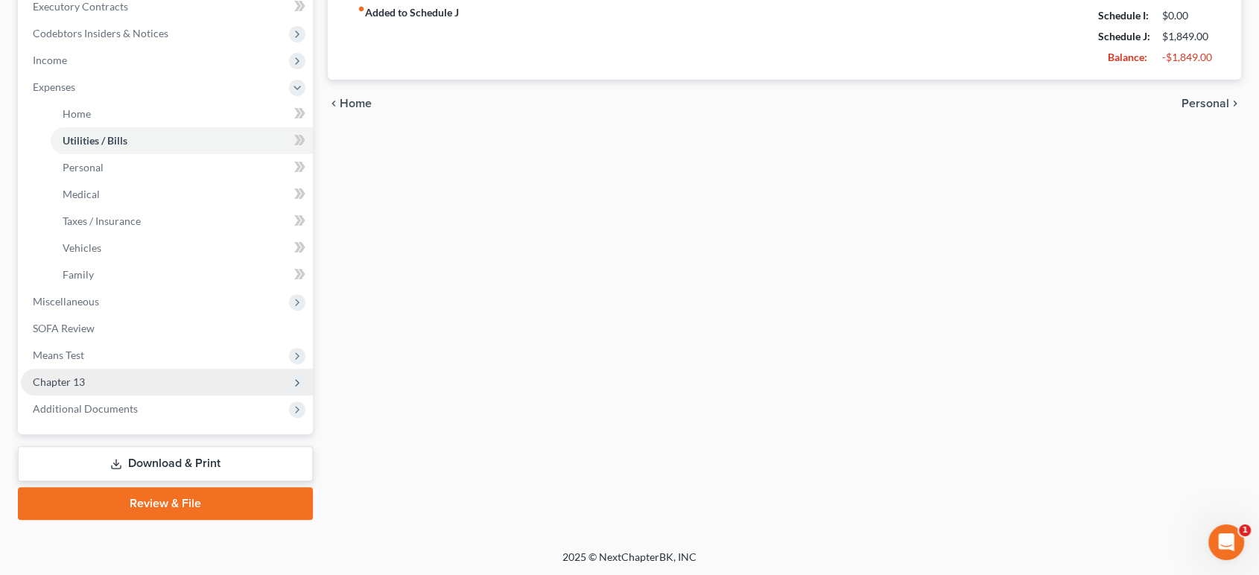
click at [60, 382] on span "Chapter 13" at bounding box center [59, 381] width 52 height 13
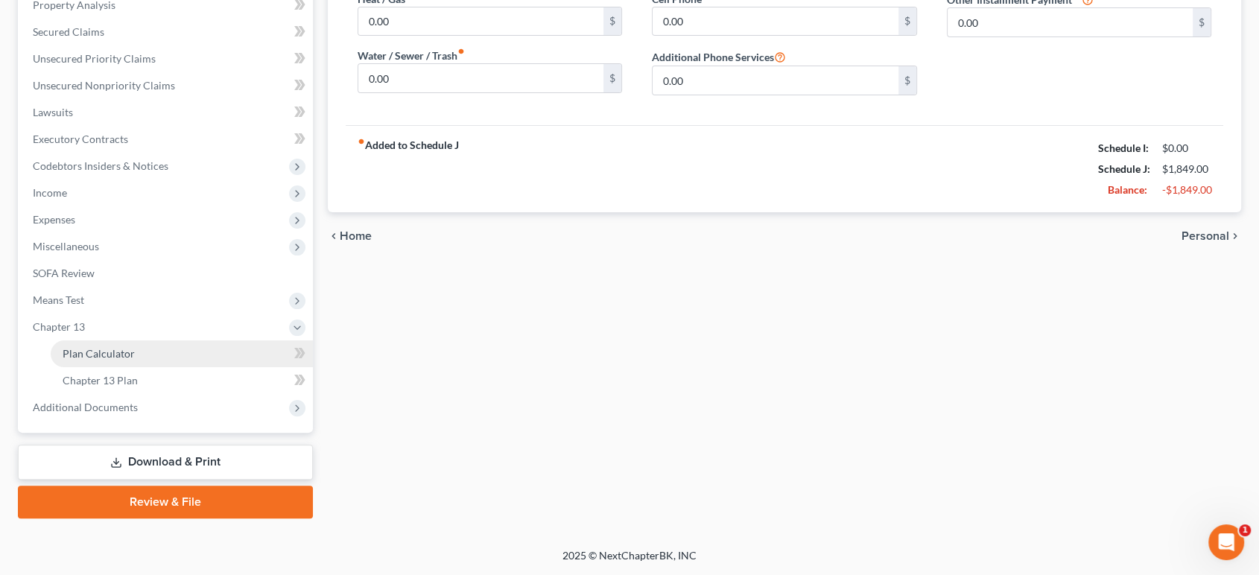
scroll to position [296, 0]
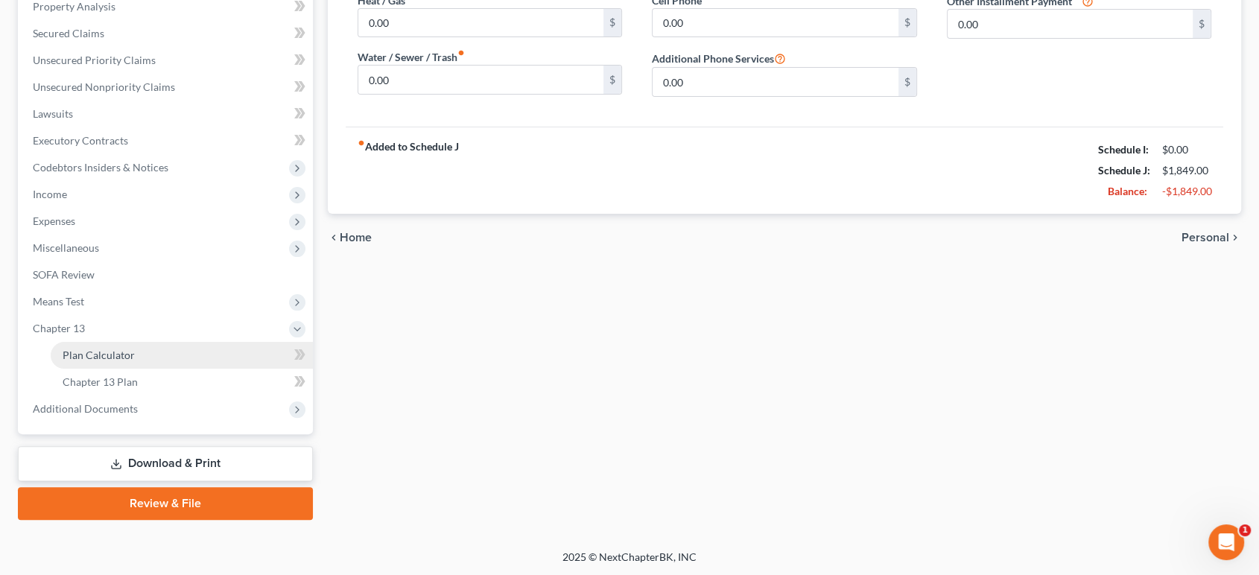
click at [91, 355] on span "Plan Calculator" at bounding box center [99, 355] width 72 height 13
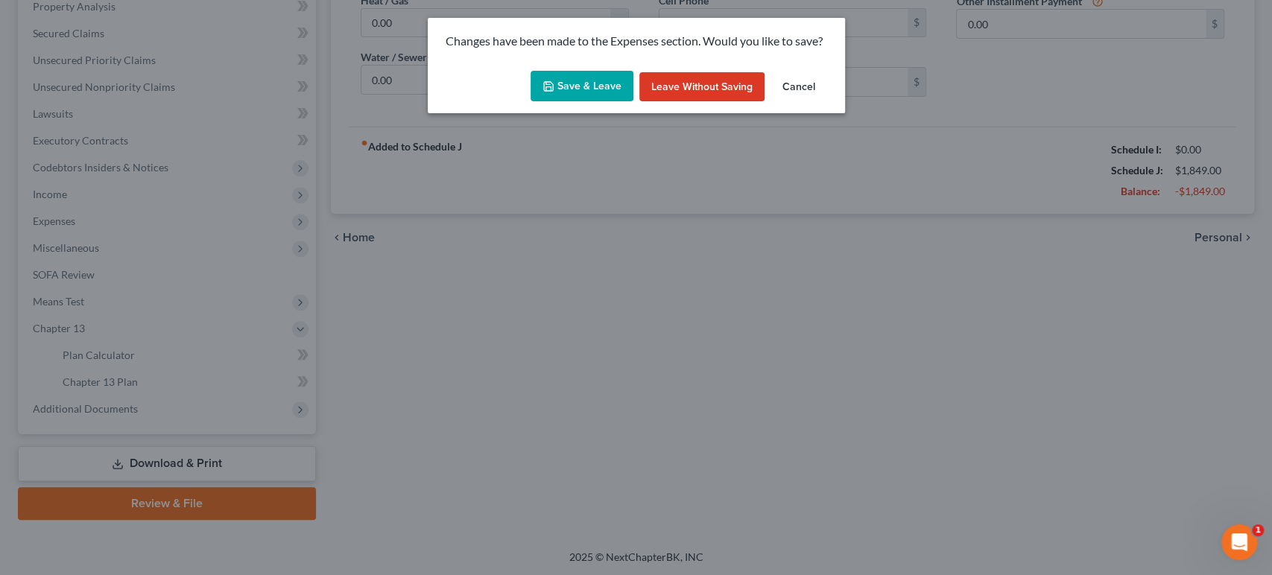
click at [600, 89] on button "Save & Leave" at bounding box center [581, 86] width 103 height 31
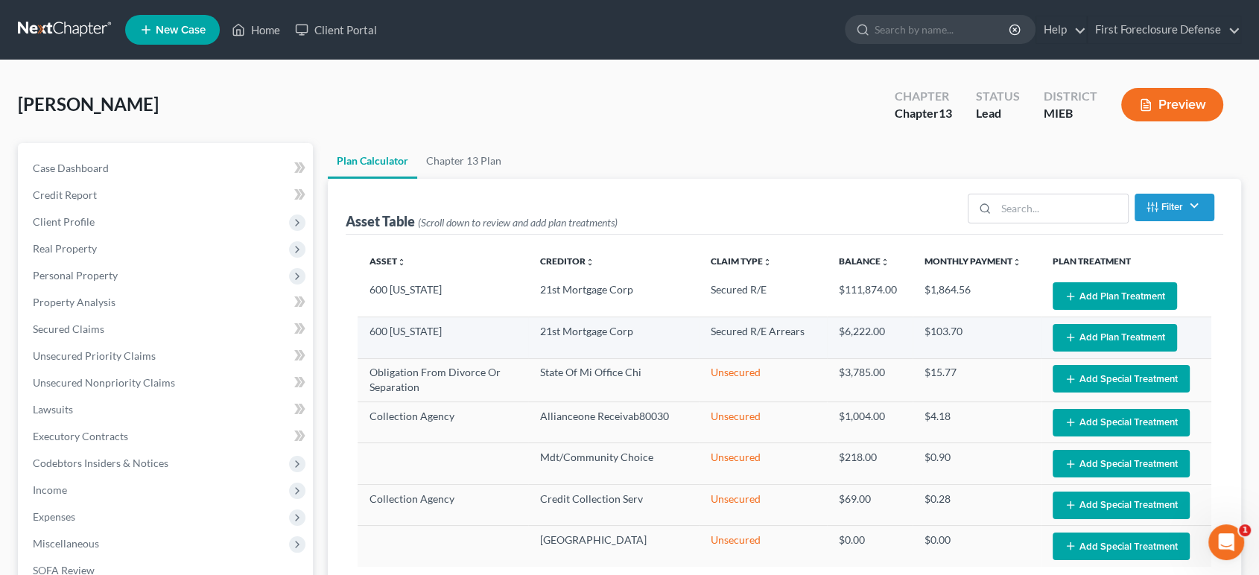
select select "59"
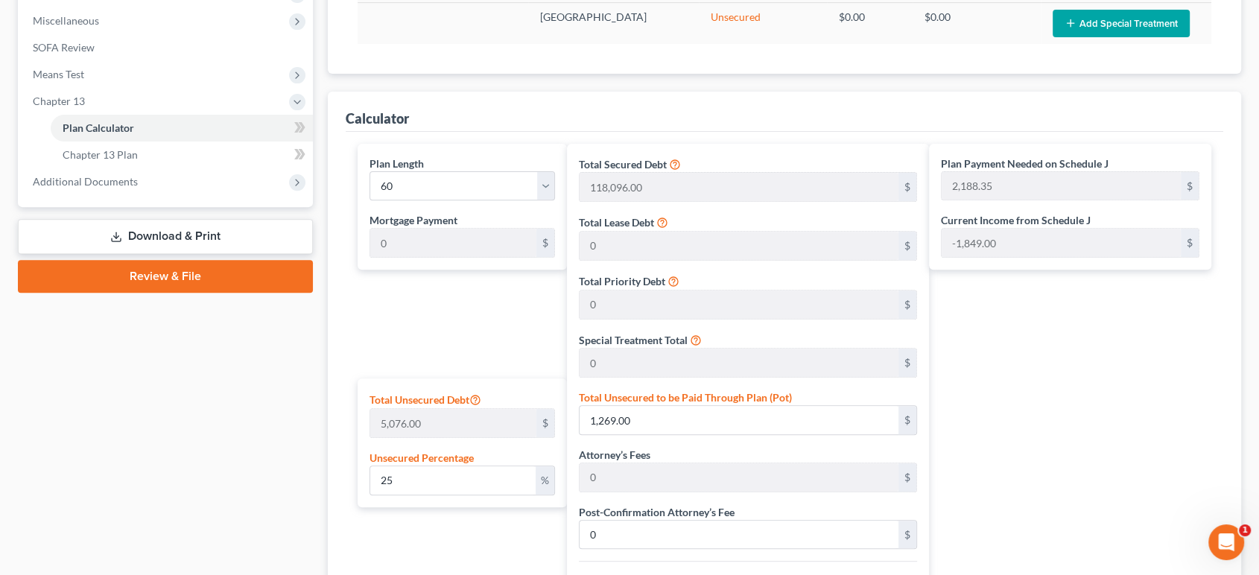
scroll to position [745, 0]
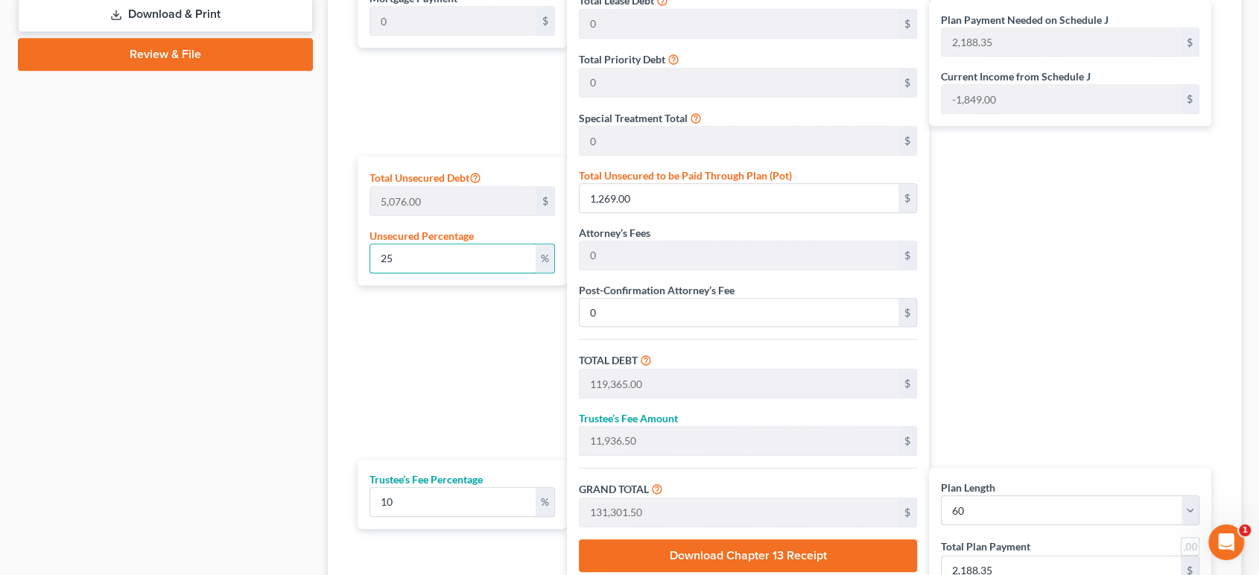
drag, startPoint x: 423, startPoint y: 258, endPoint x: 360, endPoint y: 261, distance: 63.4
click at [360, 261] on div "Total Unsecured Debt 5,076.00 $ Unsecured Percentage 25 %" at bounding box center [463, 220] width 210 height 129
type input "0"
type input "118,096.00"
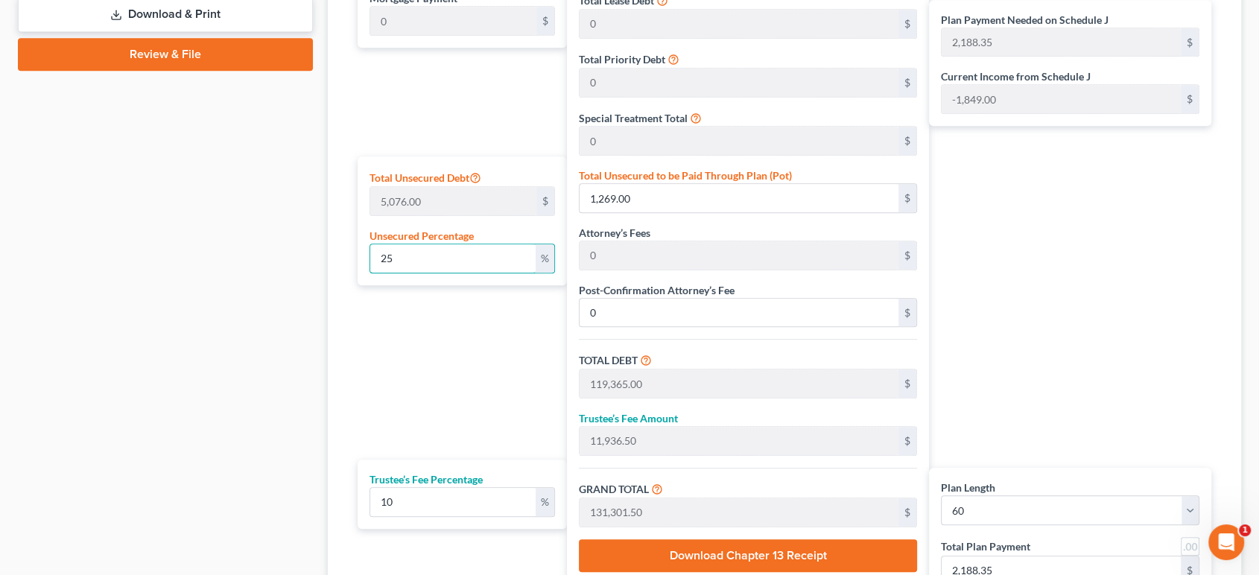
type input "11,809.60"
type input "129,905.60"
type input "2,165.09"
type input "0"
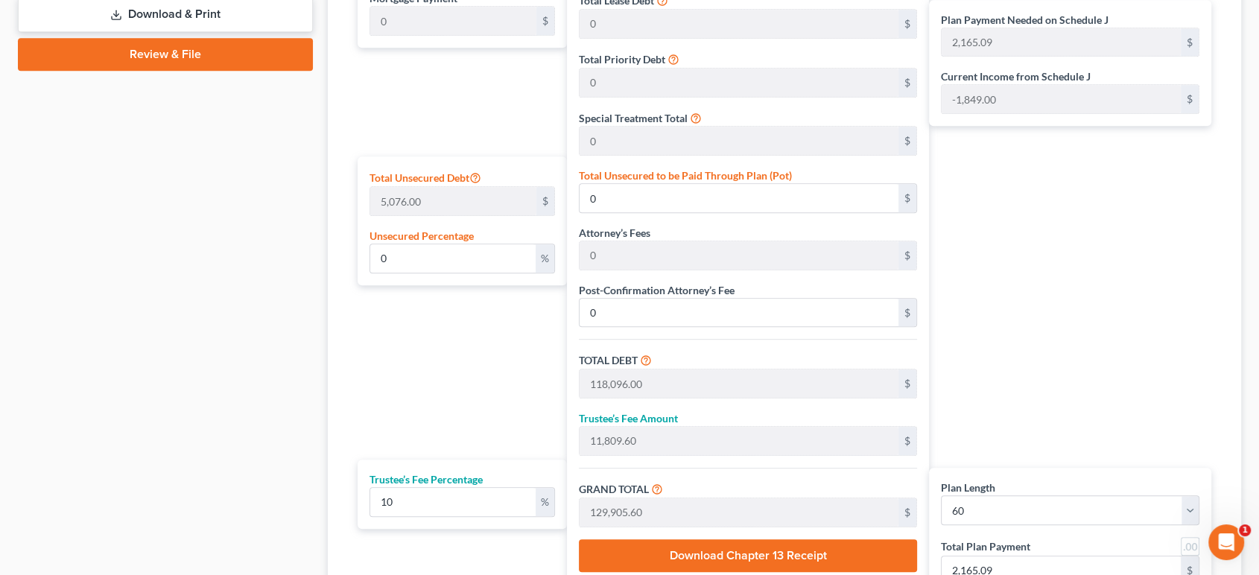
click at [404, 334] on div "Plan Length 1 2 3 4 5 6 7 8 9 10 11 12 13 14 15 16 17 18 19 20 21 22 23 24 25 2…" at bounding box center [459, 282] width 218 height 720
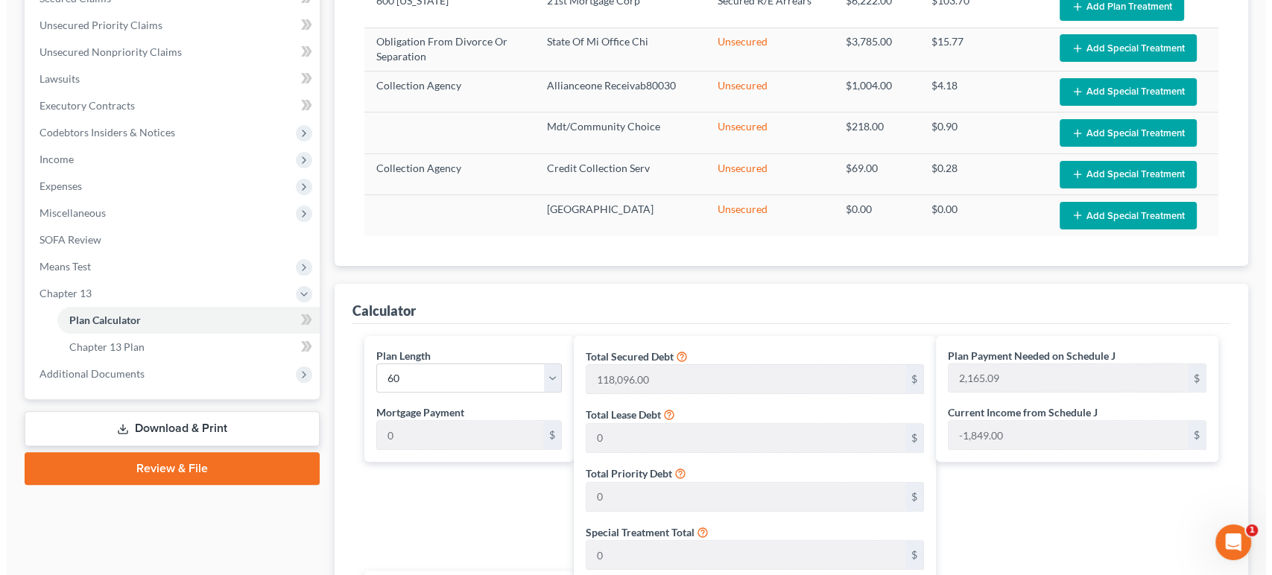
scroll to position [165, 0]
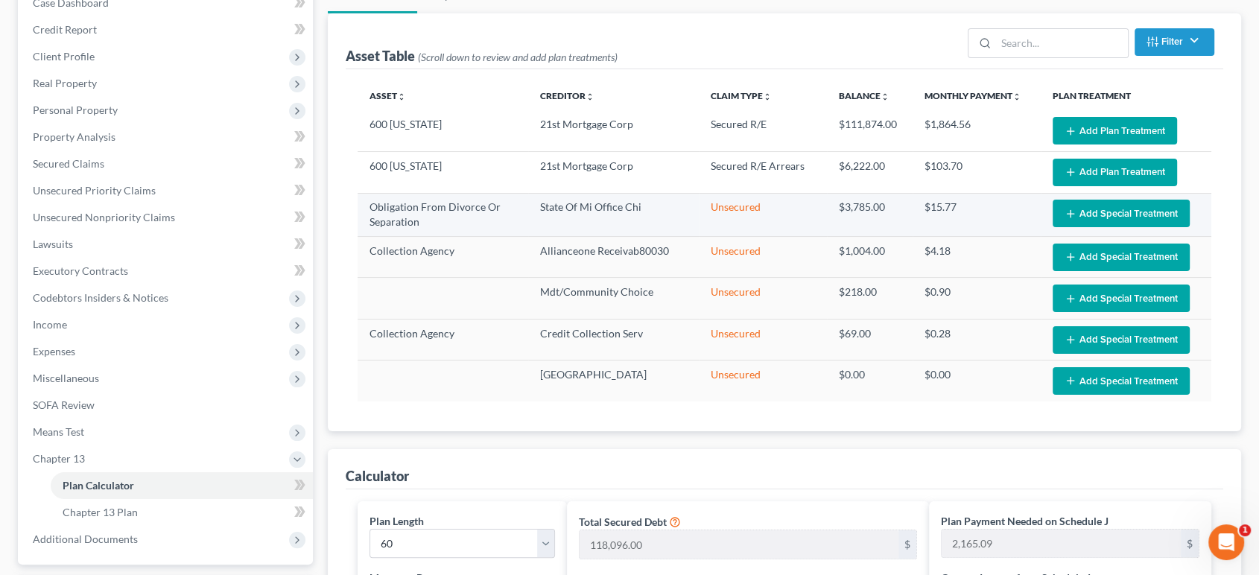
click at [1088, 215] on button "Add Special Treatment" at bounding box center [1121, 214] width 137 height 28
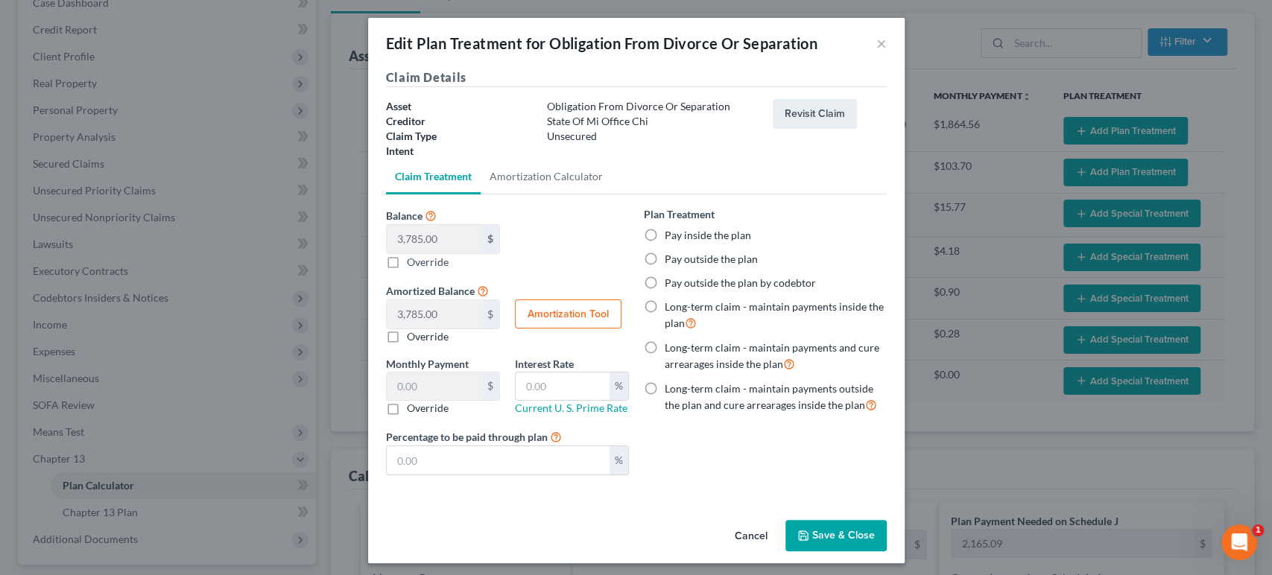
click at [664, 235] on label "Pay inside the plan" at bounding box center [707, 235] width 86 height 15
click at [670, 235] on input "Pay inside the plan" at bounding box center [675, 233] width 10 height 10
radio input "true"
click at [821, 538] on button "Save & Close" at bounding box center [835, 535] width 101 height 31
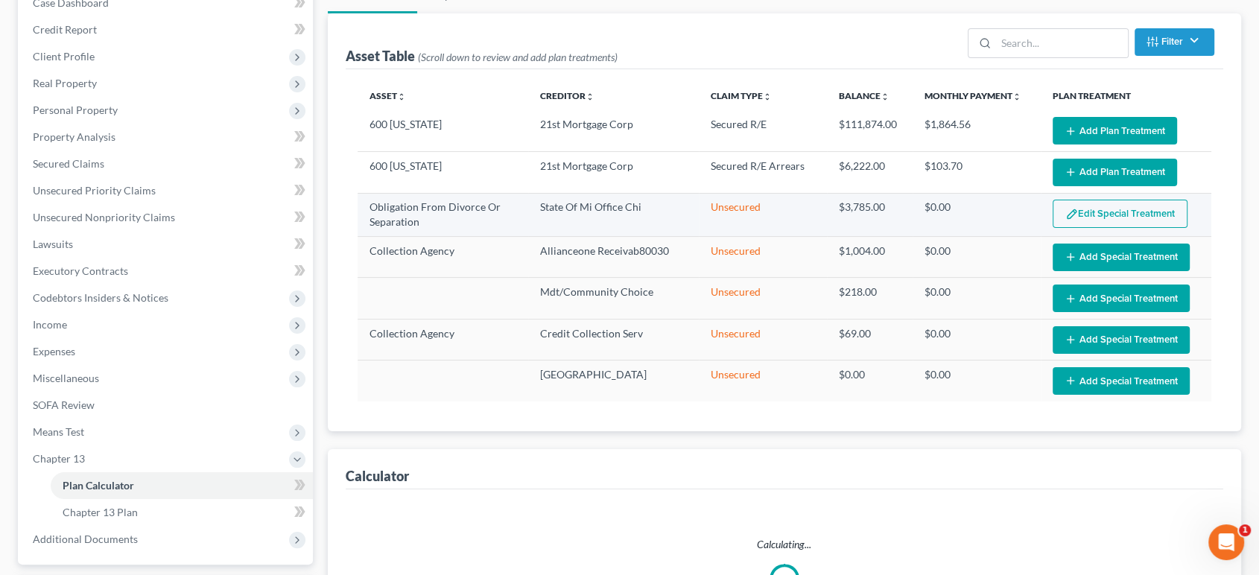
select select "59"
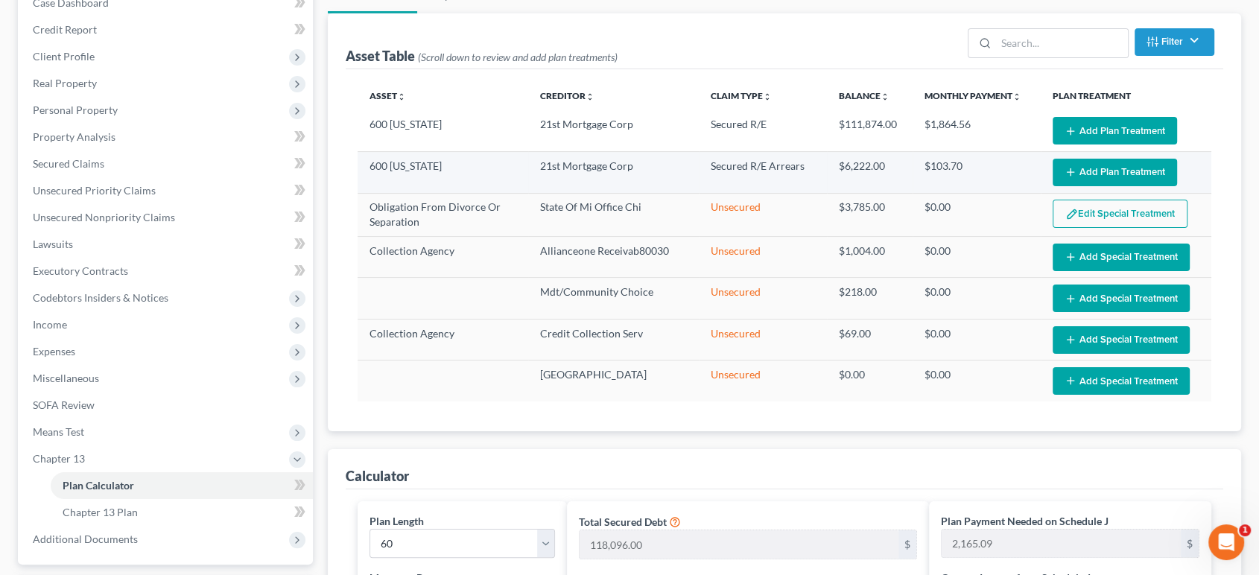
click at [1079, 174] on button "Add Plan Treatment" at bounding box center [1115, 173] width 124 height 28
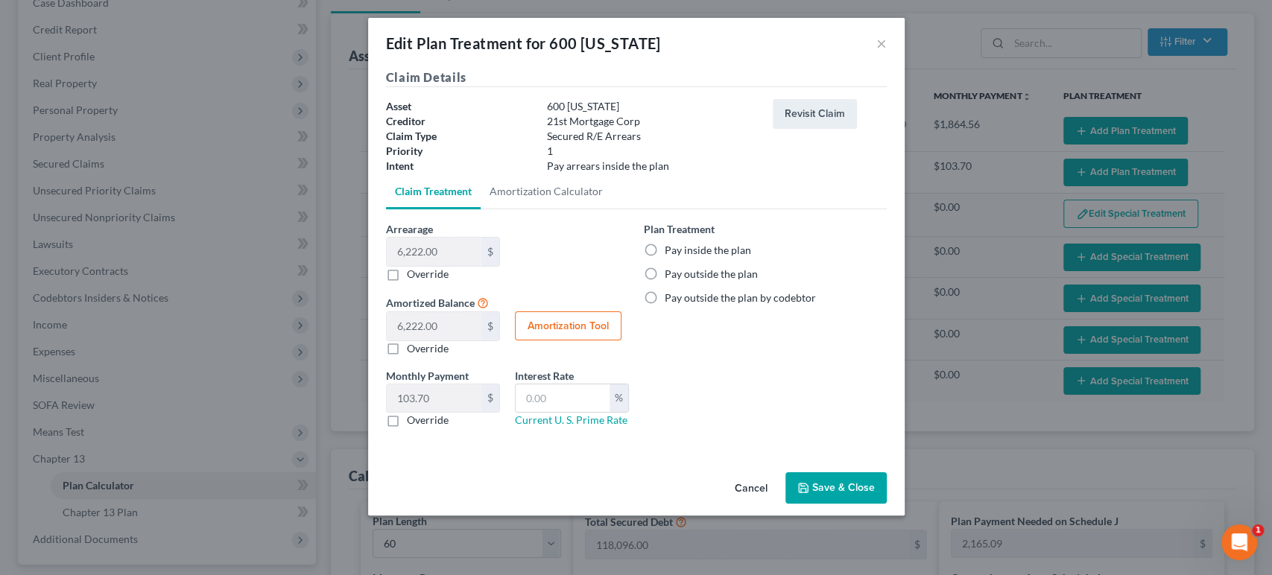
click at [664, 247] on label "Pay inside the plan" at bounding box center [707, 250] width 86 height 15
click at [670, 247] on input "Pay inside the plan" at bounding box center [675, 248] width 10 height 10
radio input "true"
click at [583, 325] on button "Amortization Tool" at bounding box center [568, 326] width 107 height 30
type input "6,222.00"
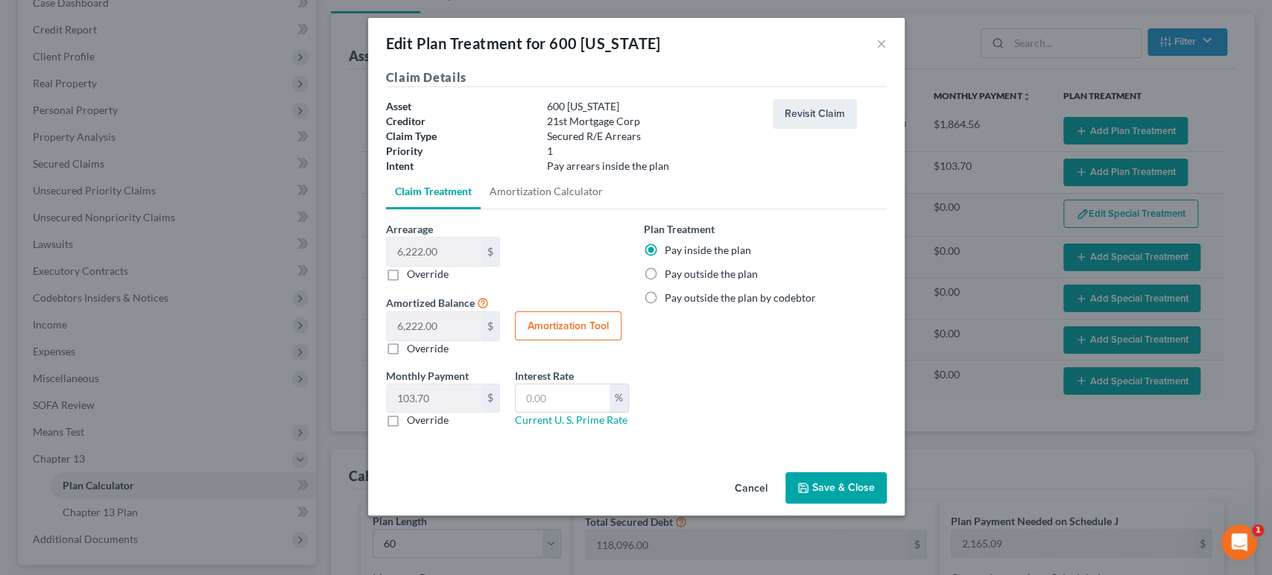
type input "60"
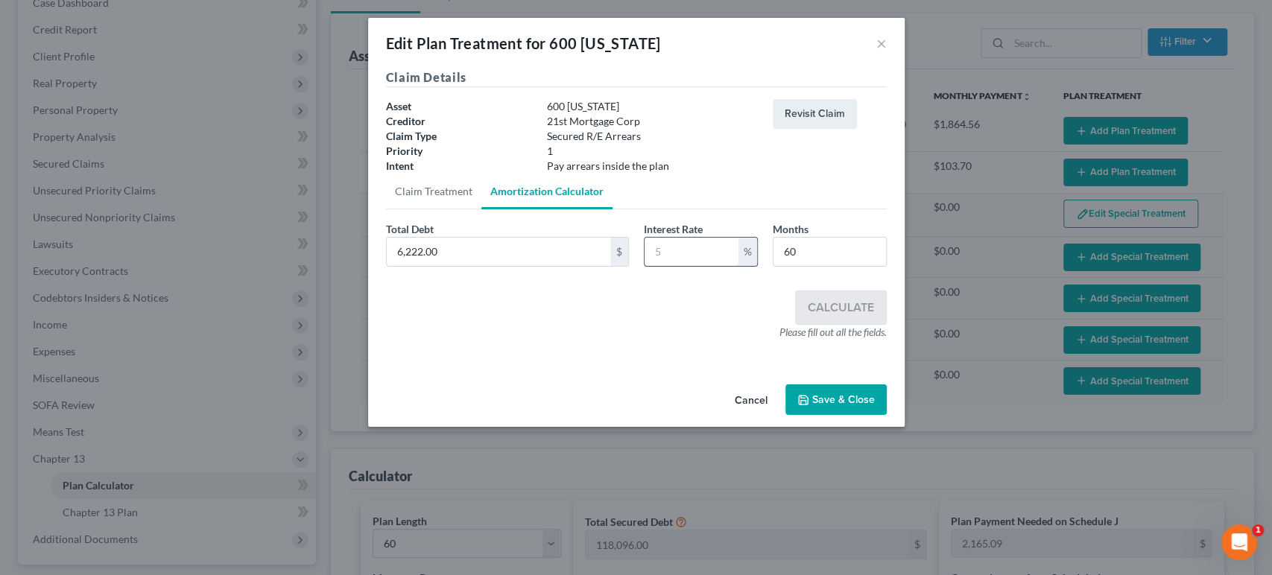
click at [685, 255] on input "text" at bounding box center [691, 252] width 94 height 28
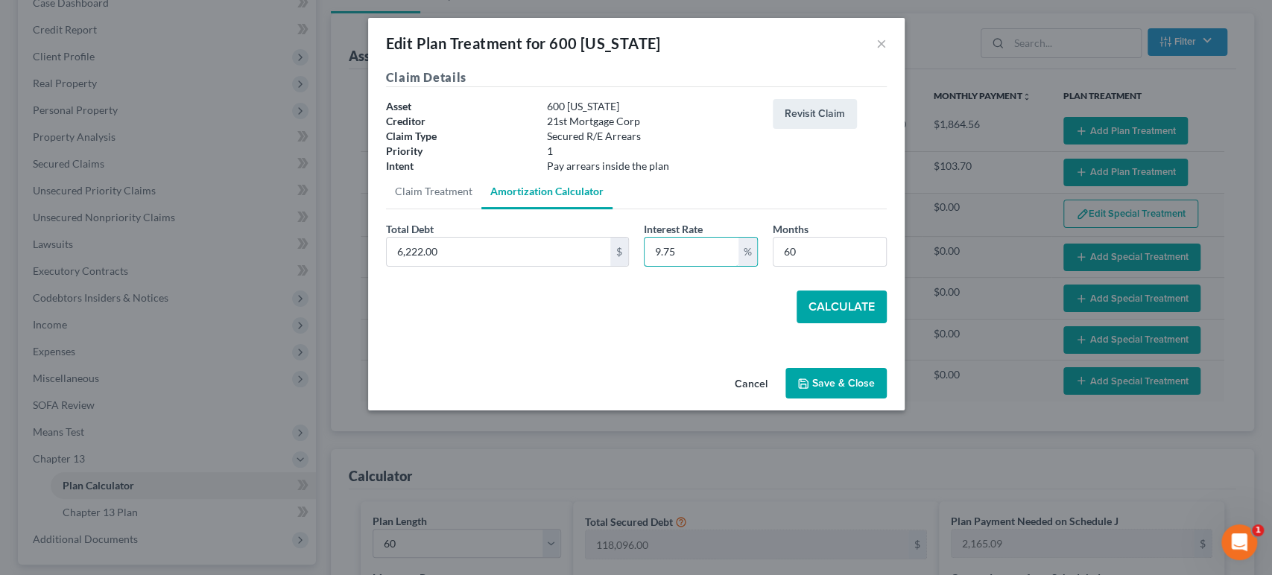
type input "9.75"
click at [834, 307] on button "Calculate" at bounding box center [841, 307] width 90 height 33
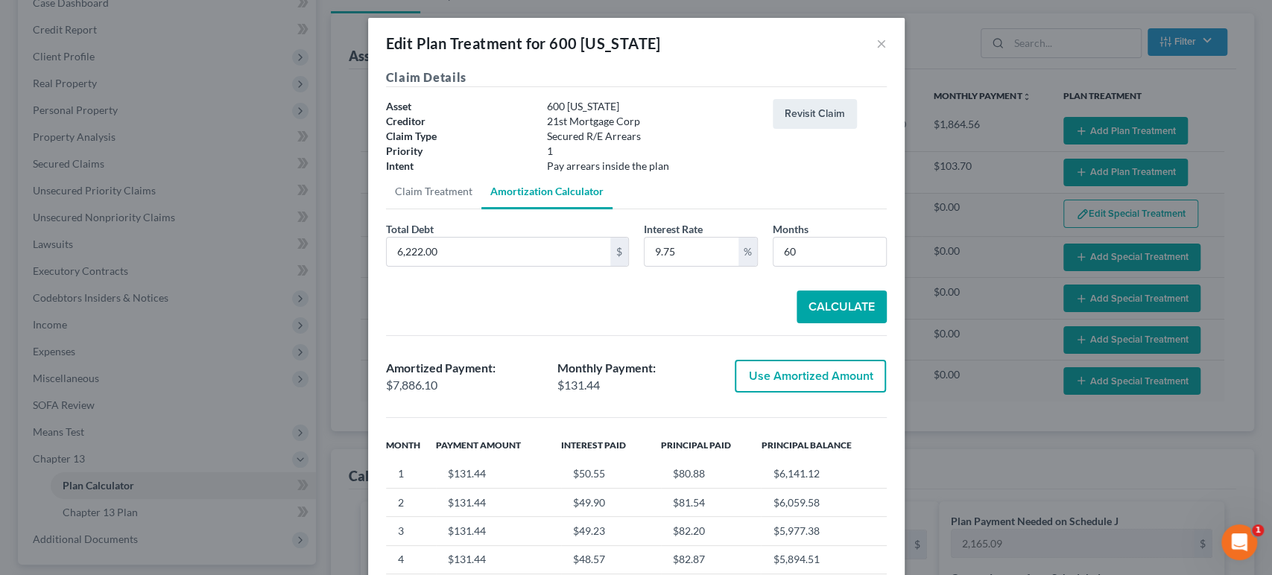
scroll to position [83, 0]
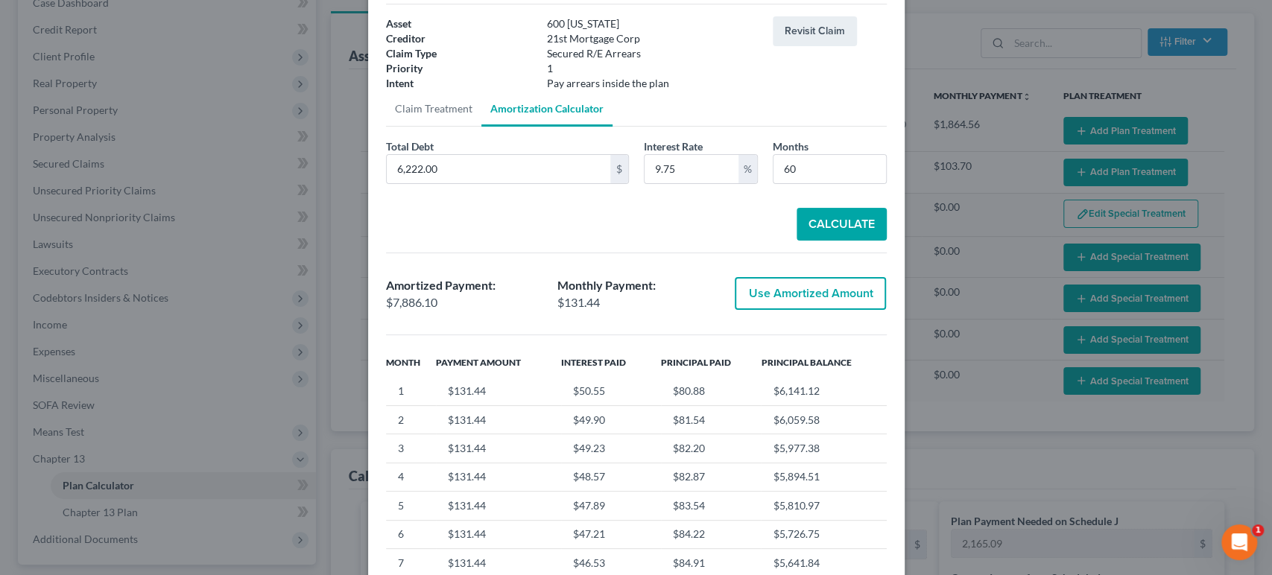
click at [833, 298] on button "Use Amortized Amount" at bounding box center [809, 293] width 151 height 33
type input "7,886.10"
checkbox input "true"
type input "131.43"
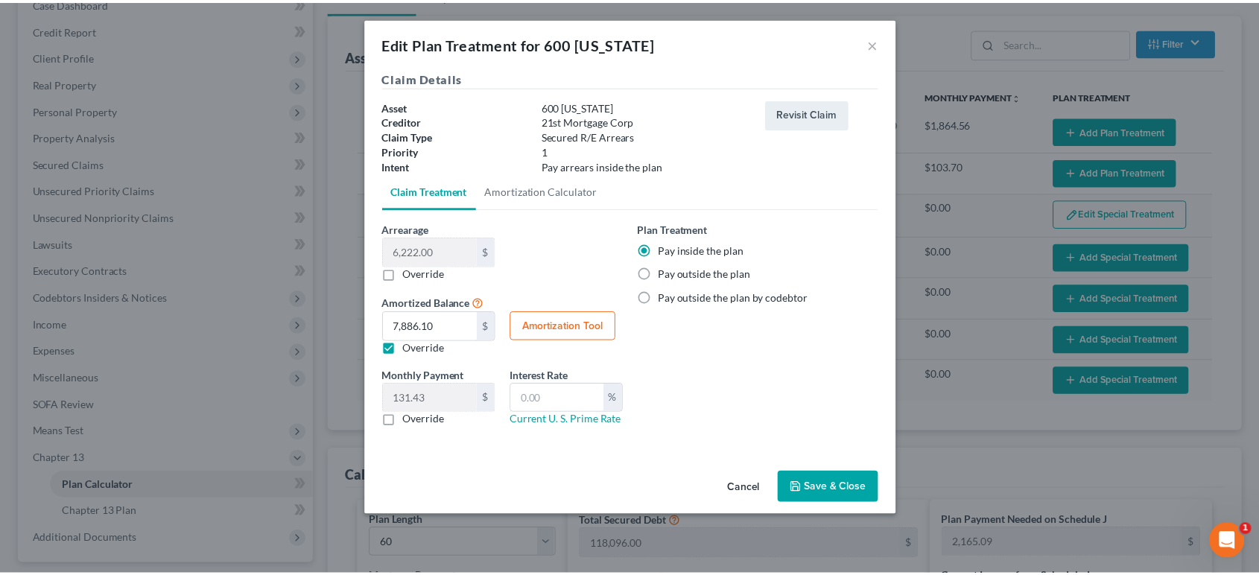
scroll to position [0, 0]
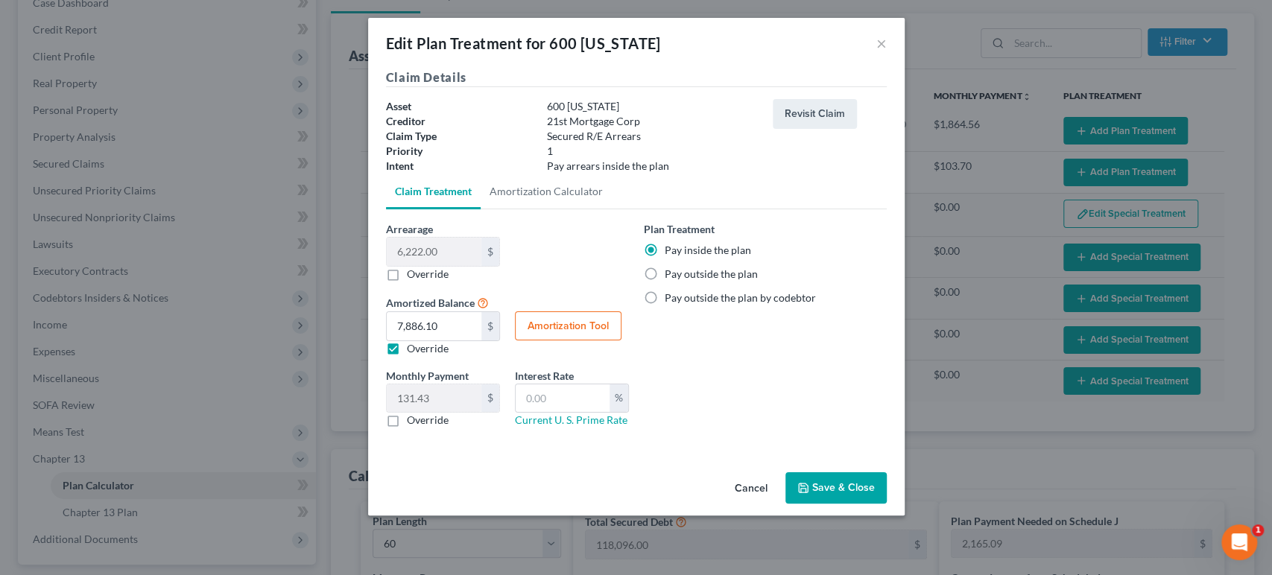
click at [829, 489] on button "Save & Close" at bounding box center [835, 487] width 101 height 31
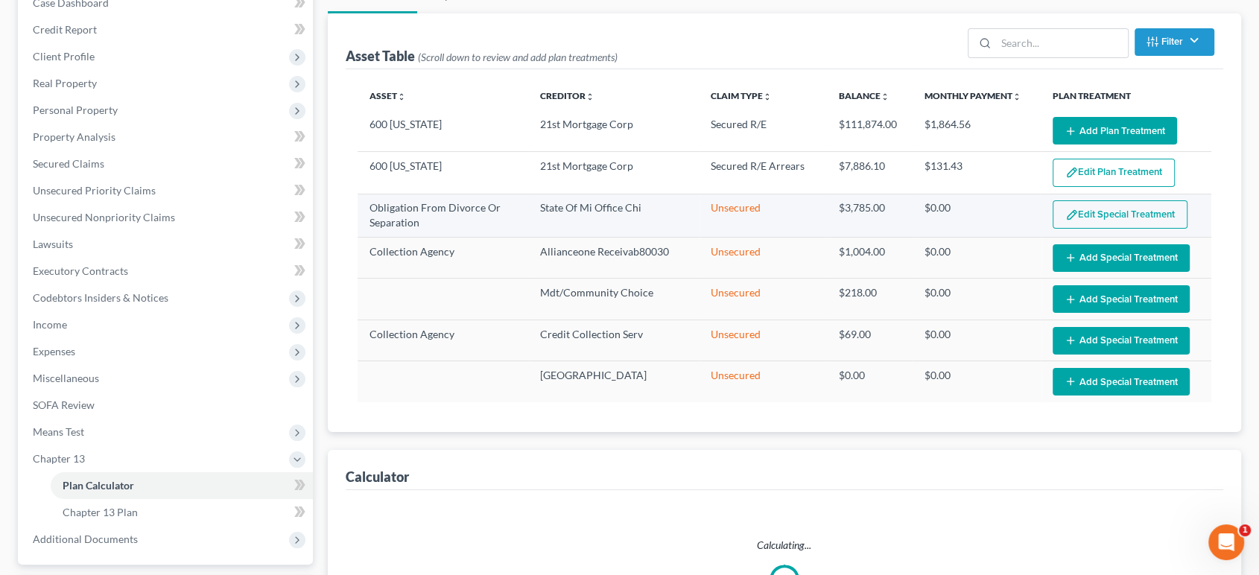
select select "59"
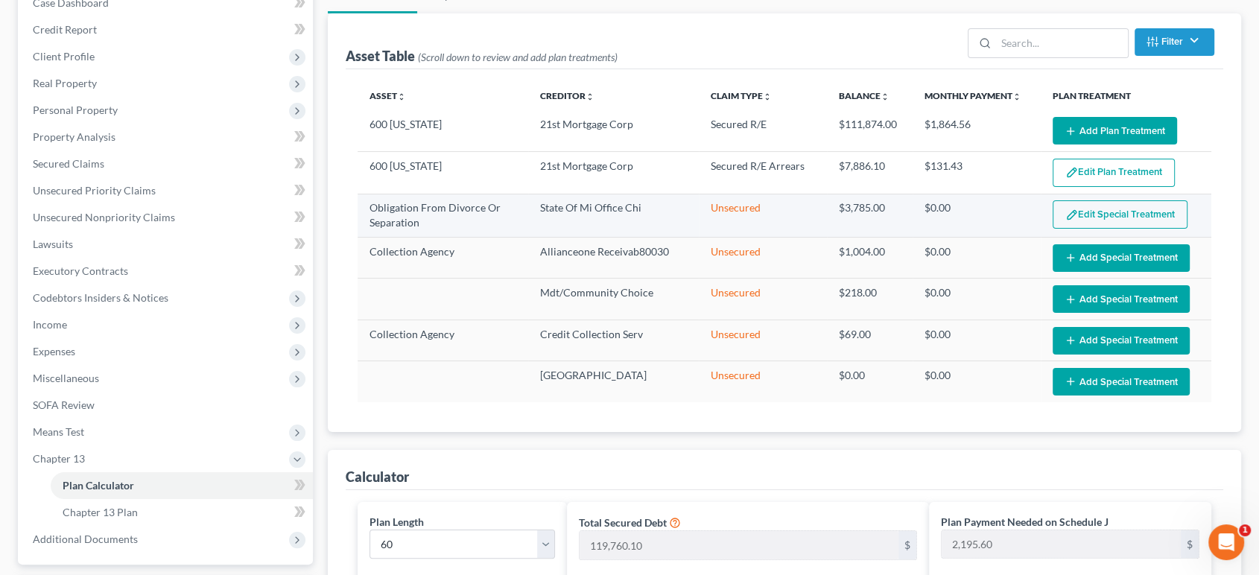
click at [1102, 218] on button "Edit Special Treatment" at bounding box center [1120, 214] width 135 height 28
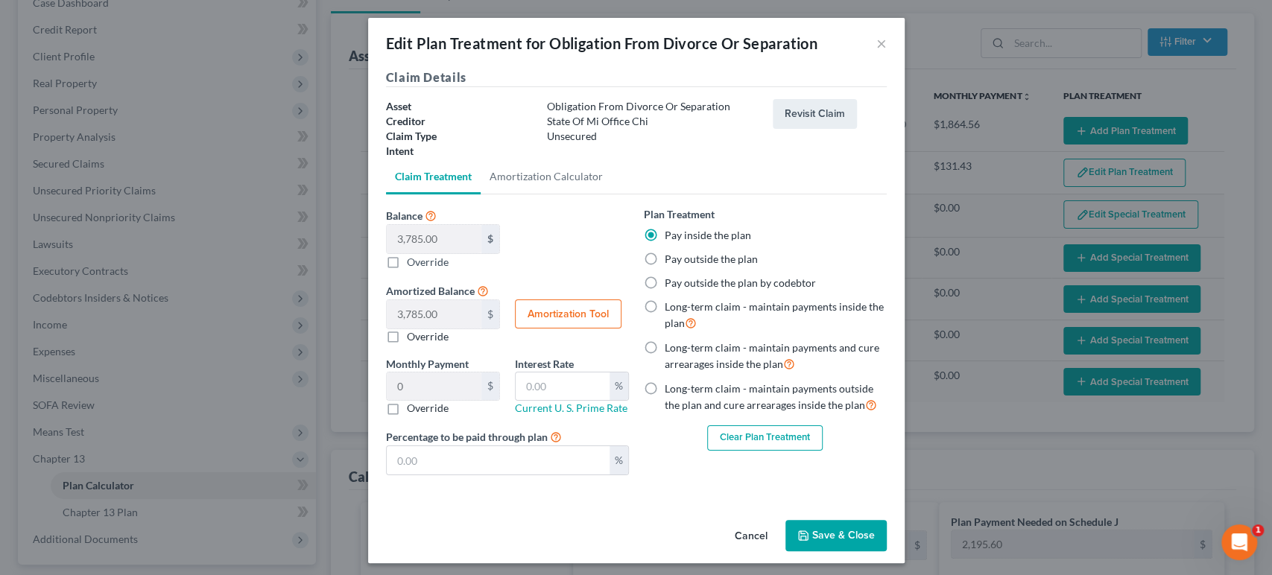
click at [407, 407] on label "Override" at bounding box center [428, 408] width 42 height 15
click at [413, 407] on input "Override" at bounding box center [418, 406] width 10 height 10
checkbox input "true"
drag, startPoint x: 835, startPoint y: 34, endPoint x: 581, endPoint y: 99, distance: 262.2
click at [581, 99] on div "Edit Plan Treatment for Obligation From Divorce Or Separation × Claim Details A…" at bounding box center [636, 290] width 536 height 545
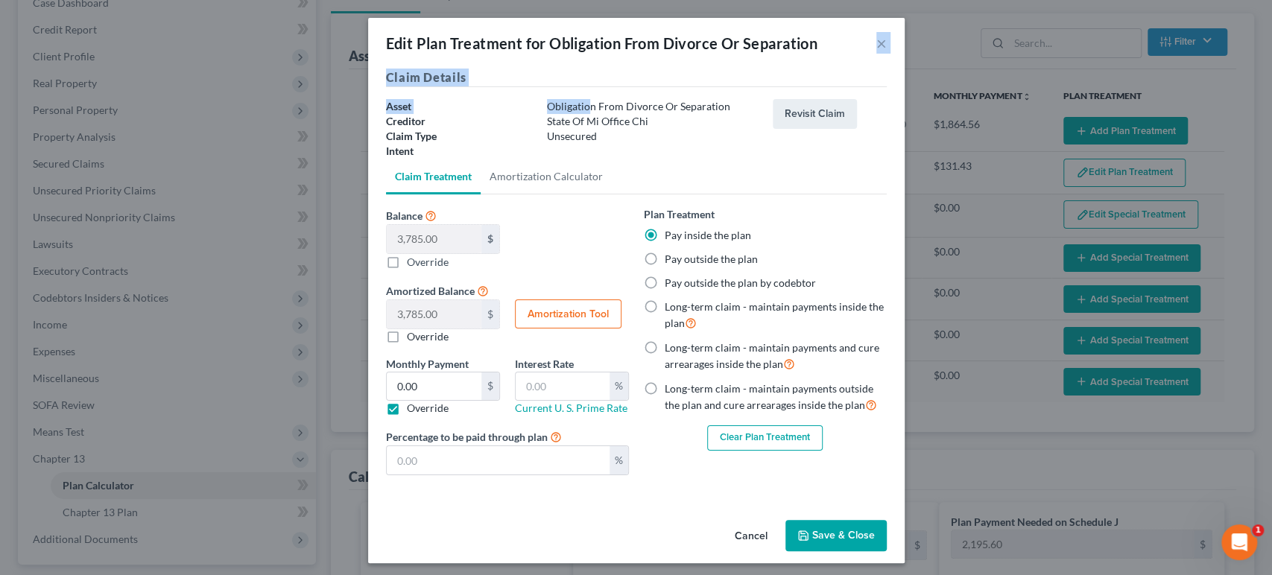
click at [737, 535] on button "Cancel" at bounding box center [751, 536] width 57 height 30
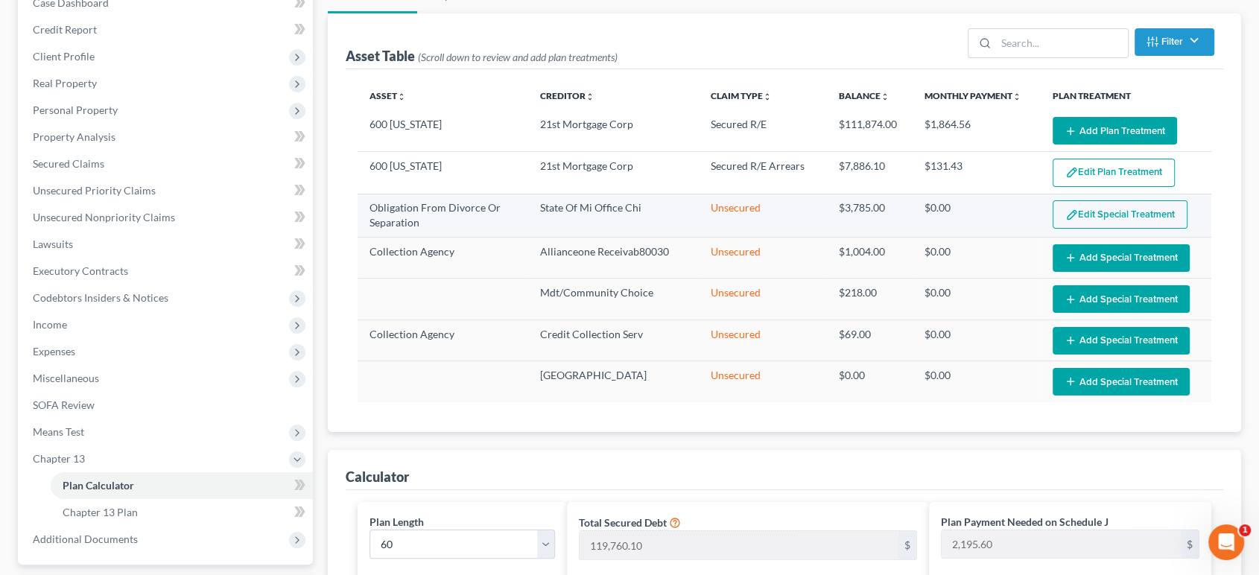
click at [1120, 213] on button "Edit Special Treatment" at bounding box center [1120, 214] width 135 height 28
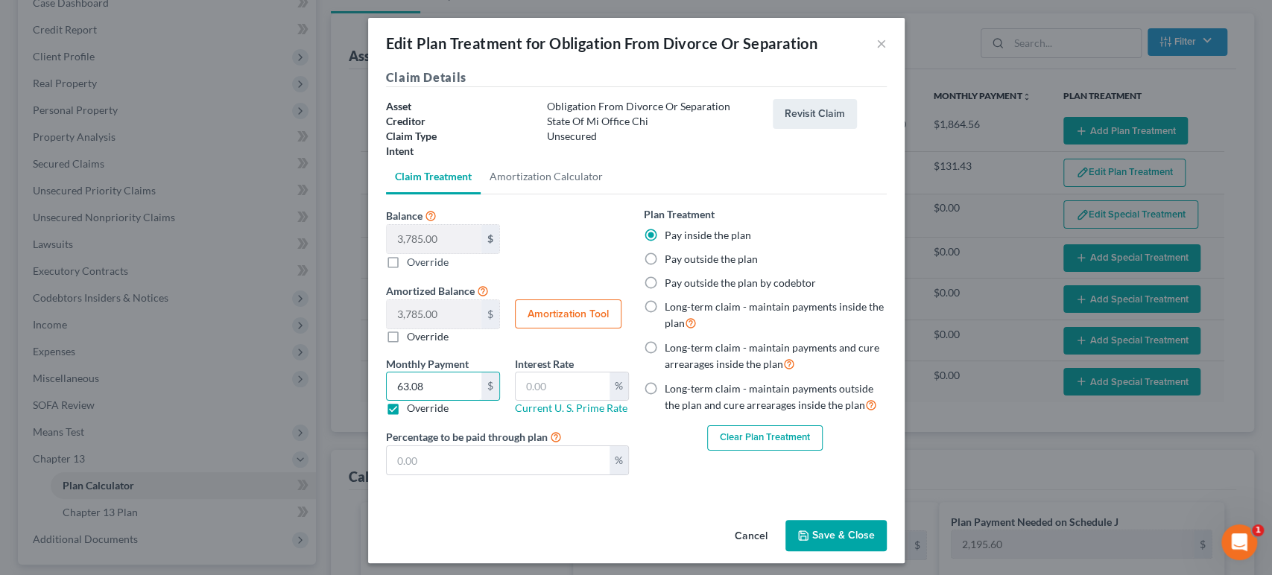
type input "63.08"
click at [852, 536] on button "Save & Close" at bounding box center [835, 535] width 101 height 31
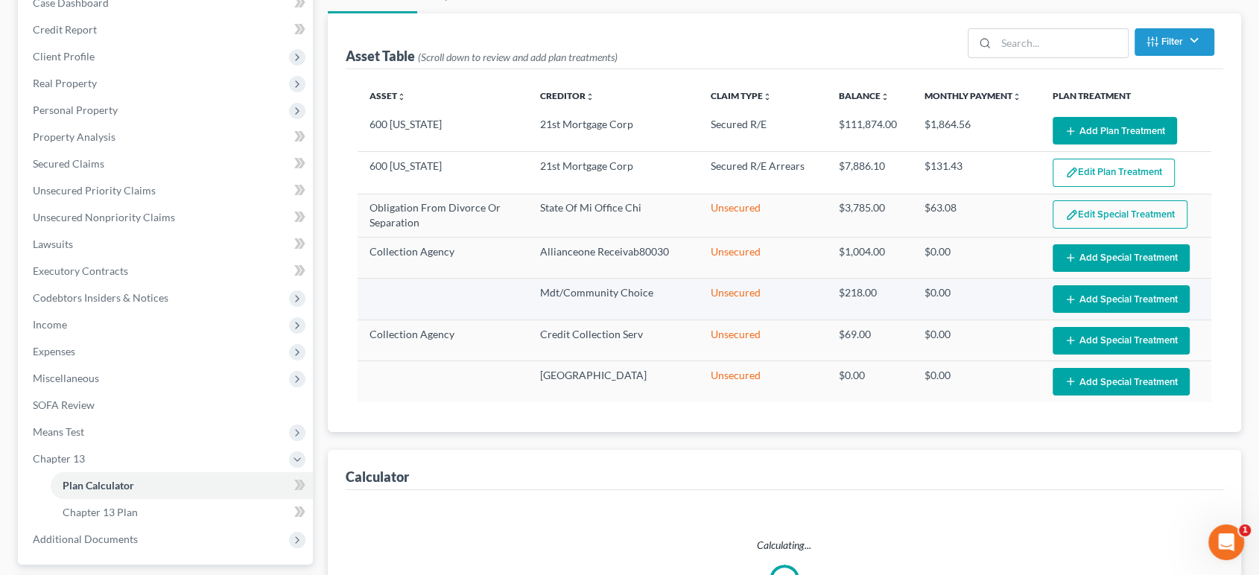
select select "59"
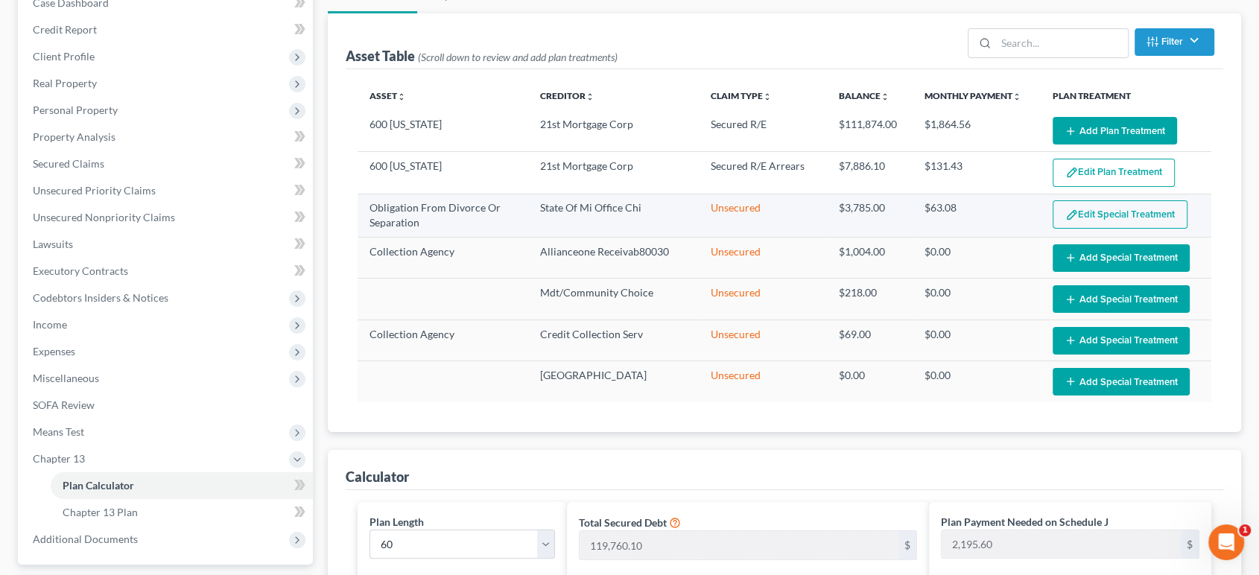
click at [1076, 216] on img "button" at bounding box center [1071, 215] width 13 height 13
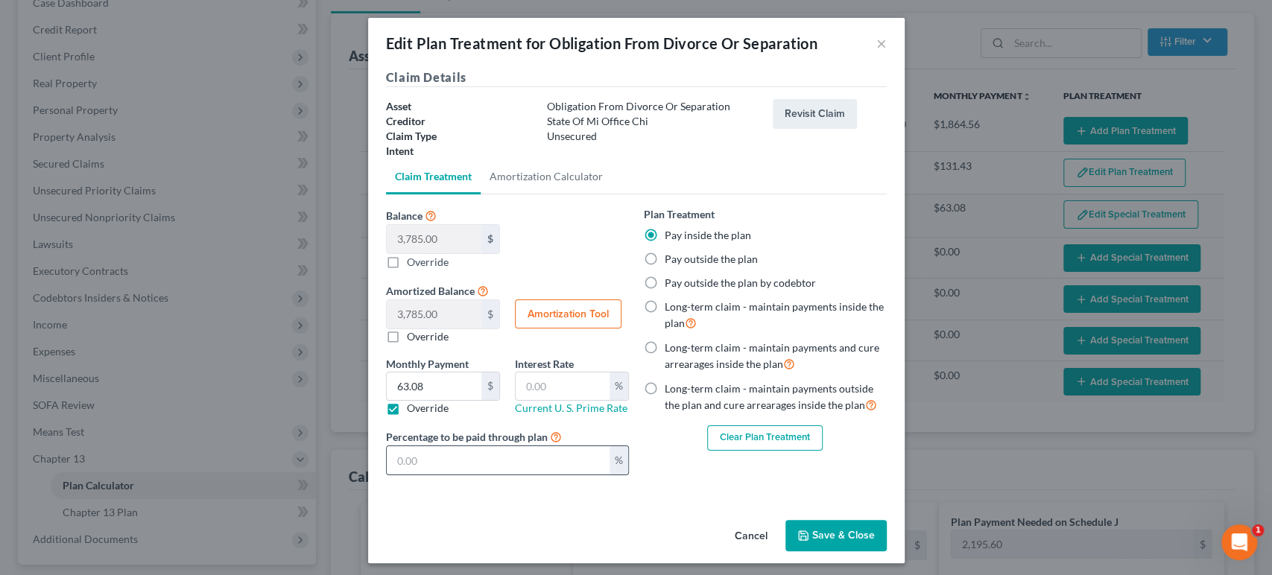
click at [402, 455] on input "text" at bounding box center [498, 460] width 223 height 28
type input "0.63"
type input "1"
type input "6.30"
type input "10"
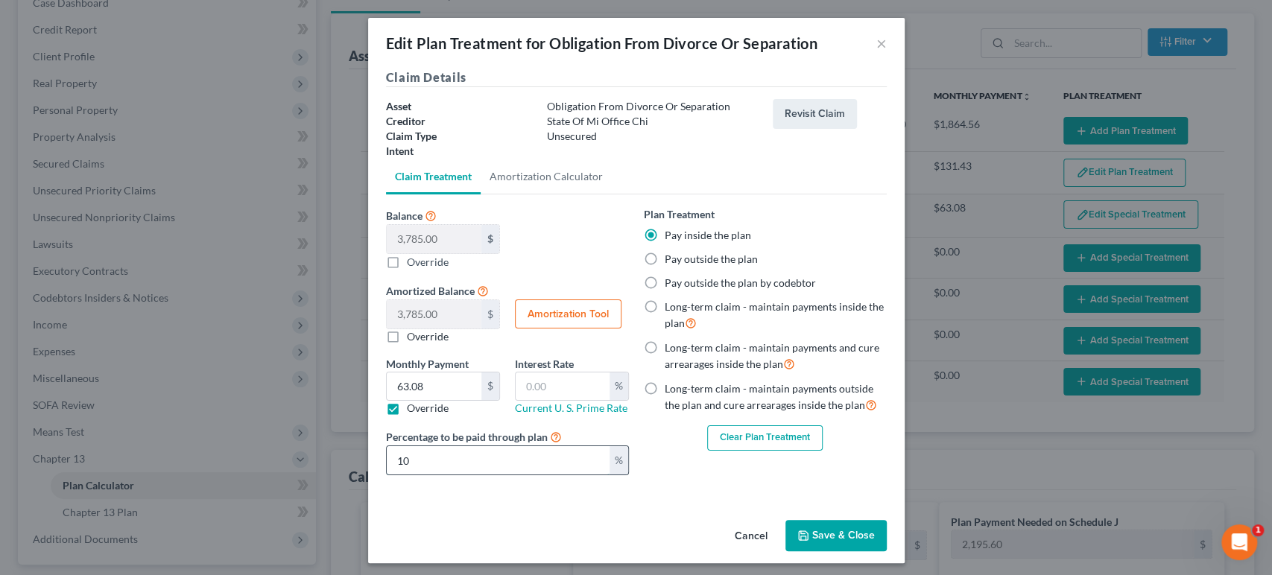
type input "63.08"
type input "100.00"
click at [407, 409] on label "Override" at bounding box center [428, 408] width 42 height 15
click at [413, 409] on input "Override" at bounding box center [418, 406] width 10 height 10
click at [407, 411] on label "Override" at bounding box center [428, 408] width 42 height 15
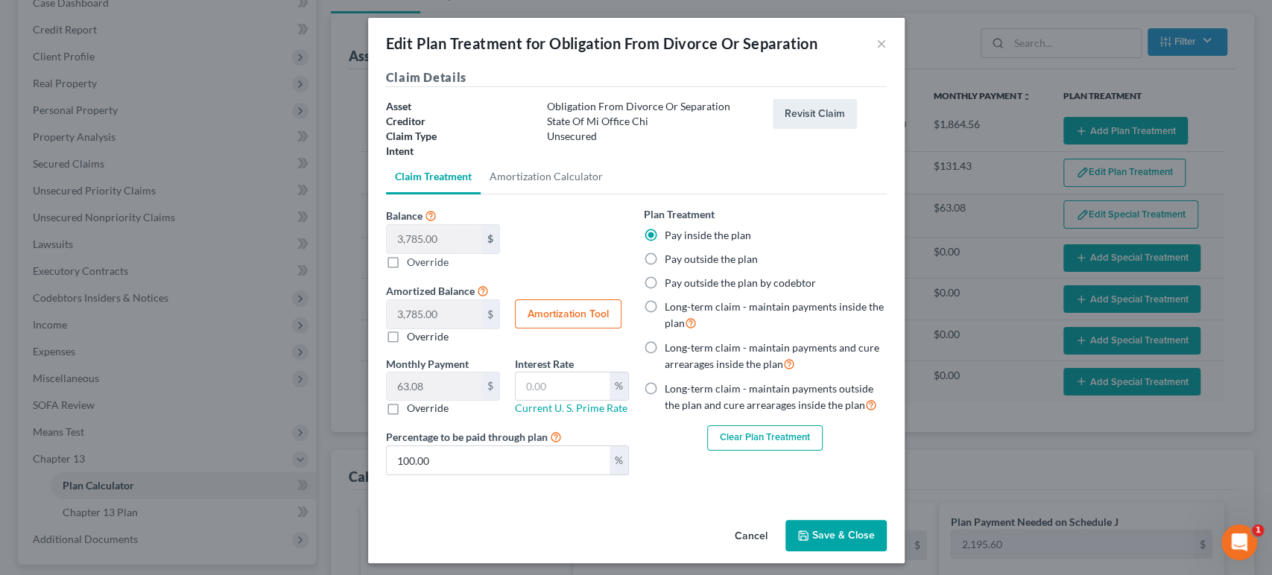
click at [413, 410] on input "Override" at bounding box center [418, 406] width 10 height 10
checkbox input "true"
click at [859, 527] on button "Save & Close" at bounding box center [835, 535] width 101 height 31
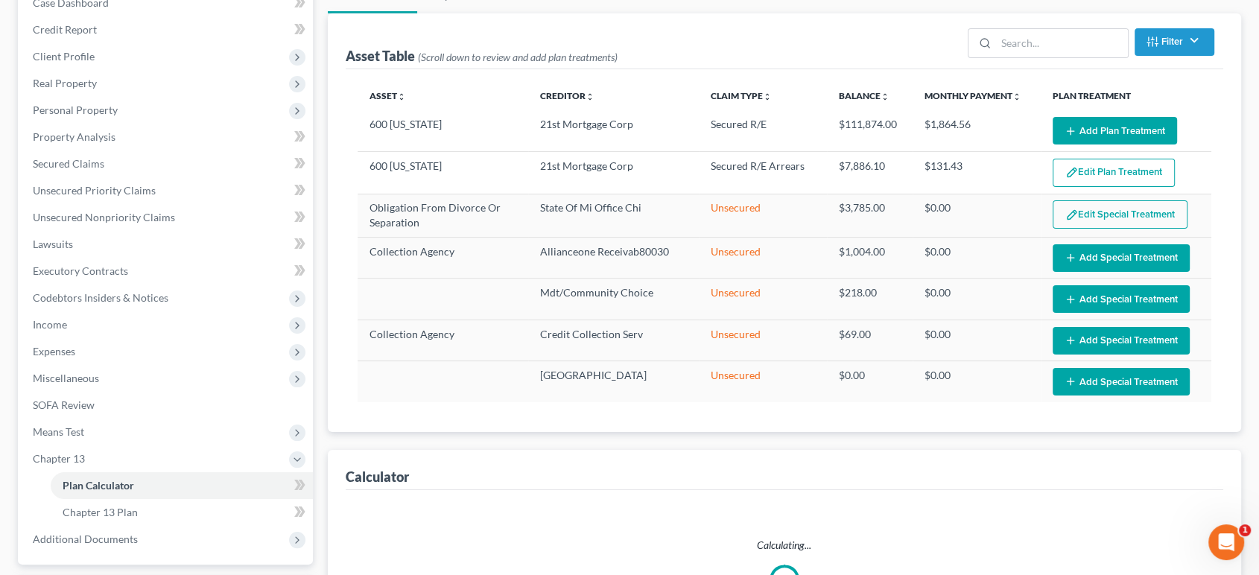
select select "59"
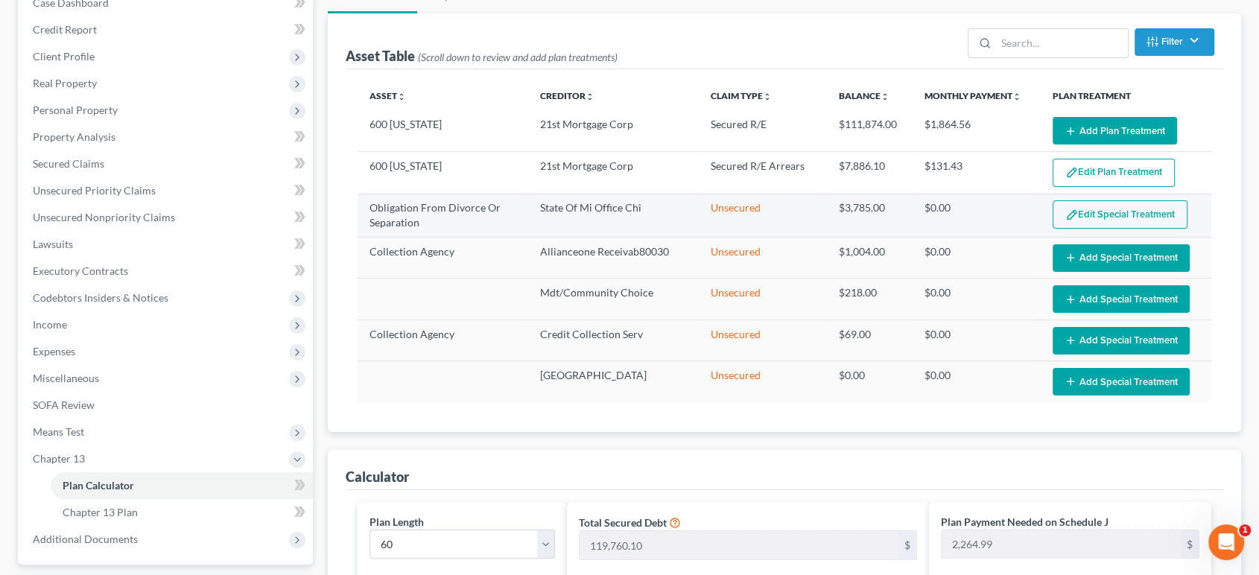
click at [1120, 214] on button "Edit Special Treatment" at bounding box center [1120, 214] width 135 height 28
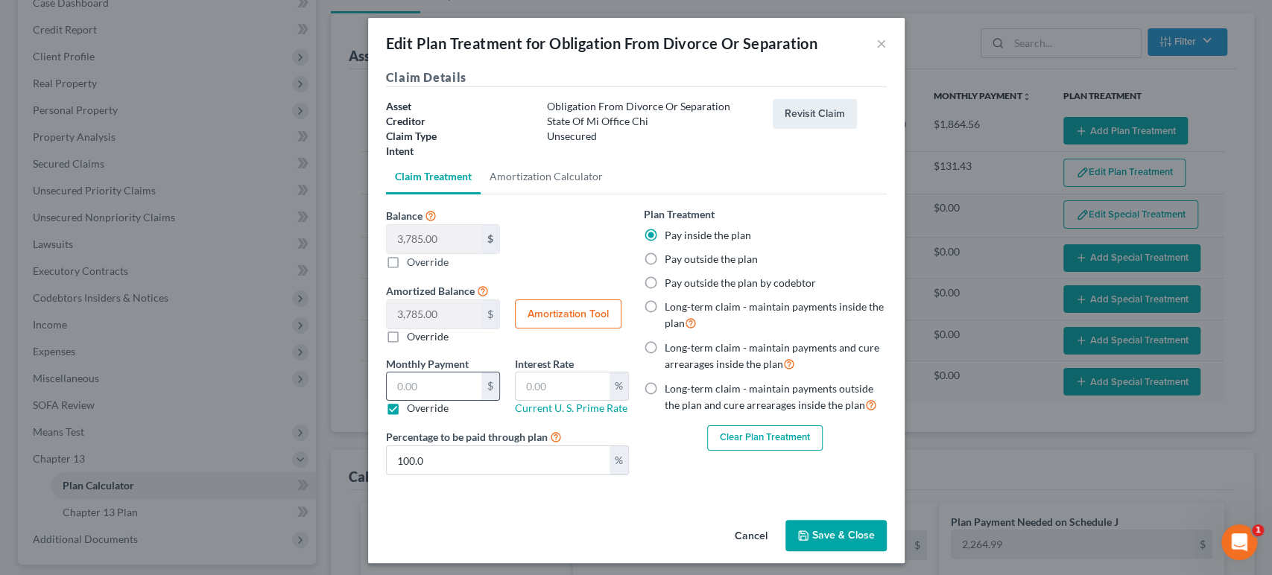
click at [414, 389] on input "text" at bounding box center [434, 386] width 95 height 28
type input "63.05"
click at [797, 535] on icon "button" at bounding box center [803, 536] width 12 height 12
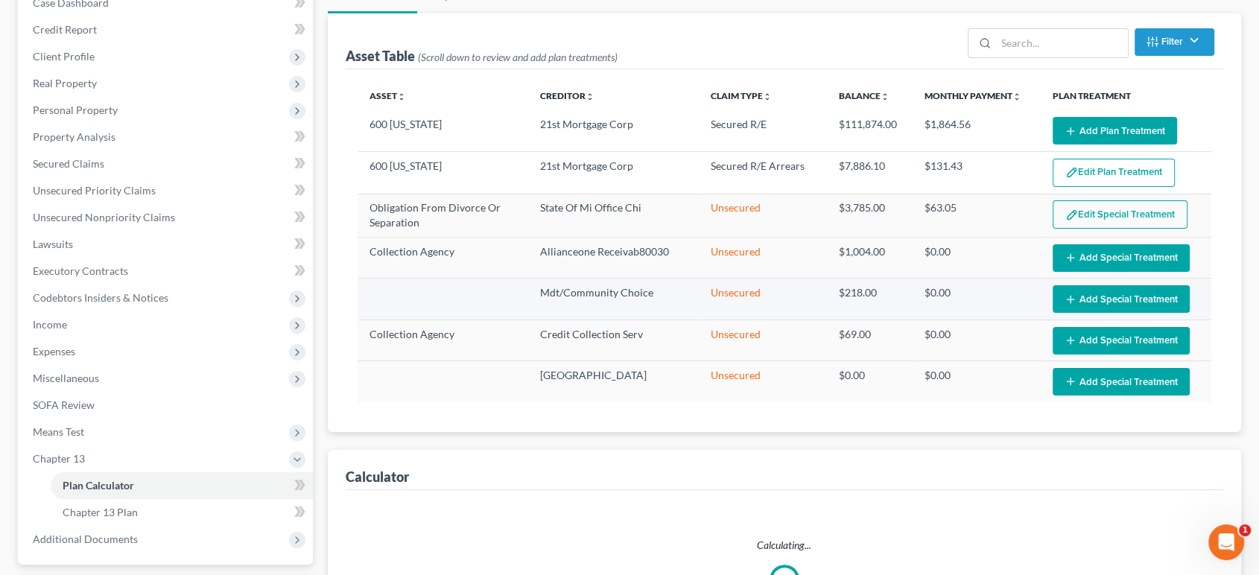
select select "59"
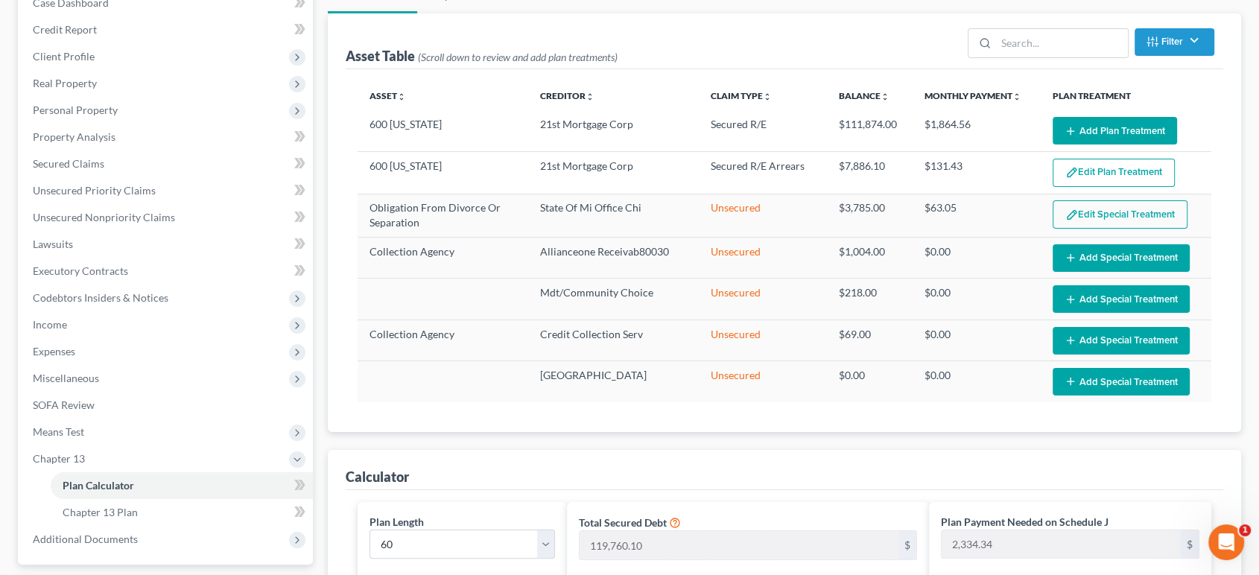
click at [1097, 125] on button "Add Plan Treatment" at bounding box center [1115, 131] width 124 height 28
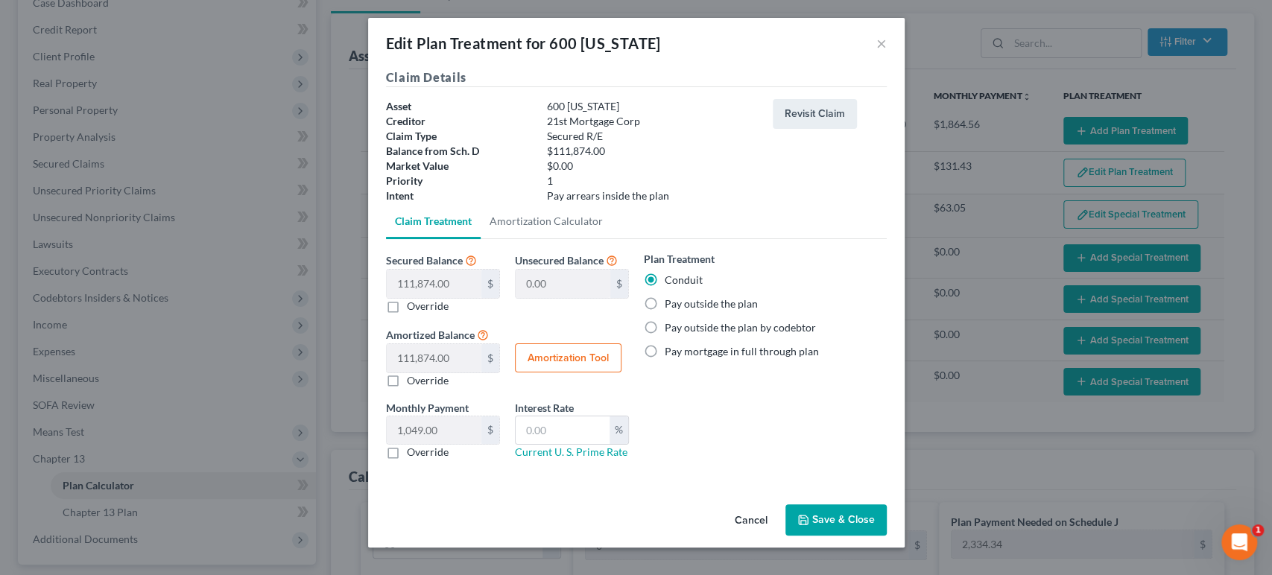
click at [664, 303] on label "Pay outside the plan" at bounding box center [710, 303] width 93 height 15
click at [670, 303] on input "Pay outside the plan" at bounding box center [675, 301] width 10 height 10
radio input "true"
click at [832, 519] on button "Save & Close" at bounding box center [835, 519] width 101 height 31
select select "59"
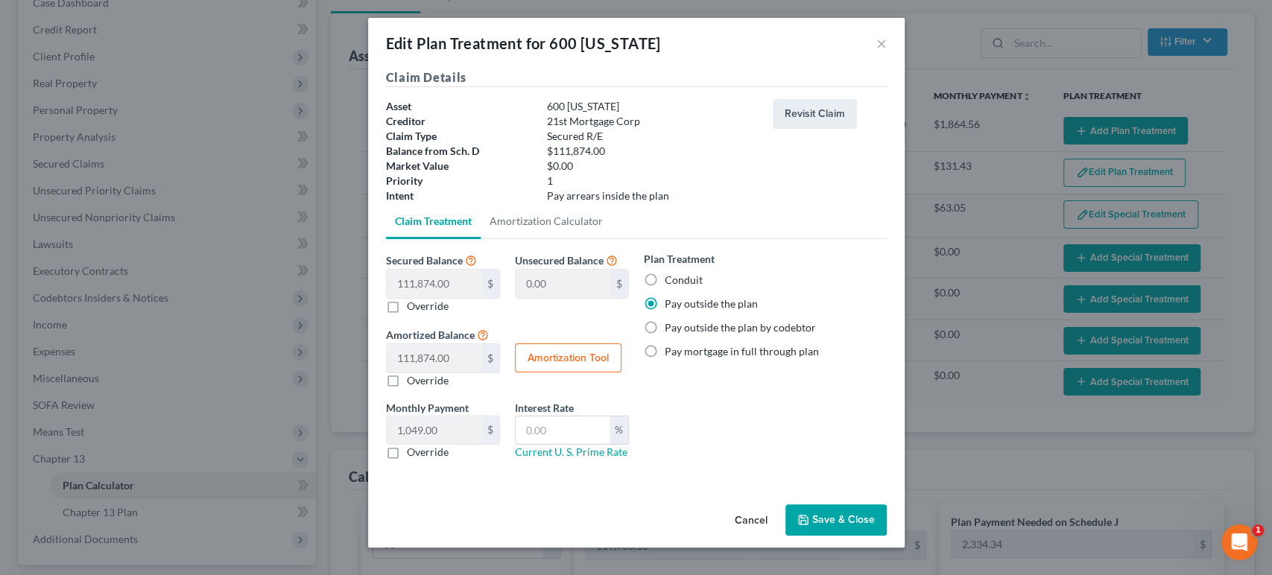
select select "59"
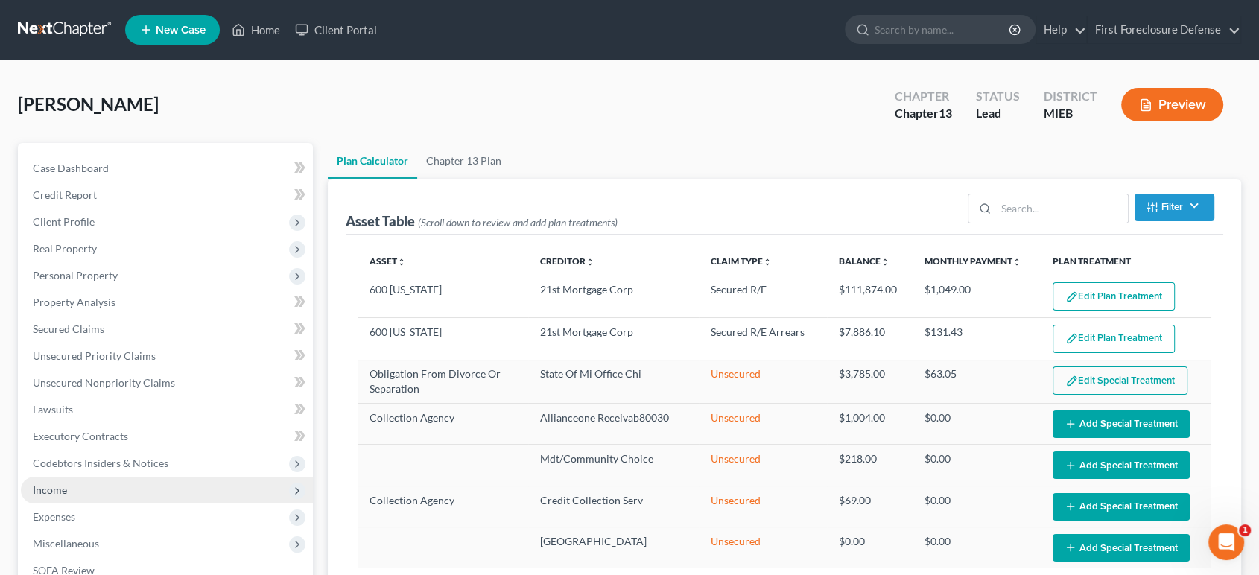
click at [53, 491] on span "Income" at bounding box center [50, 489] width 34 height 13
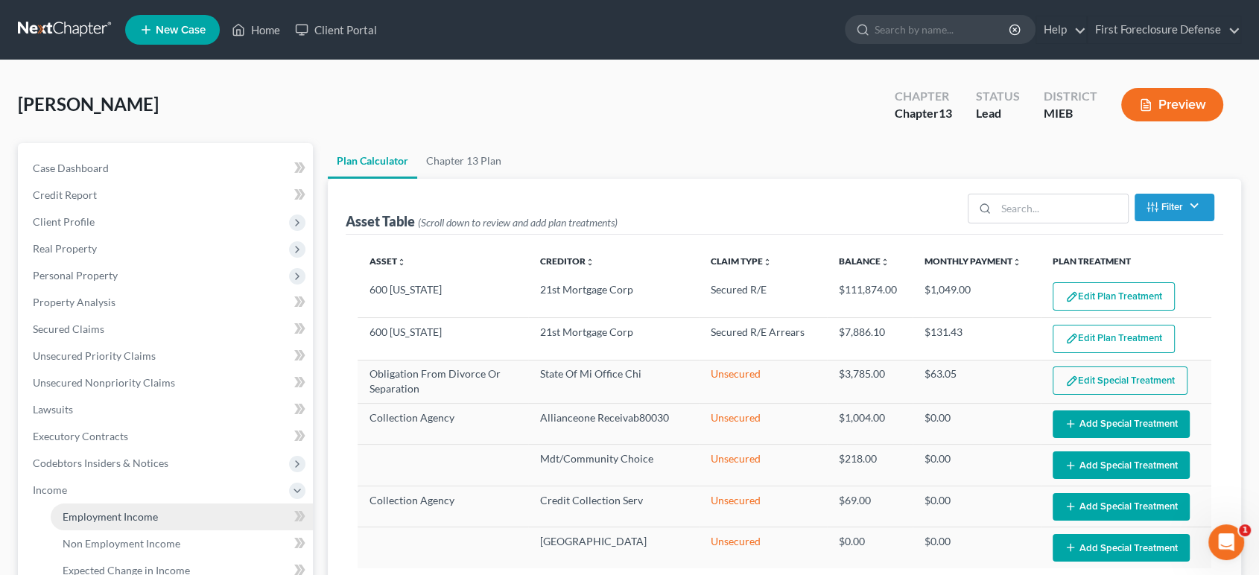
click at [129, 521] on link "Employment Income" at bounding box center [182, 517] width 262 height 27
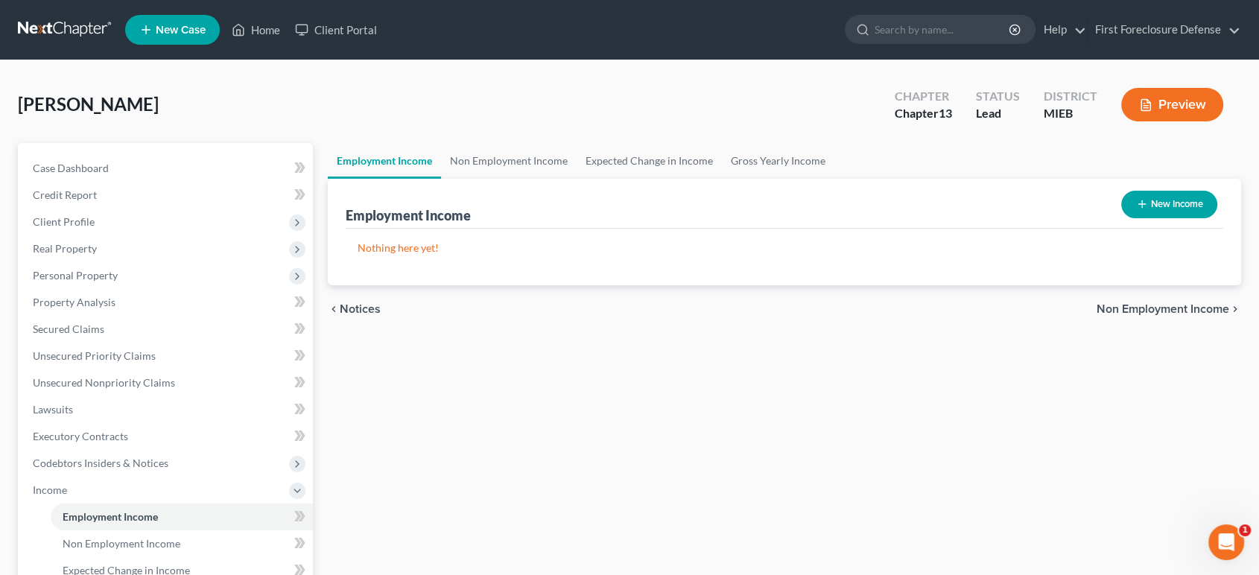
click at [1171, 197] on button "New Income" at bounding box center [1169, 205] width 96 height 28
select select "0"
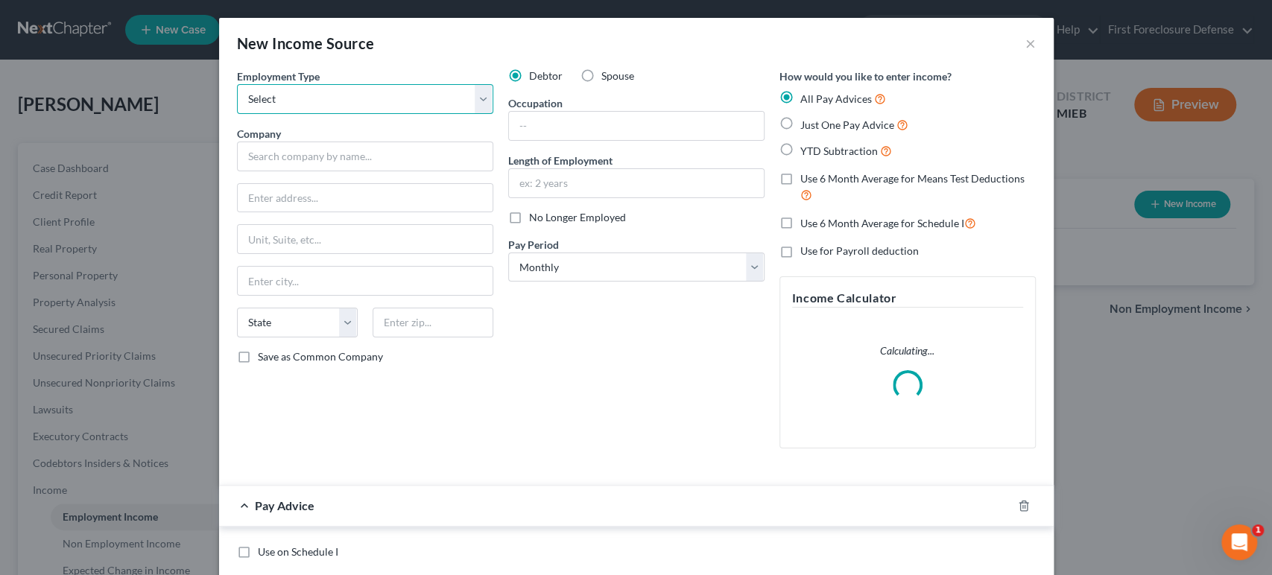
click at [327, 91] on select "Select Full or [DEMOGRAPHIC_DATA] Employment Self Employment" at bounding box center [365, 99] width 256 height 30
select select "0"
click at [237, 84] on select "Select Full or [DEMOGRAPHIC_DATA] Employment Self Employment" at bounding box center [365, 99] width 256 height 30
click at [532, 124] on input "text" at bounding box center [636, 126] width 255 height 28
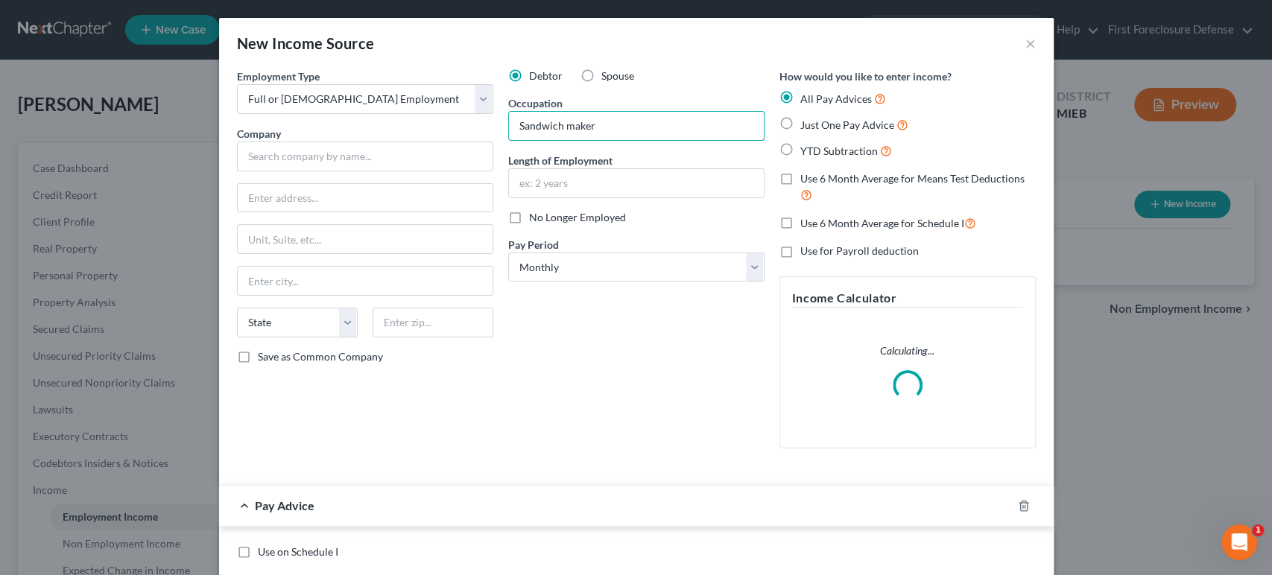
type input "Sandwich maker"
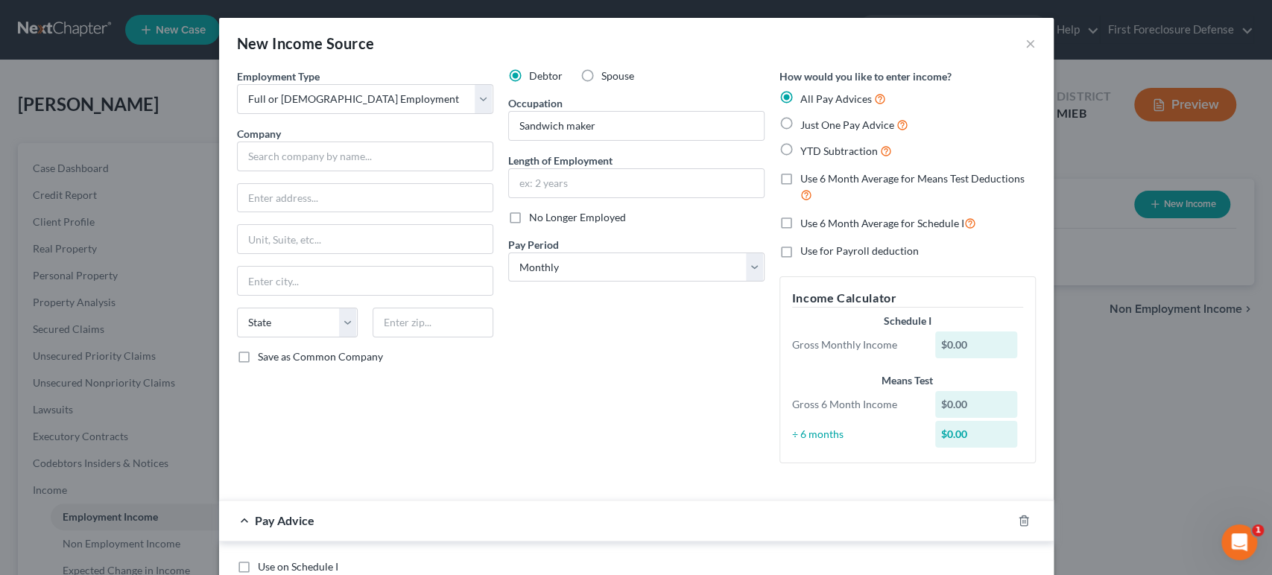
click at [800, 124] on label "Just One Pay Advice" at bounding box center [854, 124] width 108 height 17
click at [806, 124] on input "Just One Pay Advice" at bounding box center [811, 121] width 10 height 10
radio input "true"
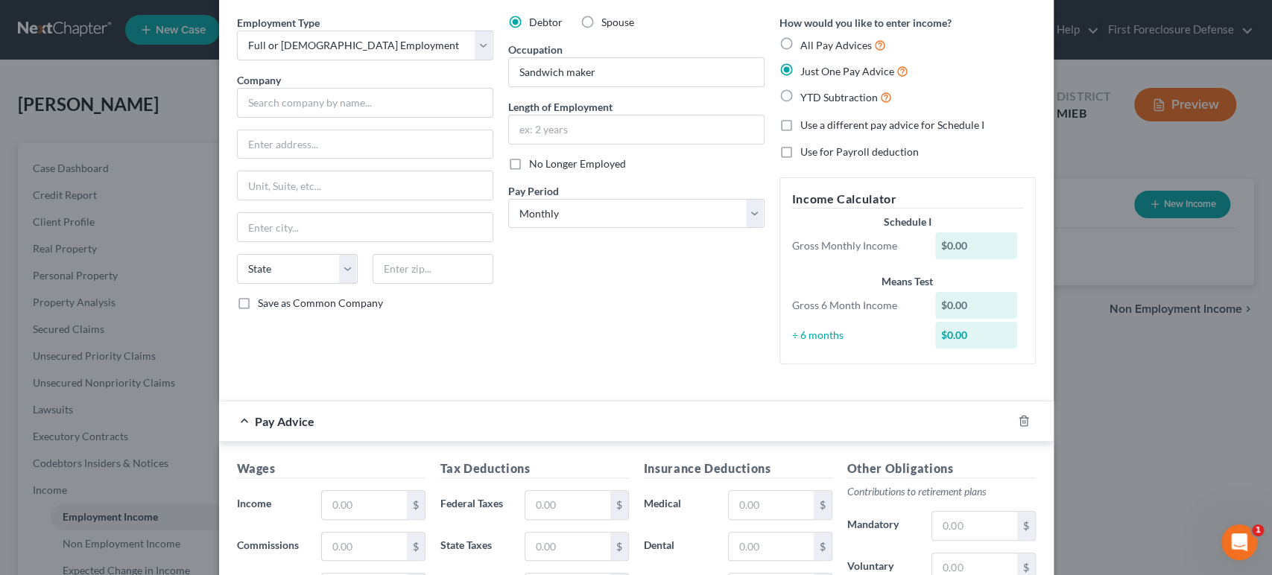
scroll to position [83, 0]
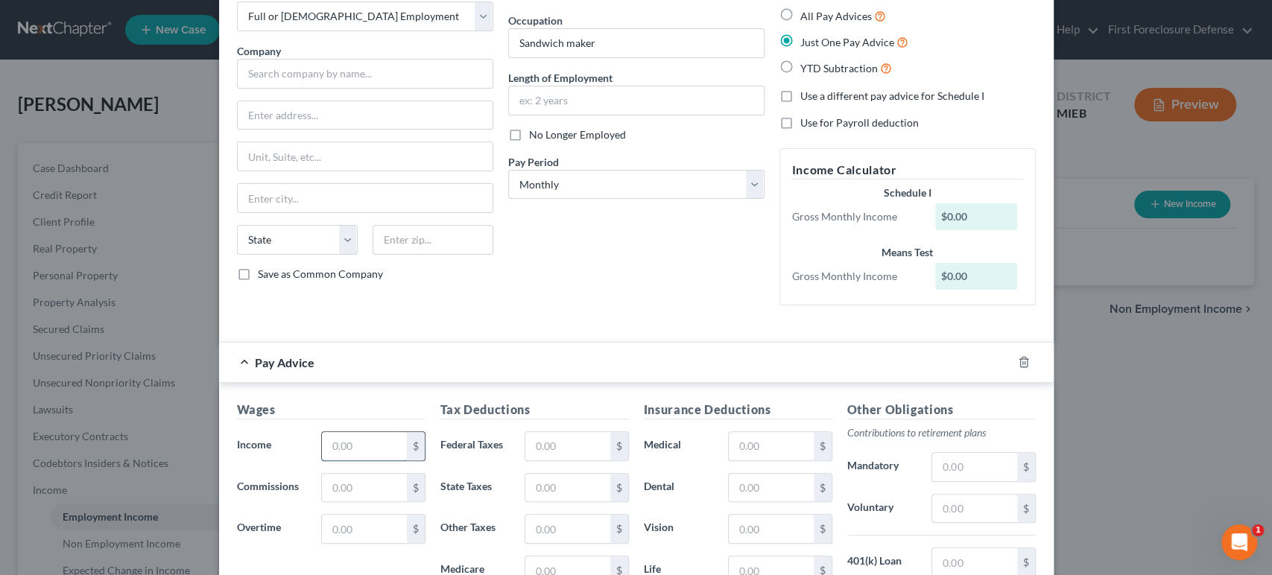
click at [352, 445] on input "text" at bounding box center [364, 446] width 84 height 28
click at [800, 73] on label "YTD Subtraction" at bounding box center [846, 68] width 92 height 17
click at [806, 69] on input "YTD Subtraction" at bounding box center [811, 65] width 10 height 10
radio input "true"
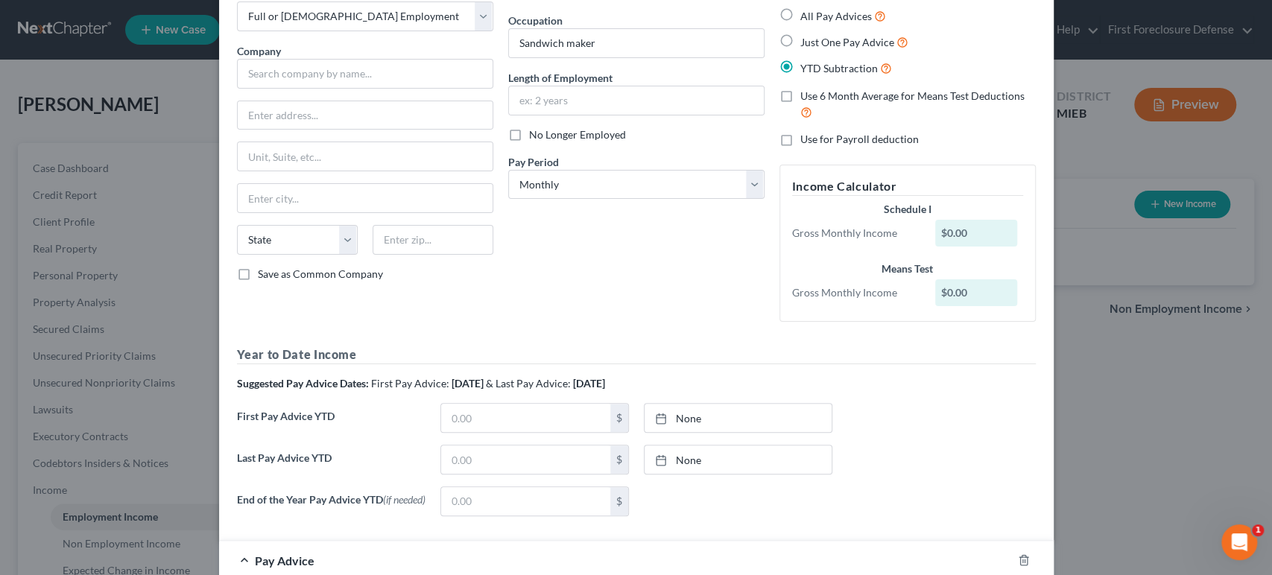
click at [800, 64] on label "YTD Subtraction" at bounding box center [846, 68] width 92 height 17
click at [806, 64] on input "YTD Subtraction" at bounding box center [811, 65] width 10 height 10
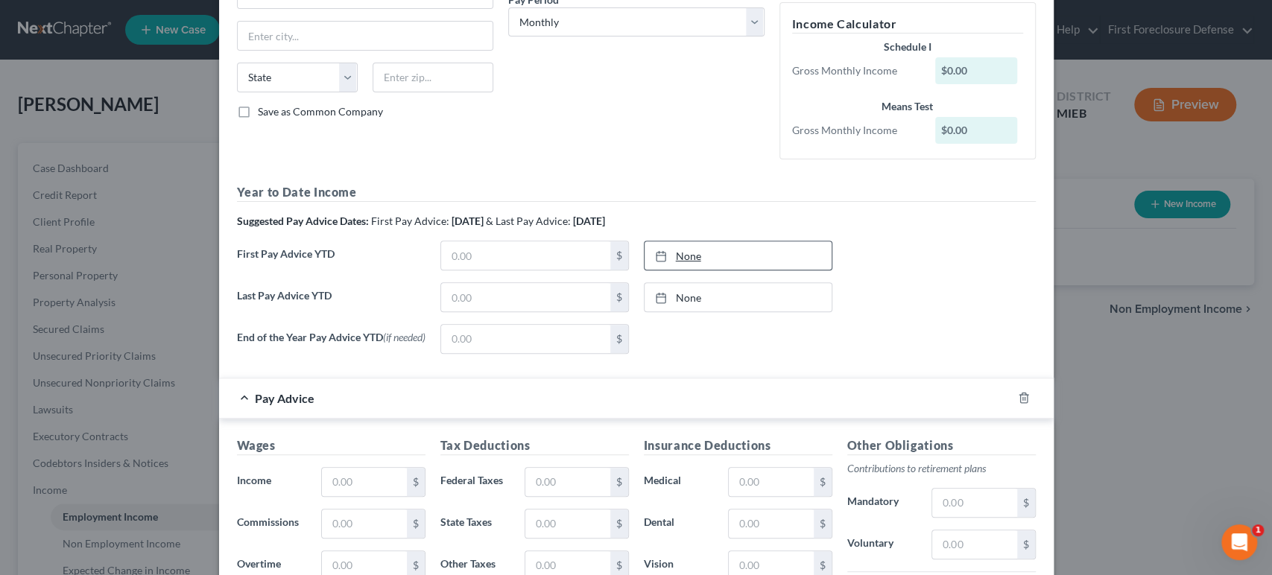
scroll to position [248, 0]
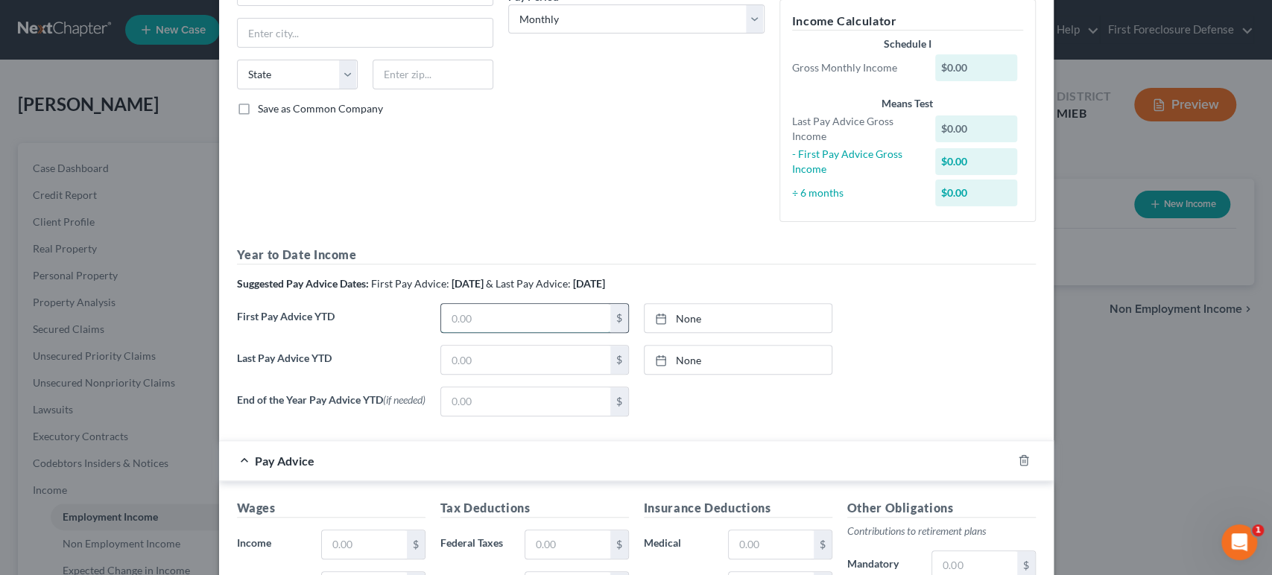
click at [483, 317] on input "text" at bounding box center [525, 318] width 169 height 28
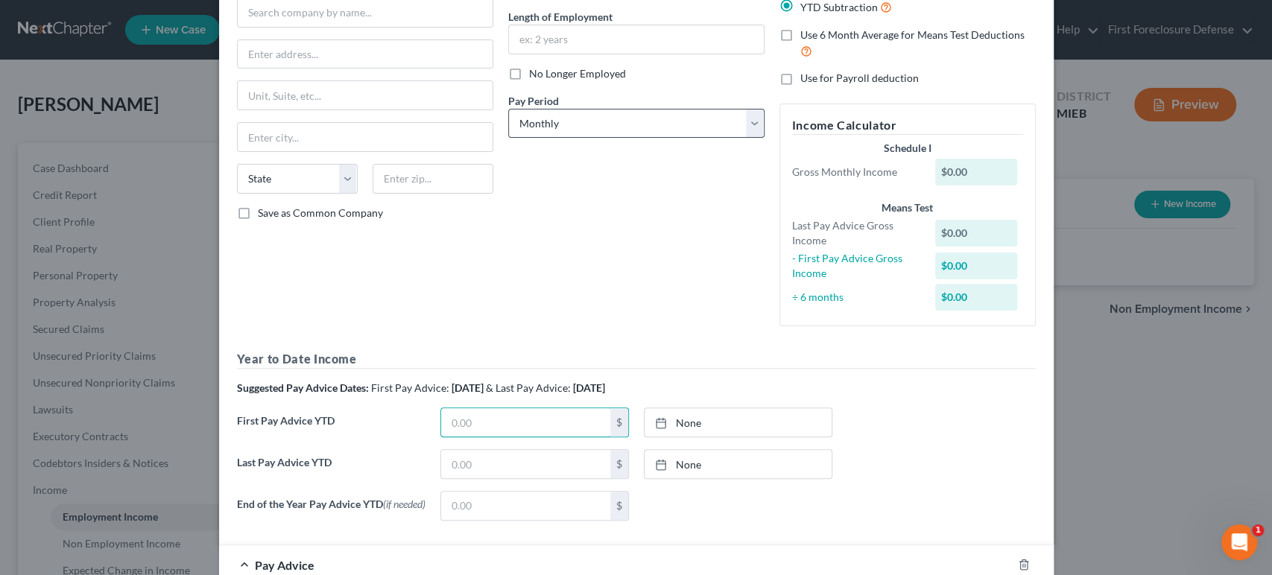
scroll to position [0, 0]
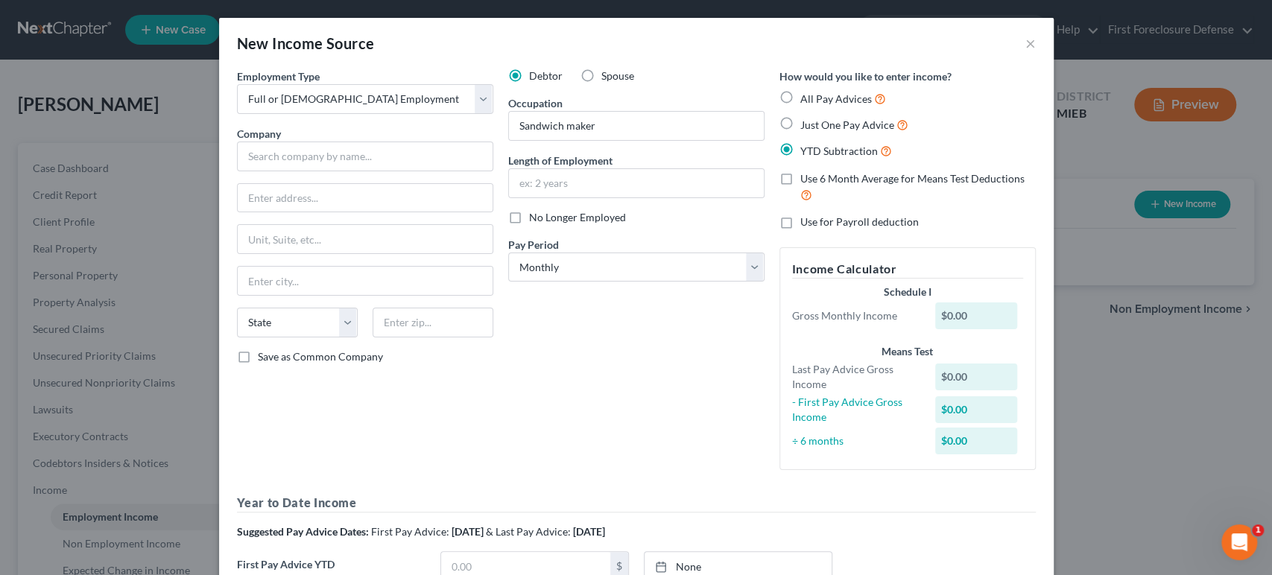
click at [800, 120] on label "Just One Pay Advice" at bounding box center [854, 124] width 108 height 17
click at [806, 120] on input "Just One Pay Advice" at bounding box center [811, 121] width 10 height 10
radio input "true"
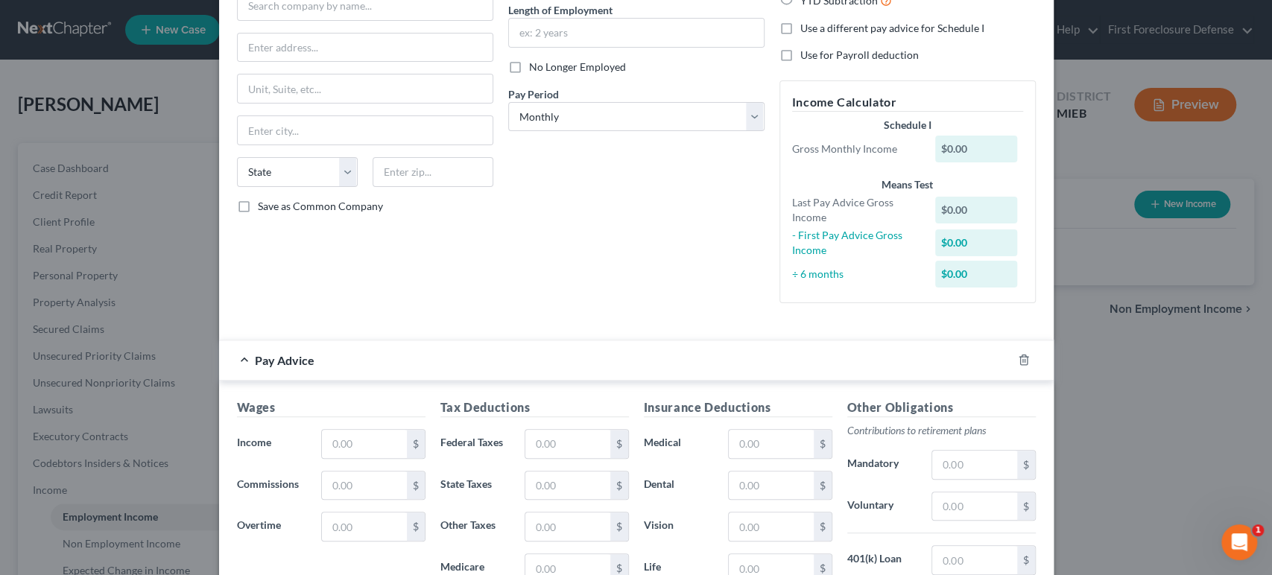
scroll to position [165, 0]
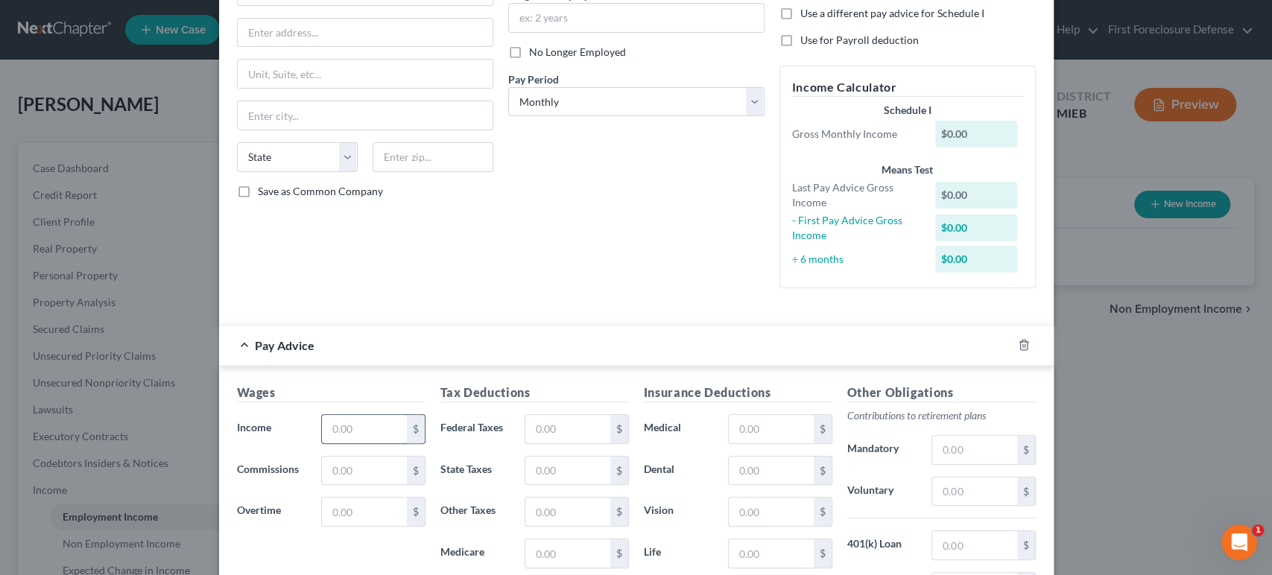
click at [335, 422] on input "text" at bounding box center [364, 429] width 84 height 28
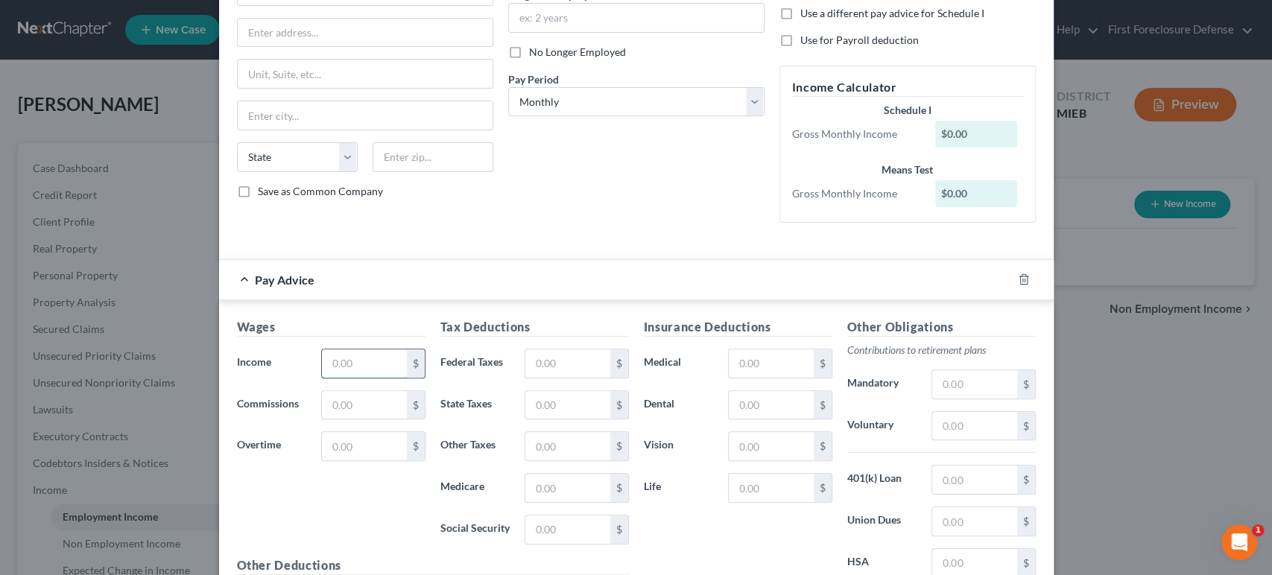
click at [334, 367] on input "text" at bounding box center [364, 363] width 84 height 28
type input "9"
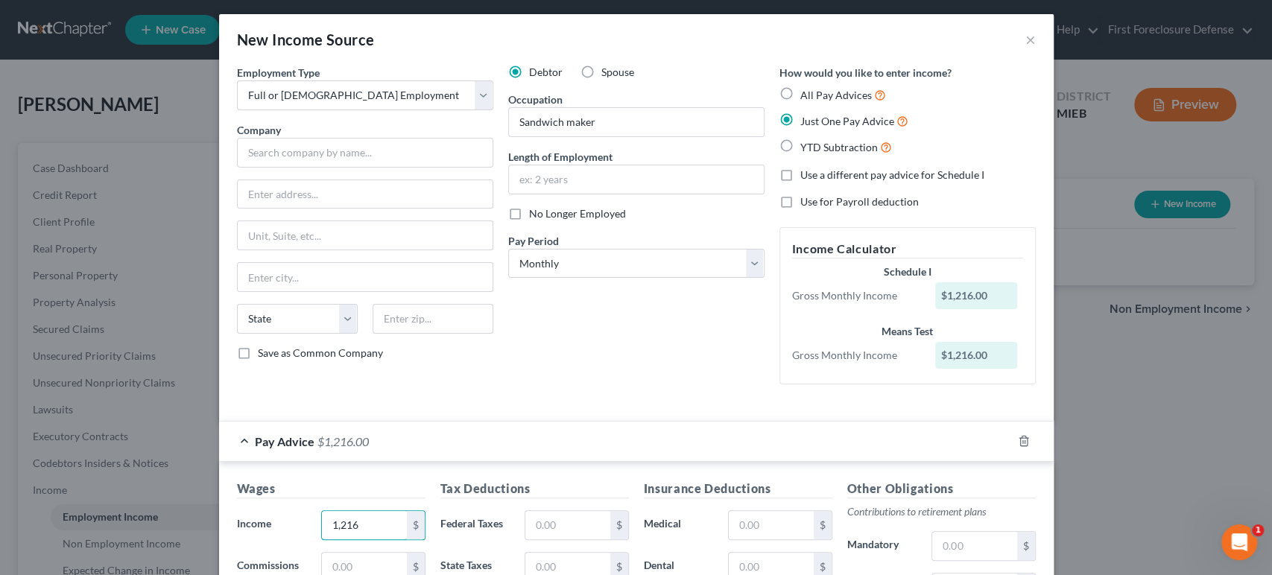
scroll to position [0, 0]
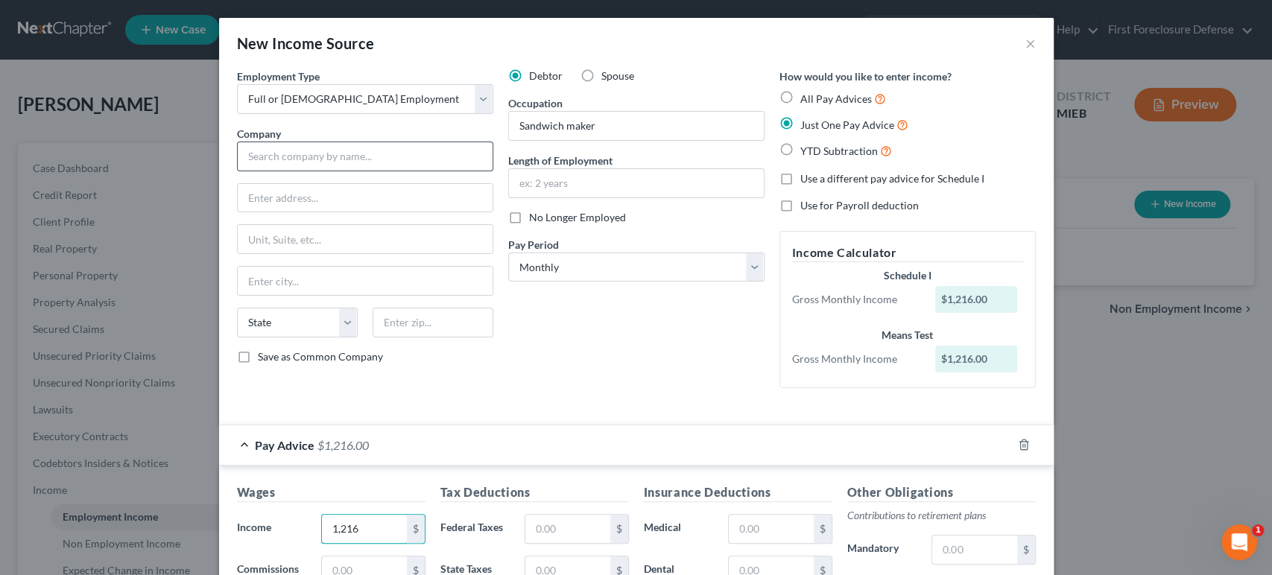
type input "1,216"
drag, startPoint x: 411, startPoint y: 159, endPoint x: 404, endPoint y: 162, distance: 8.3
click at [408, 159] on input "text" at bounding box center [365, 157] width 256 height 30
type input "[PERSON_NAME] Subway"
click at [336, 208] on input "text" at bounding box center [365, 198] width 255 height 28
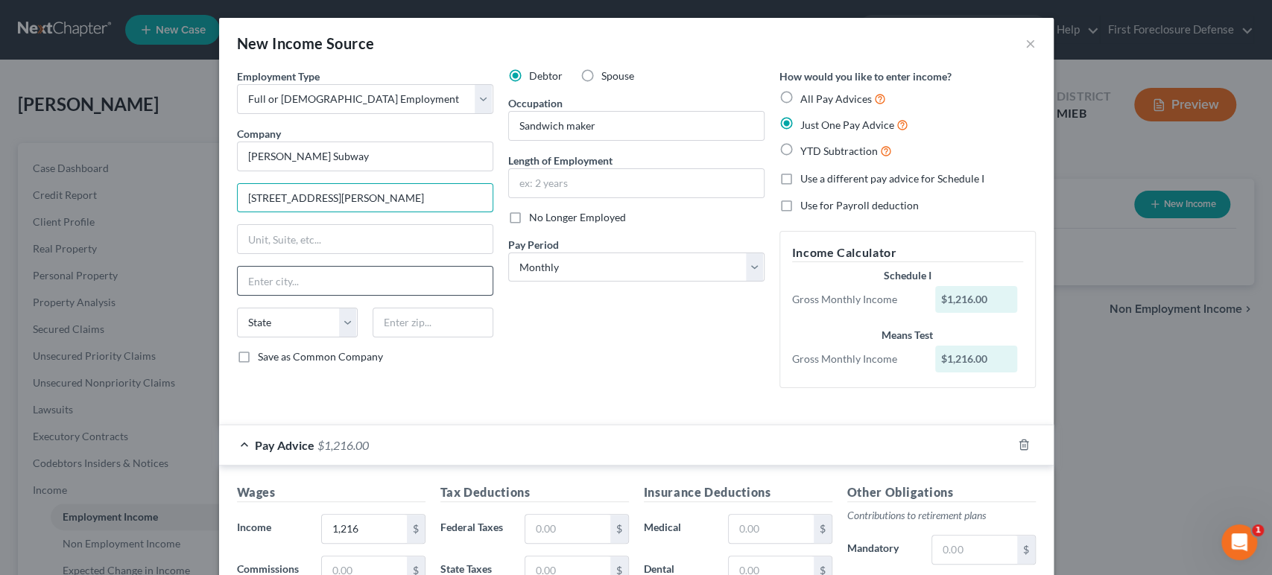
type input "[STREET_ADDRESS][PERSON_NAME]"
click at [357, 282] on input "text" at bounding box center [365, 281] width 255 height 28
type input "[GEOGRAPHIC_DATA]"
click at [342, 318] on select "State [US_STATE] AK AR AZ CA CO CT DE DC [GEOGRAPHIC_DATA] [GEOGRAPHIC_DATA] GU…" at bounding box center [297, 323] width 121 height 30
select select "23"
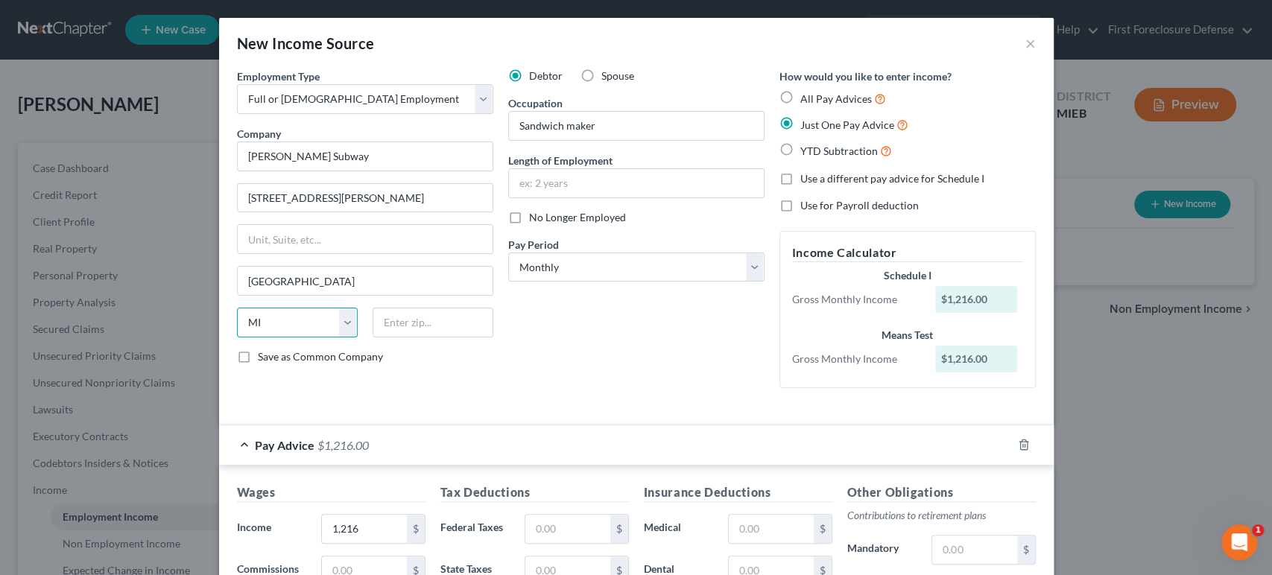
click at [237, 308] on select "State [US_STATE] AK AR AZ CA CO CT DE DC [GEOGRAPHIC_DATA] [GEOGRAPHIC_DATA] GU…" at bounding box center [297, 323] width 121 height 30
click at [270, 195] on input "[STREET_ADDRESS][PERSON_NAME]" at bounding box center [365, 198] width 255 height 28
click at [408, 326] on input "text" at bounding box center [432, 323] width 121 height 30
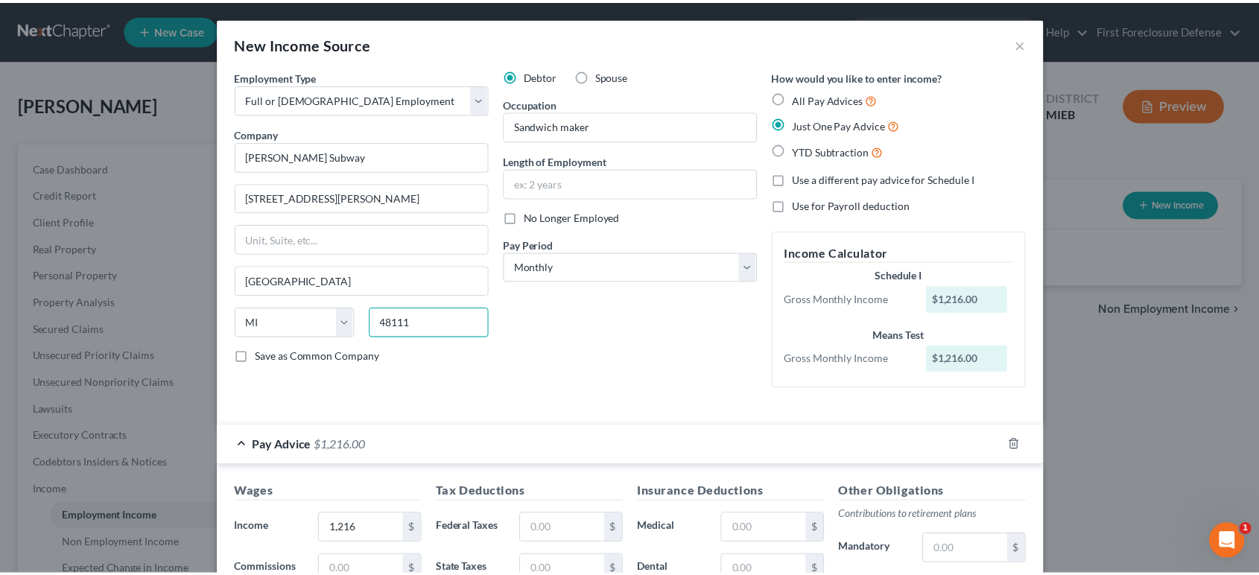
scroll to position [334, 0]
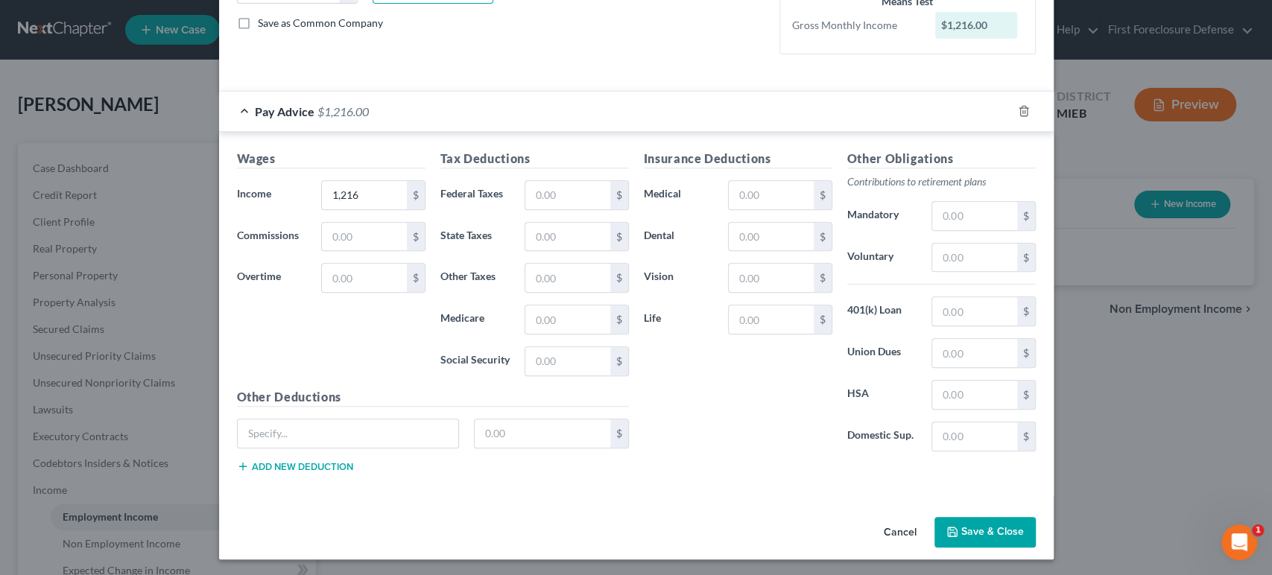
type input "48111"
click at [980, 527] on button "Save & Close" at bounding box center [984, 532] width 101 height 31
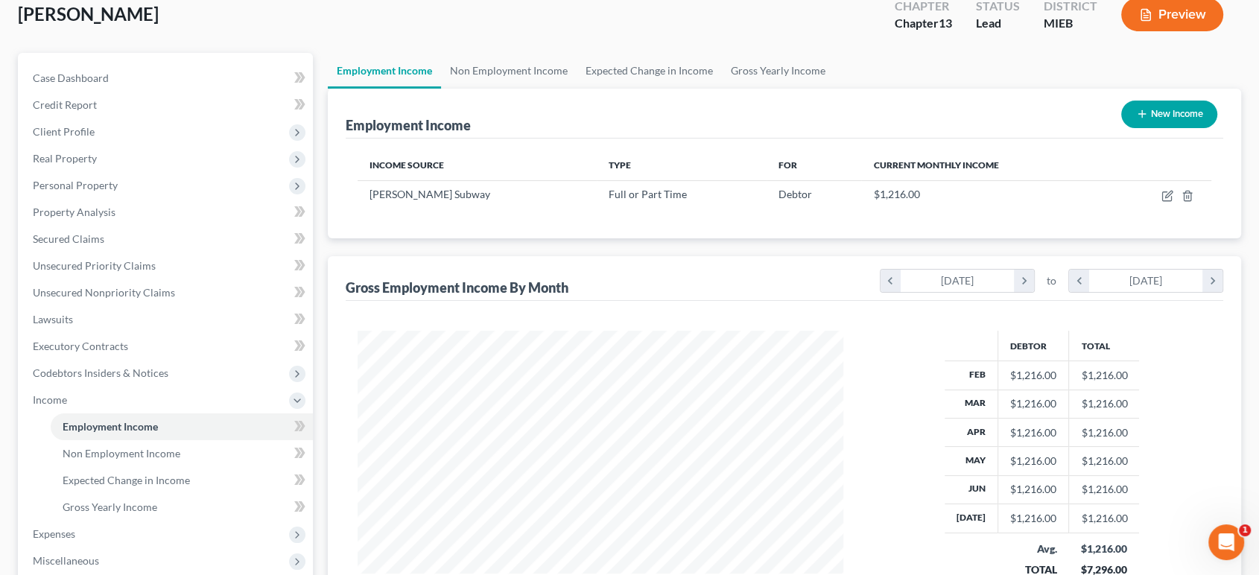
scroll to position [349, 0]
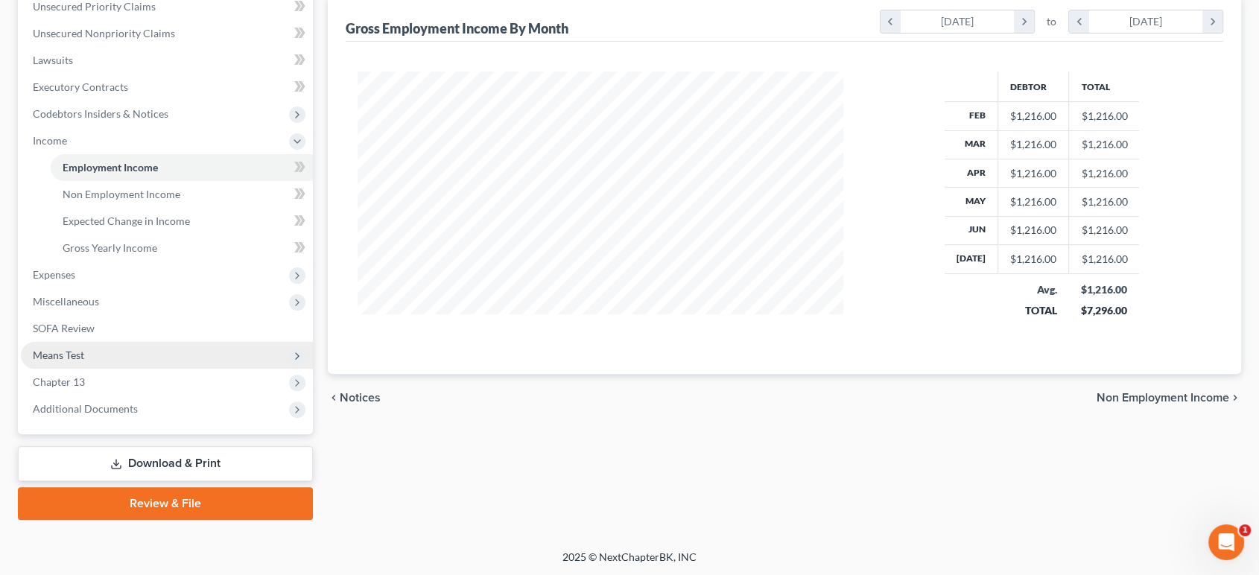
click at [74, 349] on span "Means Test" at bounding box center [58, 355] width 51 height 13
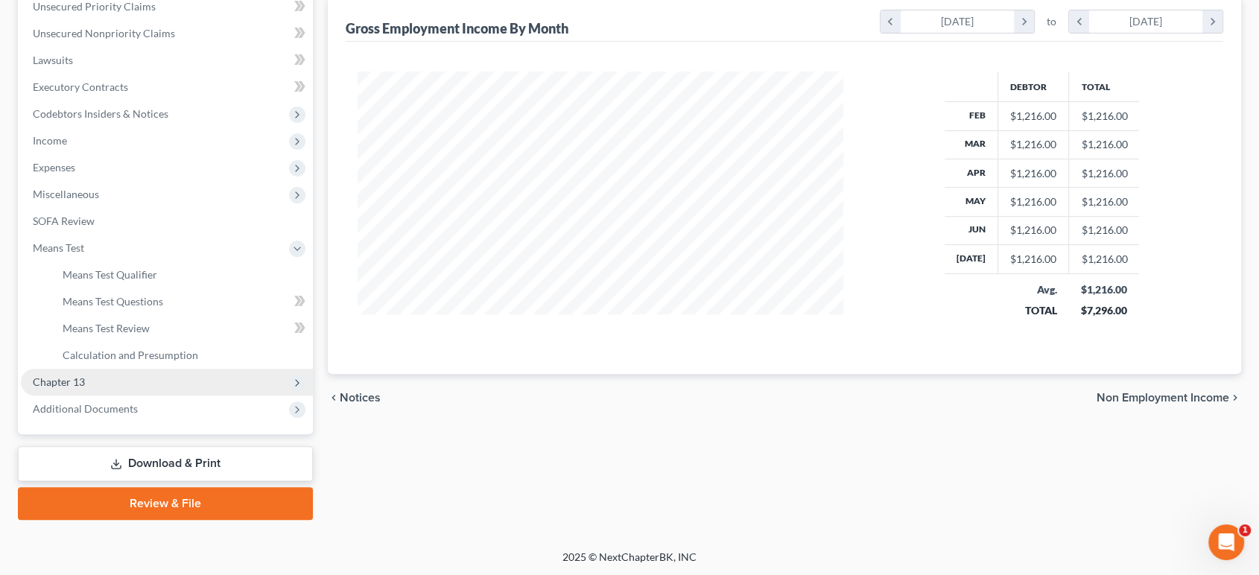
click at [74, 383] on span "Chapter 13" at bounding box center [59, 381] width 52 height 13
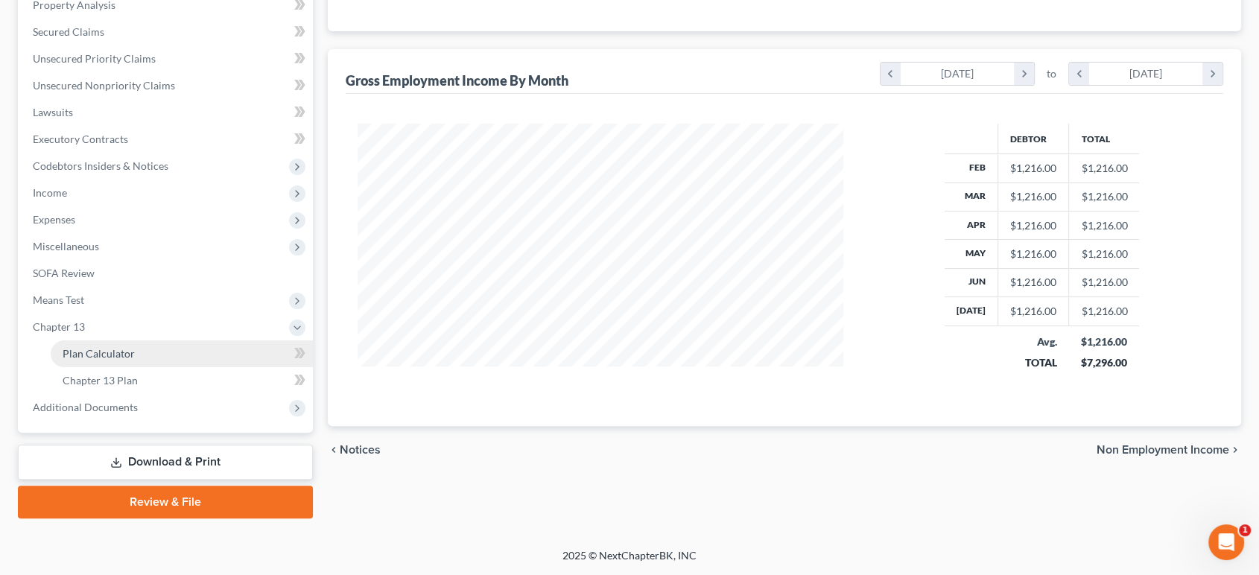
scroll to position [296, 0]
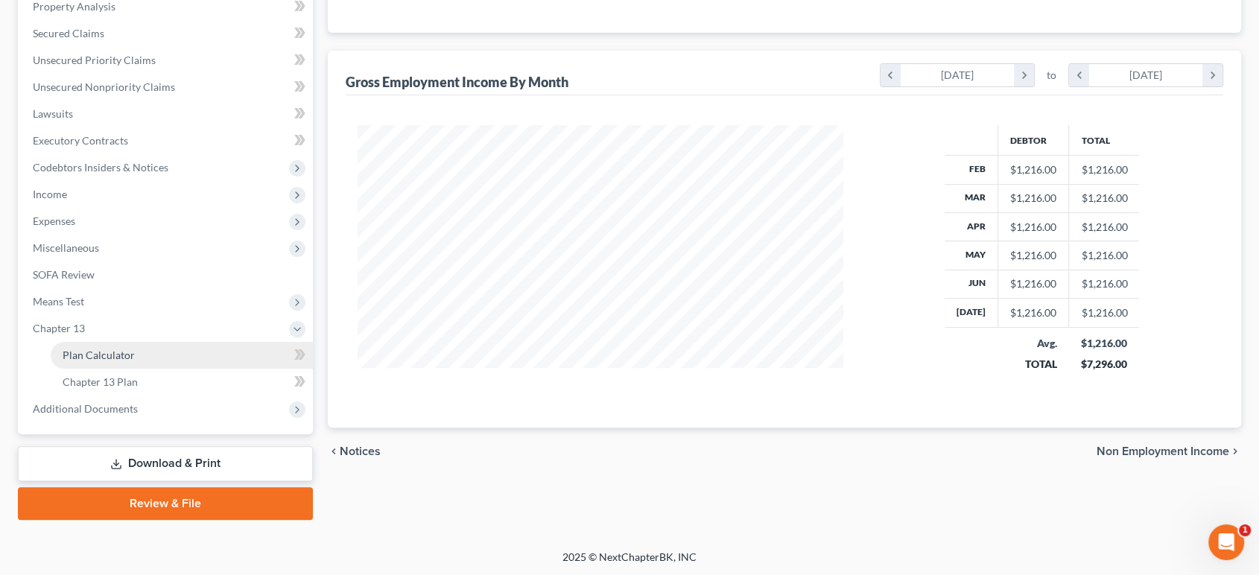
click at [72, 353] on span "Plan Calculator" at bounding box center [99, 355] width 72 height 13
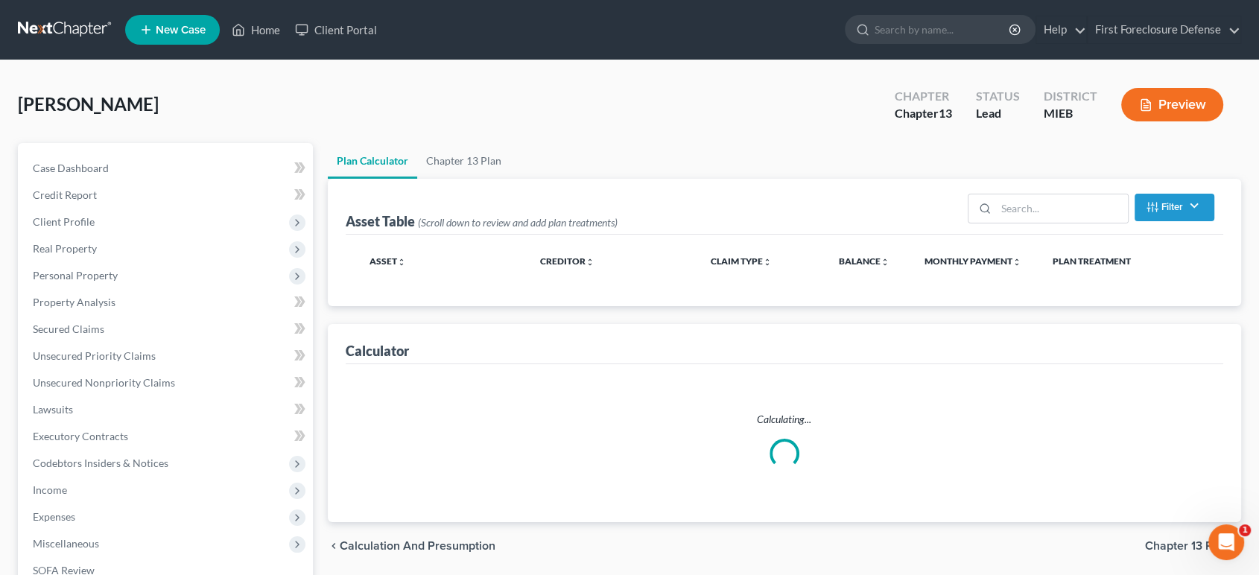
select select "59"
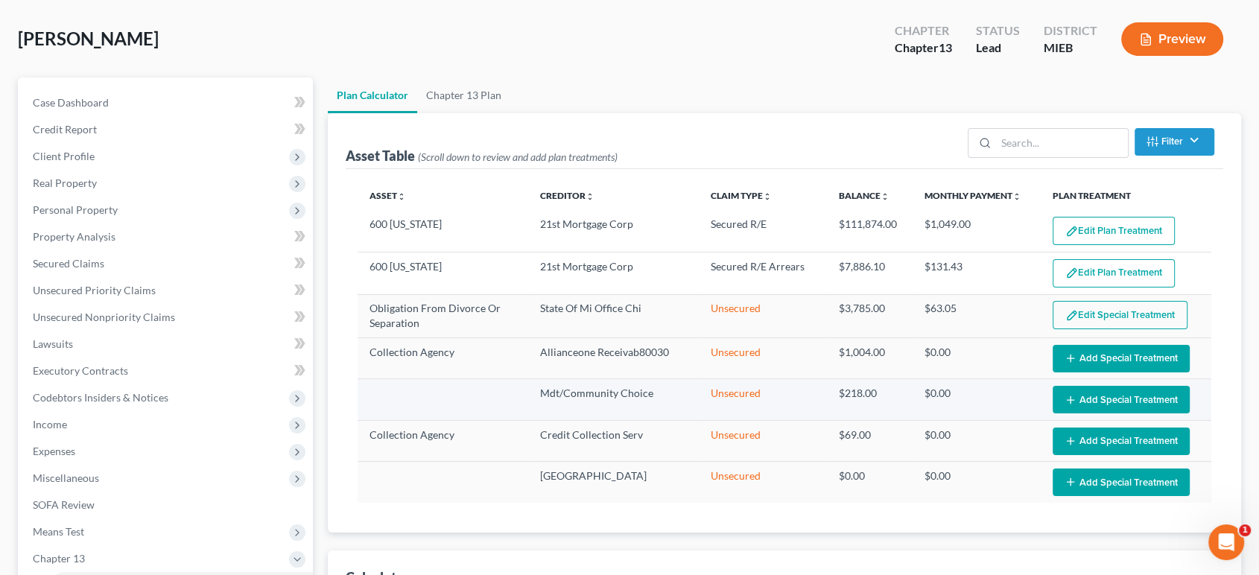
scroll to position [340, 0]
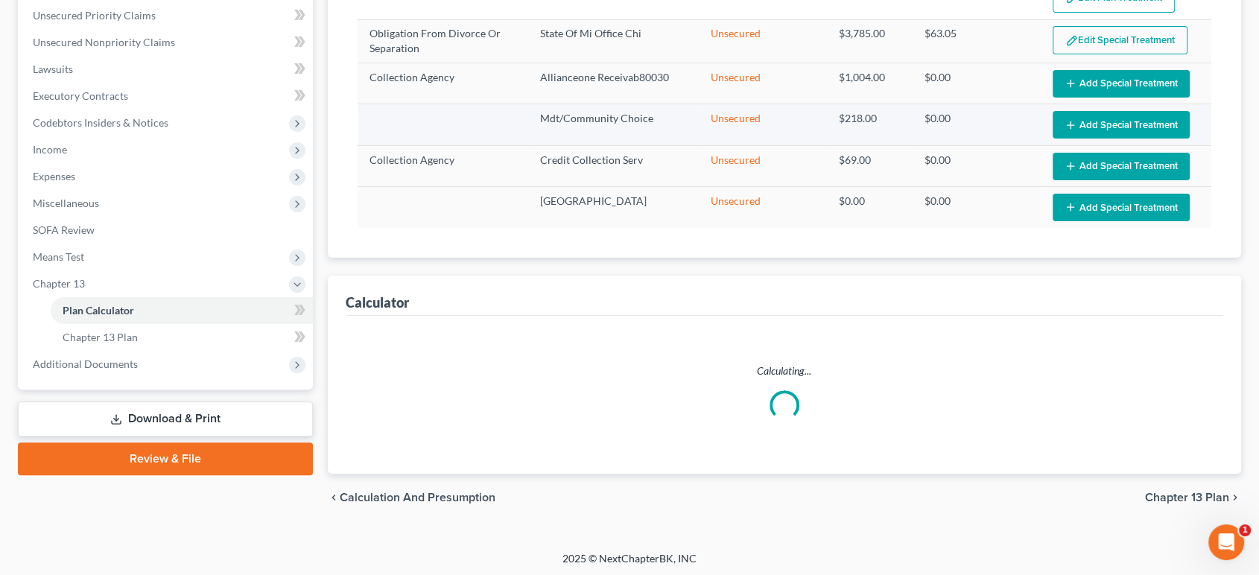
select select "59"
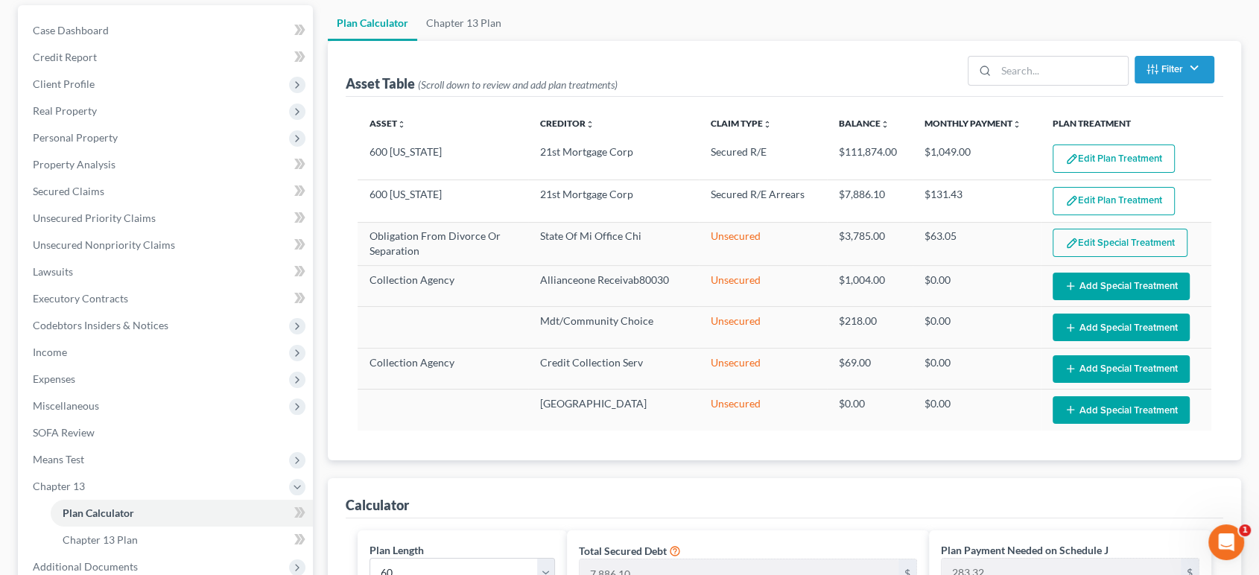
scroll to position [0, 0]
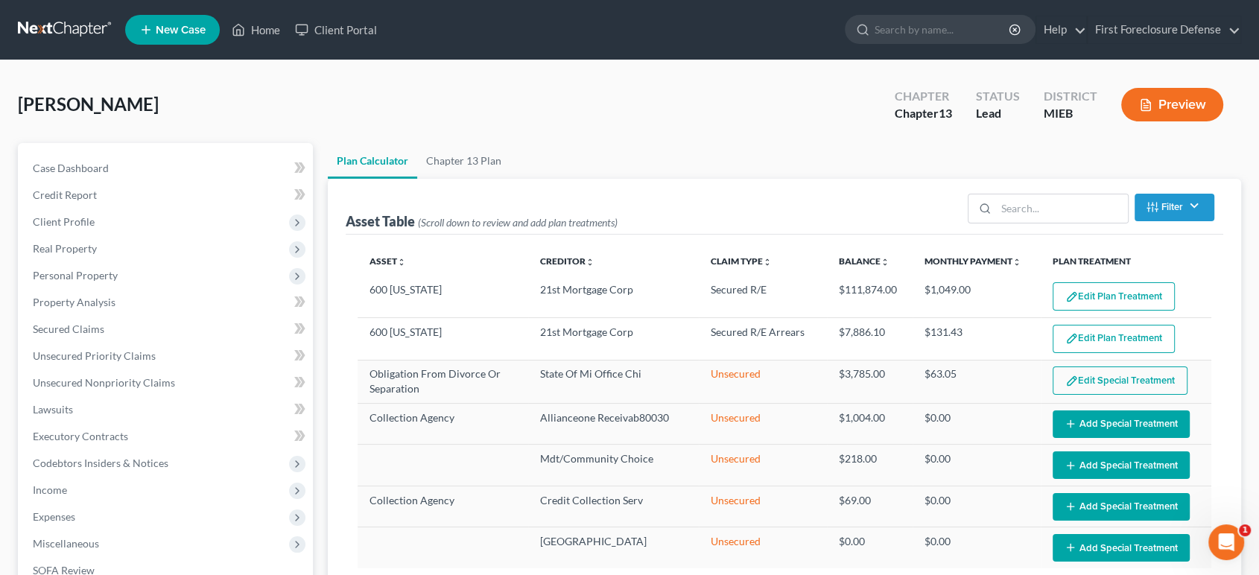
click at [1172, 104] on button "Preview" at bounding box center [1172, 105] width 102 height 34
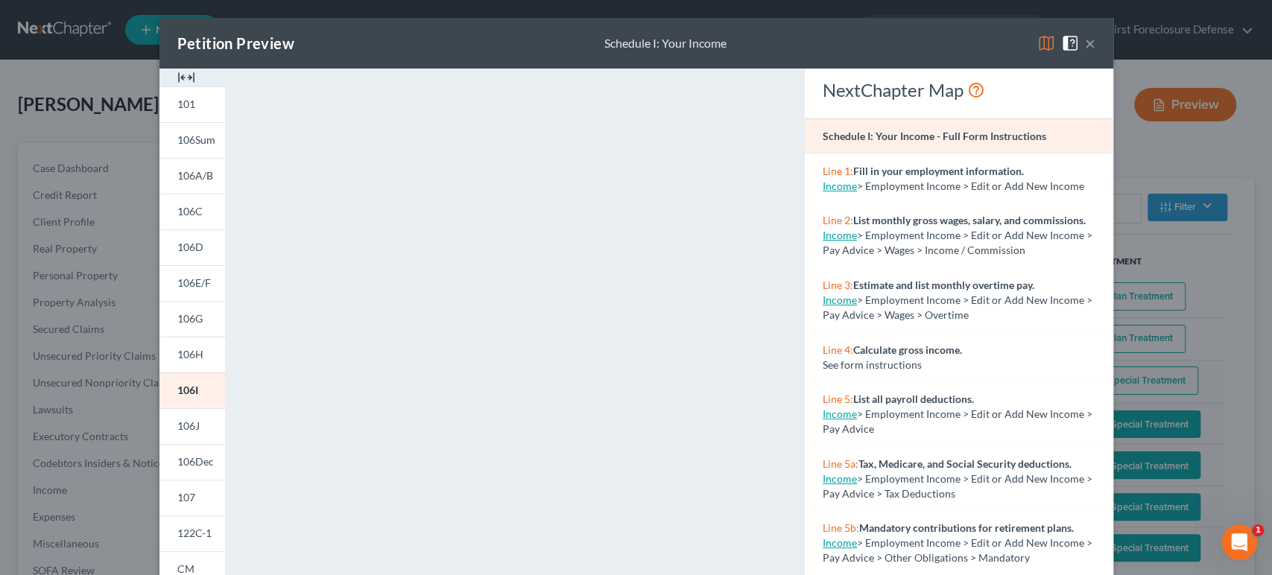
click at [1085, 44] on button "×" at bounding box center [1090, 43] width 10 height 18
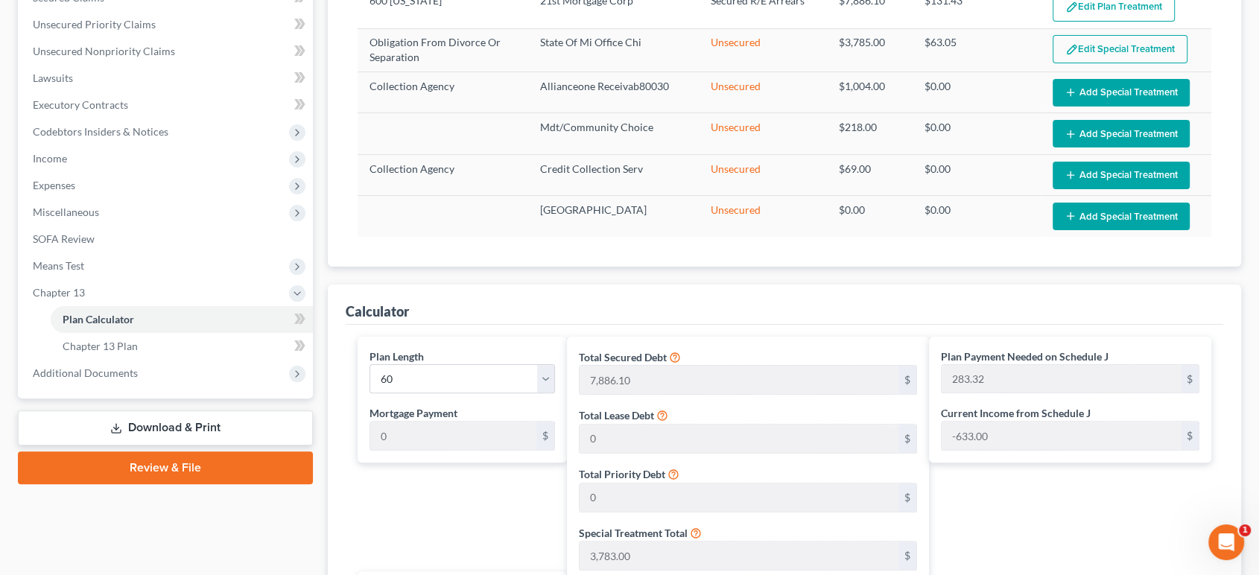
scroll to position [579, 0]
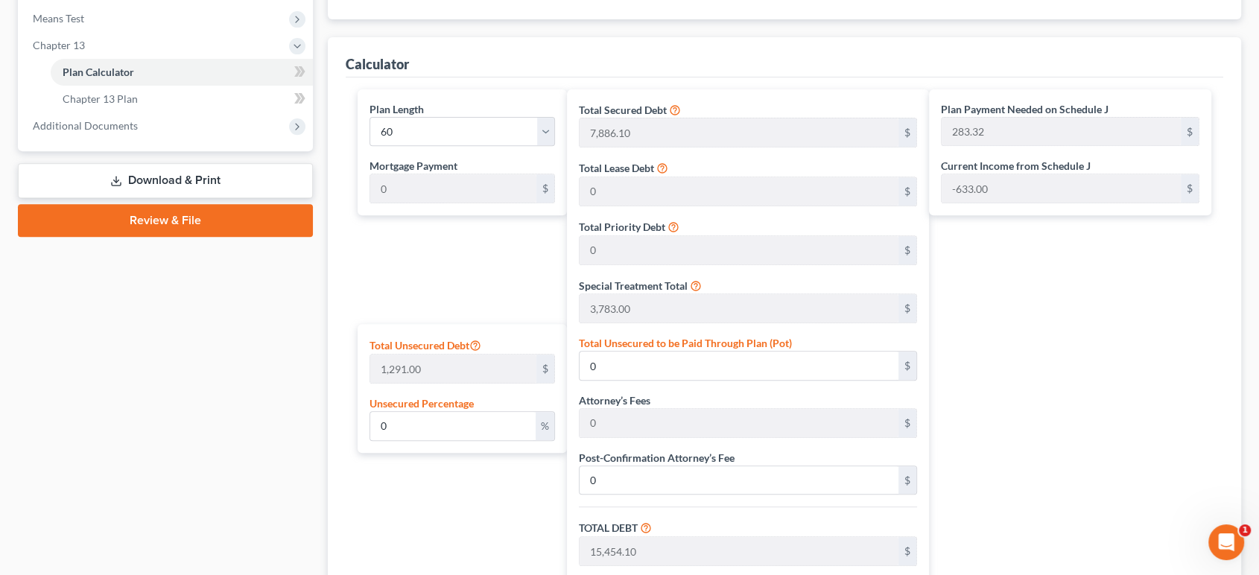
click at [124, 179] on link "Download & Print" at bounding box center [165, 180] width 295 height 35
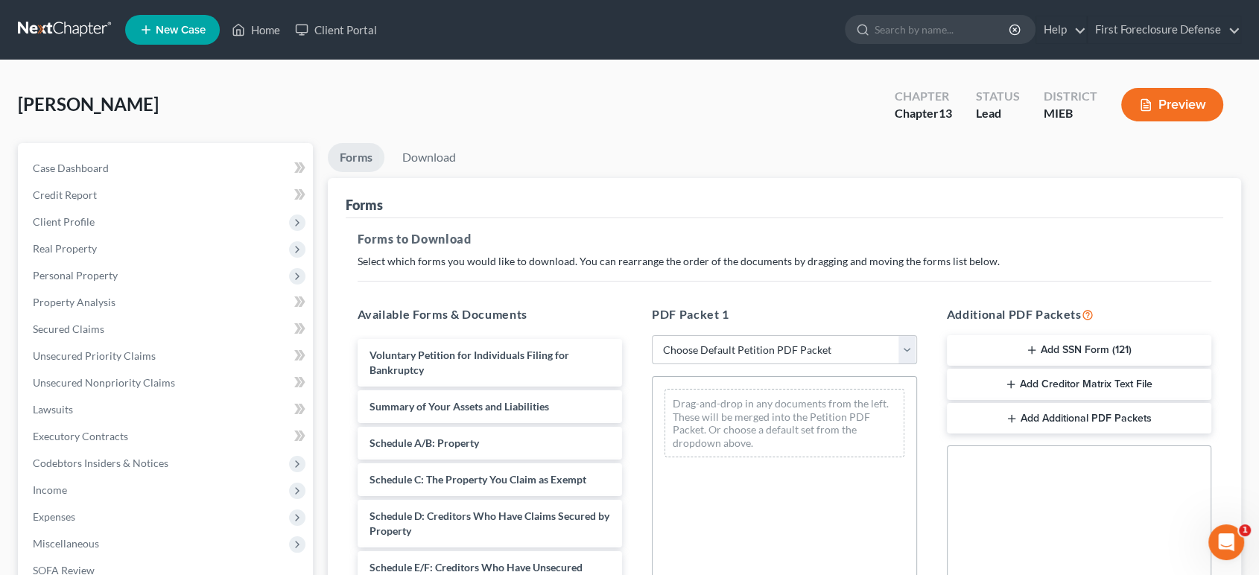
click at [903, 353] on select "Choose Default Petition PDF Packet Complete Bankruptcy Petition (all forms and …" at bounding box center [784, 350] width 265 height 30
select select "1"
click at [652, 335] on select "Choose Default Petition PDF Packet Complete Bankruptcy Petition (all forms and …" at bounding box center [784, 350] width 265 height 30
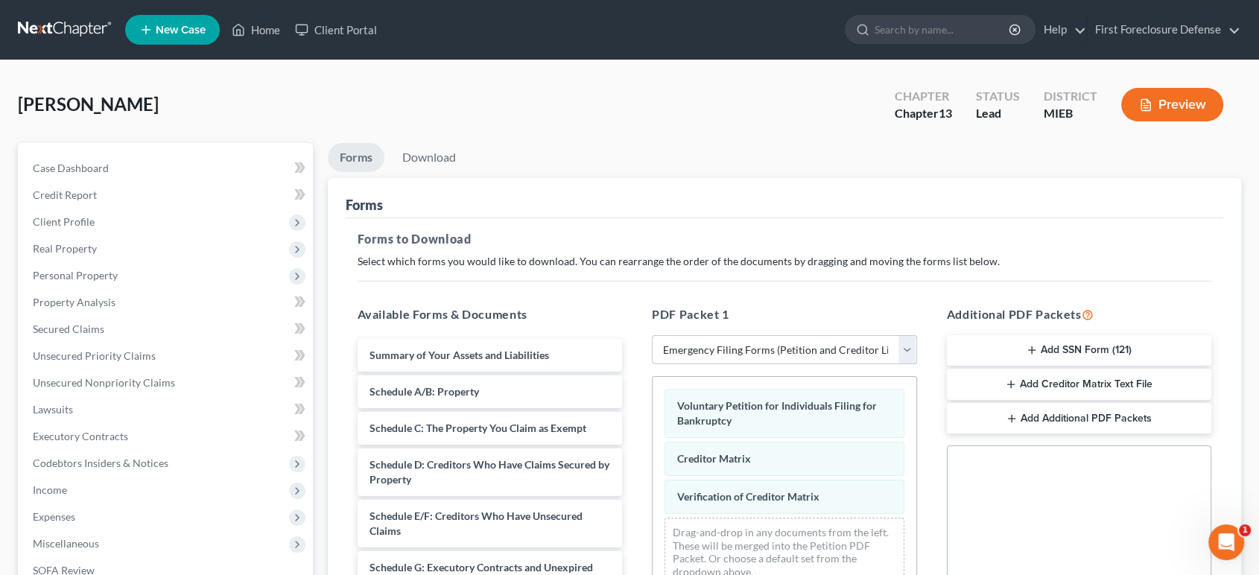
click at [1061, 384] on button "Add Creditor Matrix Text File" at bounding box center [1079, 384] width 265 height 31
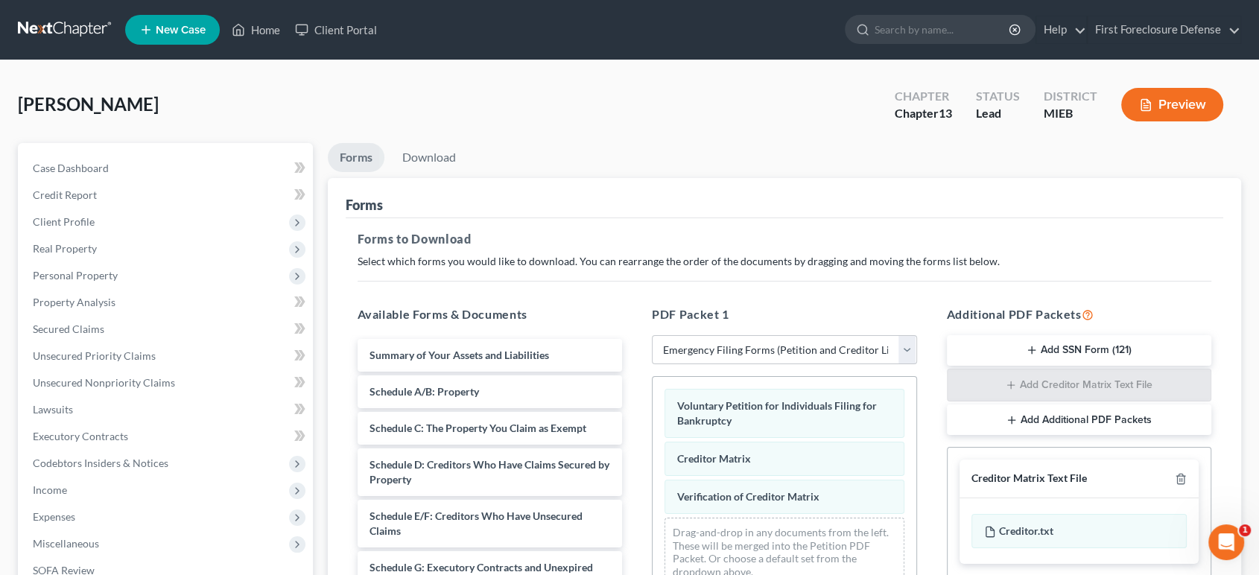
click at [1061, 350] on button "Add SSN Form (121)" at bounding box center [1079, 350] width 265 height 31
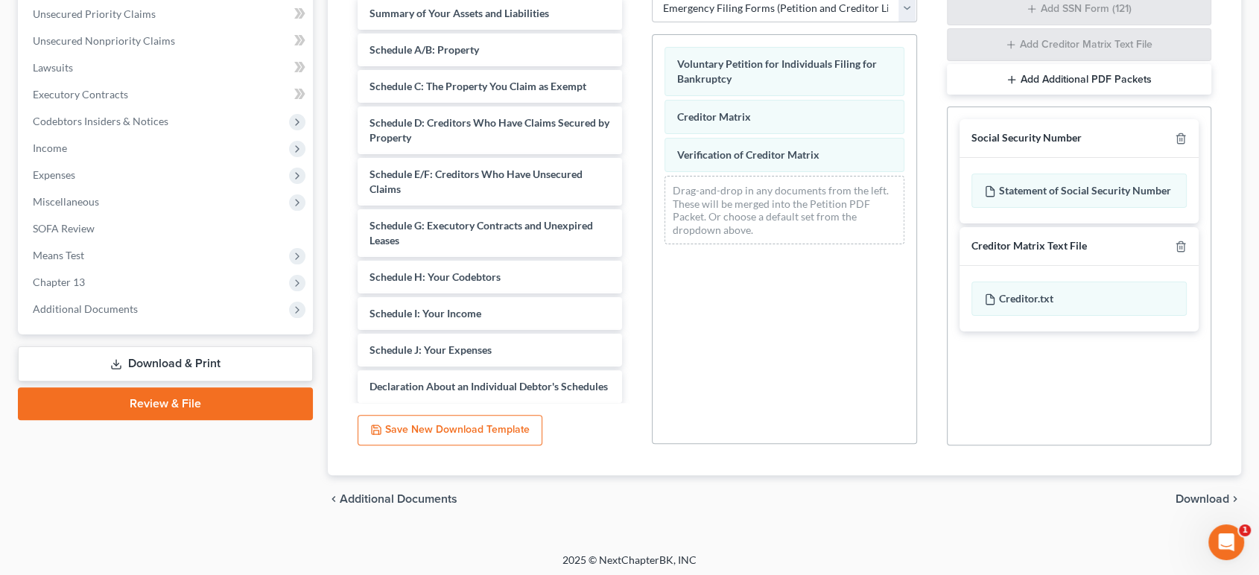
scroll to position [345, 0]
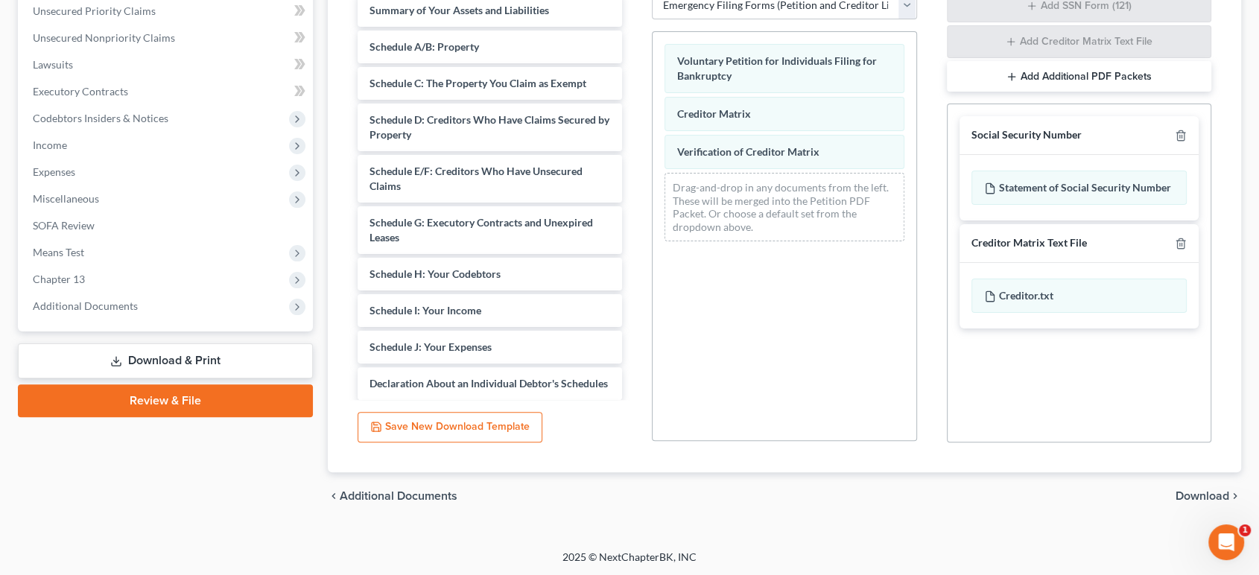
click at [1185, 499] on span "Download" at bounding box center [1202, 496] width 54 height 12
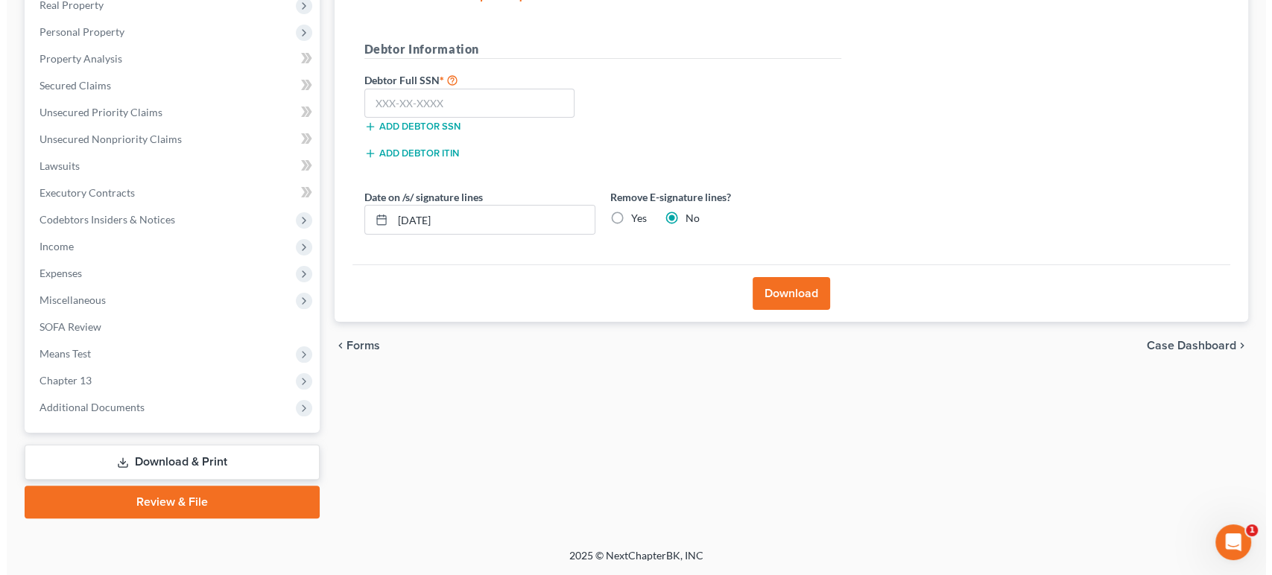
scroll to position [242, 0]
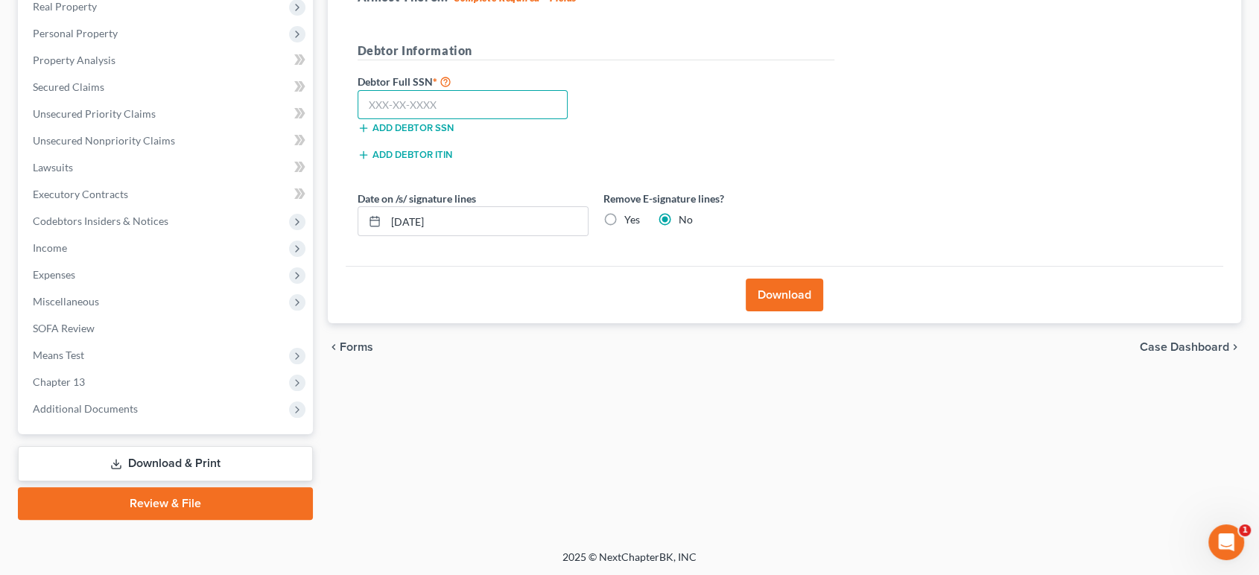
click at [393, 107] on input "text" at bounding box center [463, 105] width 211 height 30
type input "377-96-4999"
click at [761, 291] on button "Download" at bounding box center [784, 295] width 77 height 33
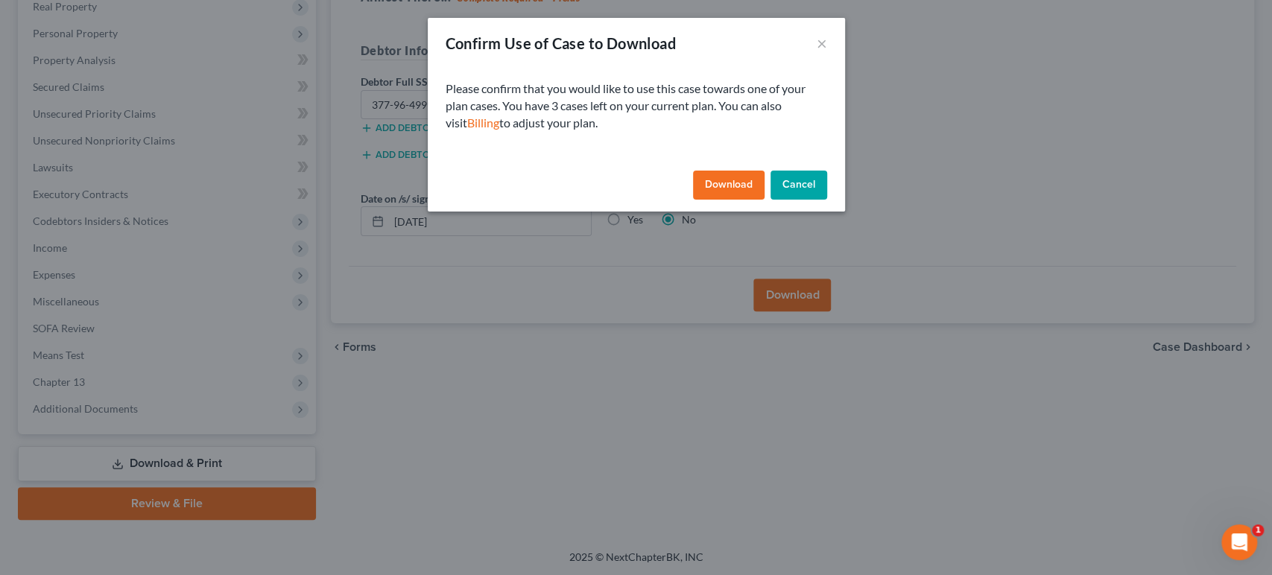
click at [727, 183] on button "Download" at bounding box center [729, 186] width 72 height 30
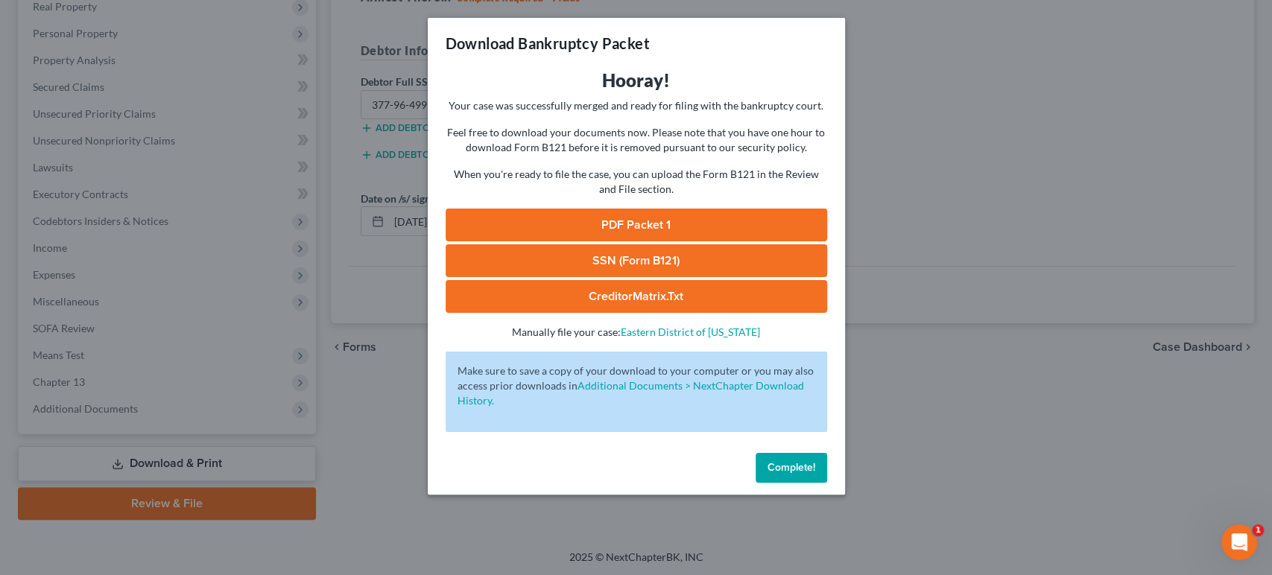
click at [658, 257] on link "SSN (Form B121)" at bounding box center [635, 260] width 381 height 33
click at [597, 294] on link "CreditorMatrix.txt" at bounding box center [635, 296] width 381 height 33
click at [710, 232] on link "PDF Packet 1" at bounding box center [635, 225] width 381 height 33
